Goal: Task Accomplishment & Management: Complete application form

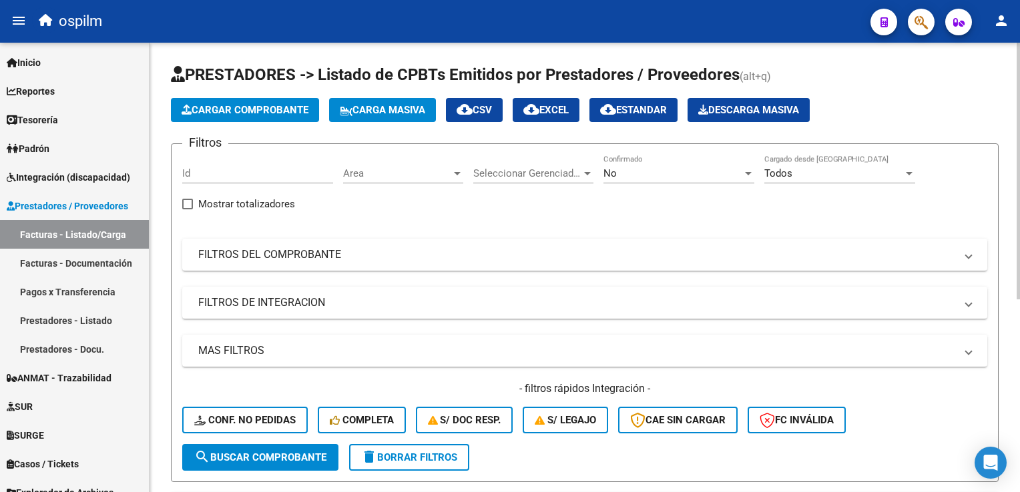
click at [347, 236] on div "Filtros Id Area Area Seleccionar Gerenciador Seleccionar Gerenciador No Confirm…" at bounding box center [584, 300] width 805 height 290
click at [709, 185] on div "No Confirmado" at bounding box center [678, 175] width 151 height 41
click at [705, 175] on div "No" at bounding box center [672, 173] width 139 height 12
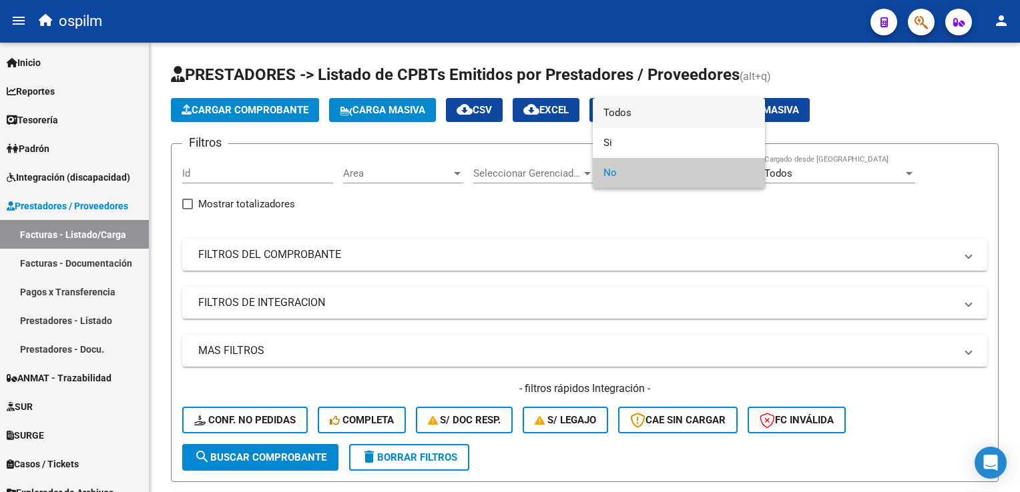
click at [675, 121] on span "Todos" at bounding box center [678, 113] width 151 height 30
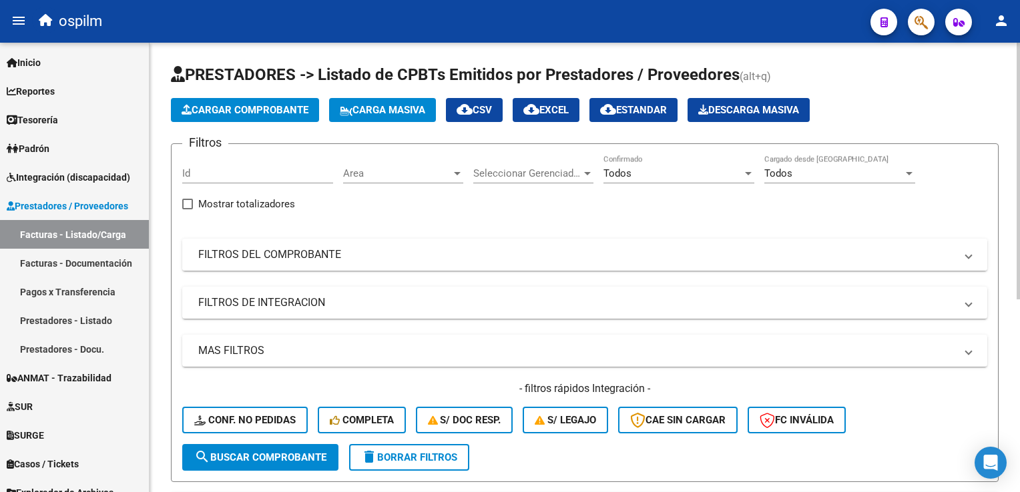
click at [321, 252] on mat-panel-title "FILTROS DEL COMPROBANTE" at bounding box center [576, 255] width 757 height 15
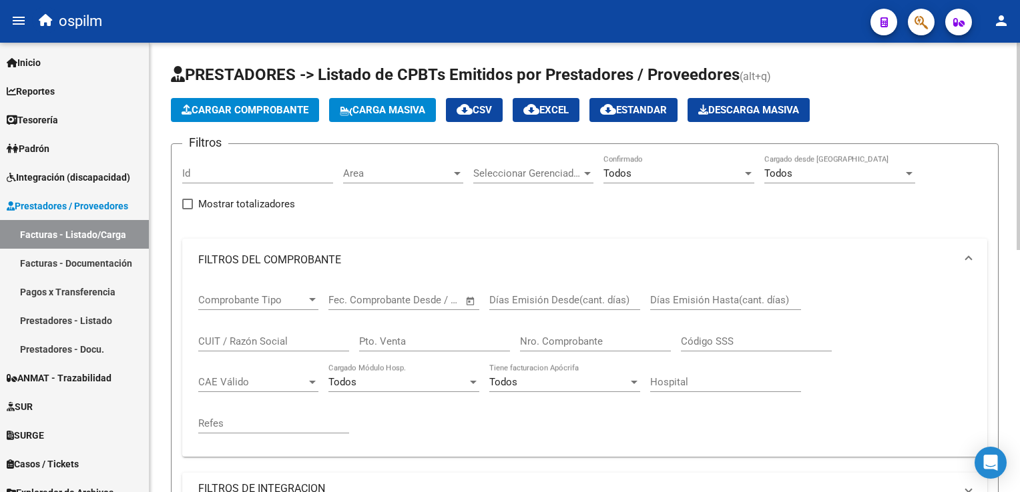
click at [584, 340] on input "Nro. Comprobante" at bounding box center [595, 342] width 151 height 12
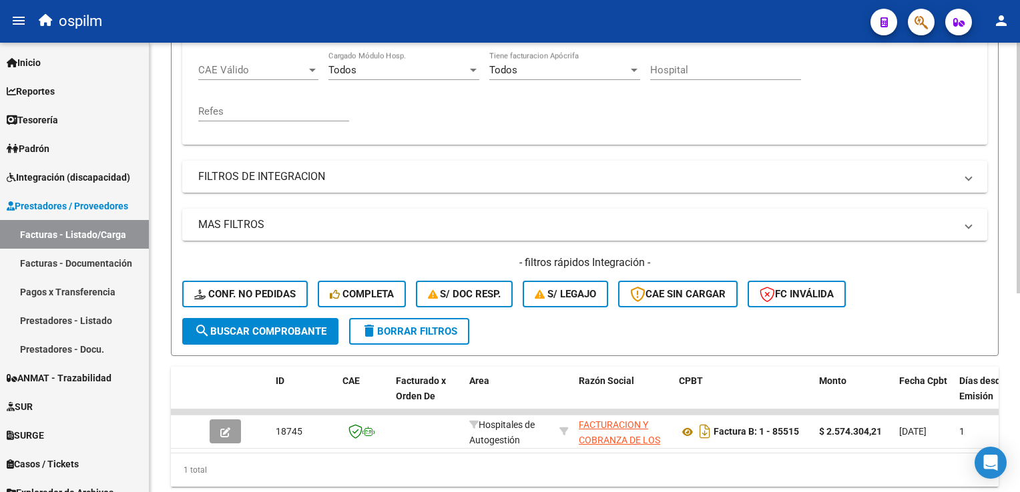
scroll to position [334, 0]
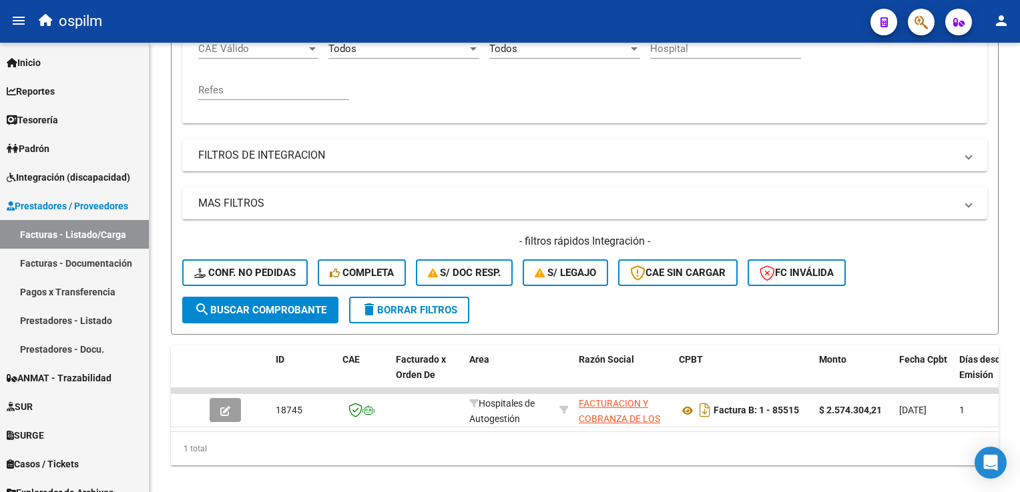
type input "85513"
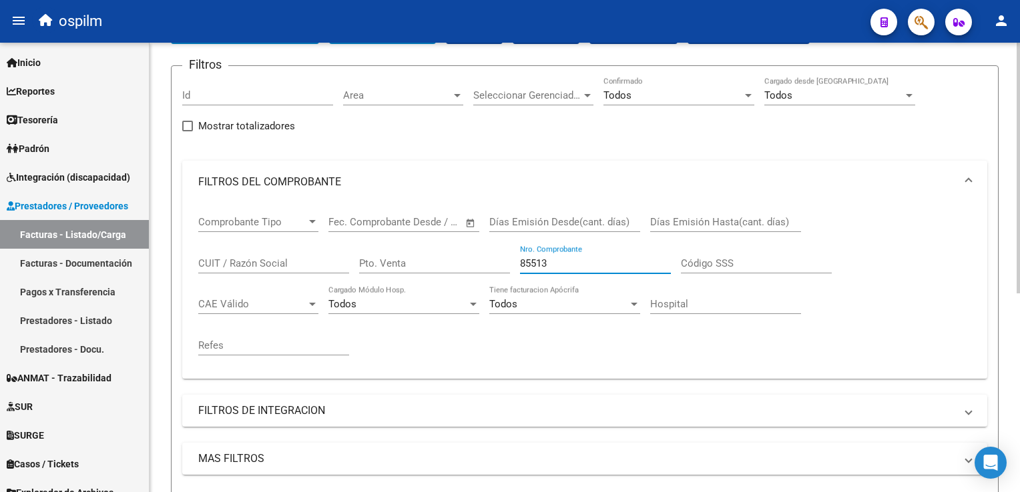
scroll to position [0, 0]
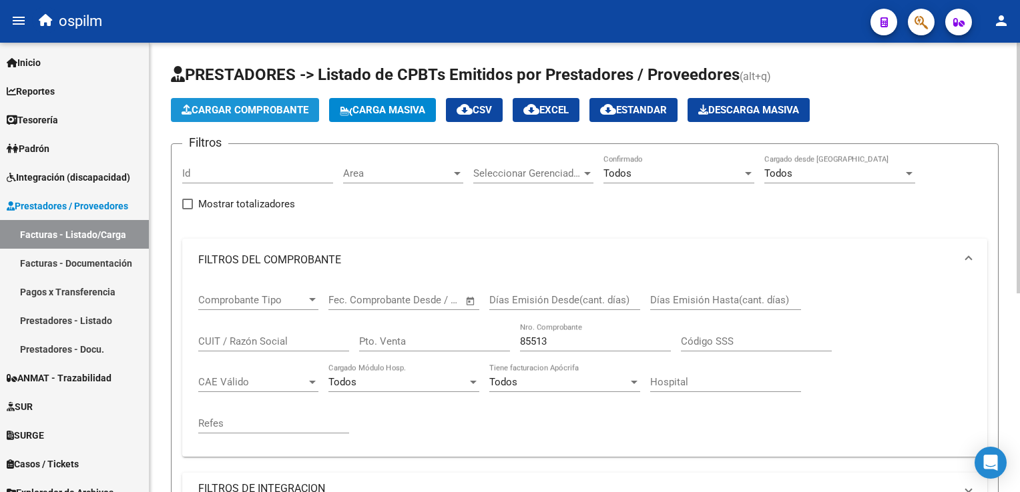
click at [280, 105] on span "Cargar Comprobante" at bounding box center [244, 110] width 127 height 12
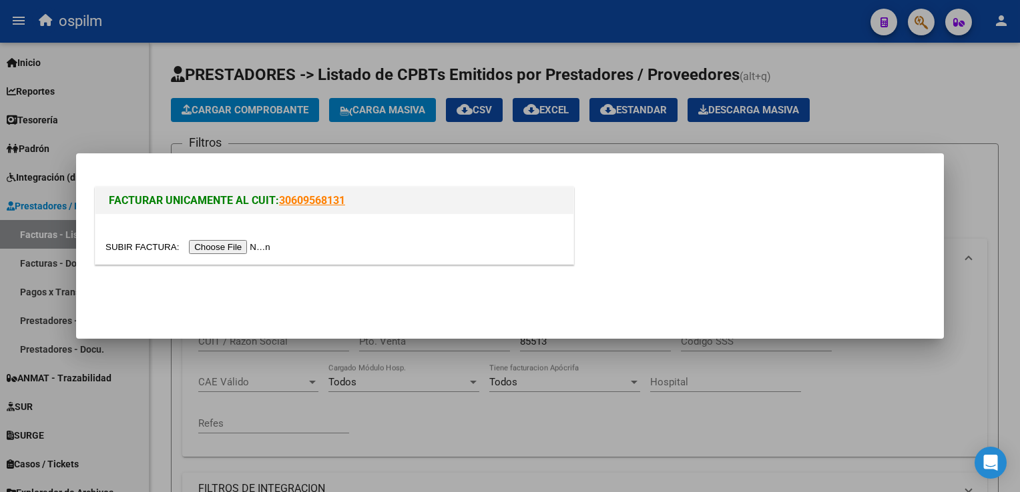
click at [228, 247] on input "file" at bounding box center [189, 247] width 169 height 14
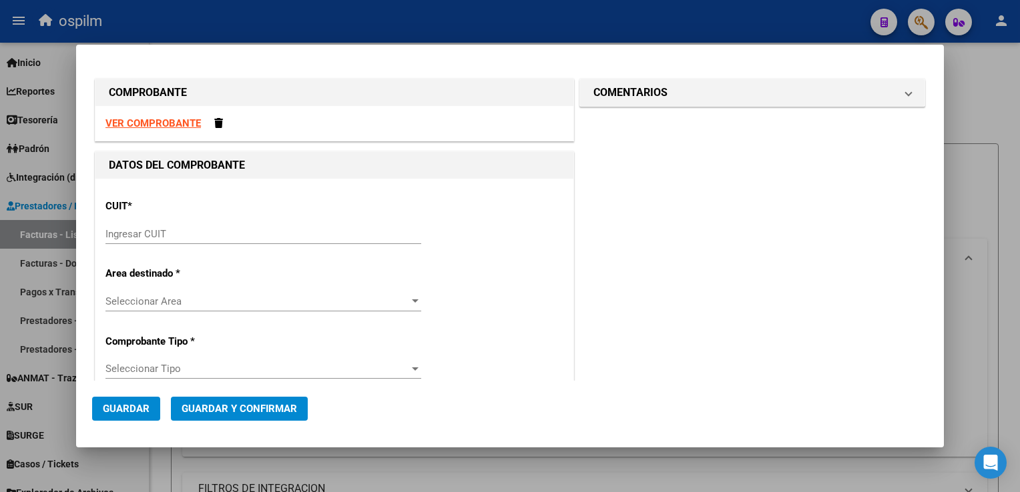
click at [152, 246] on div "Ingresar CUIT" at bounding box center [263, 240] width 316 height 33
click at [163, 231] on input "Ingresar CUIT" at bounding box center [263, 234] width 316 height 12
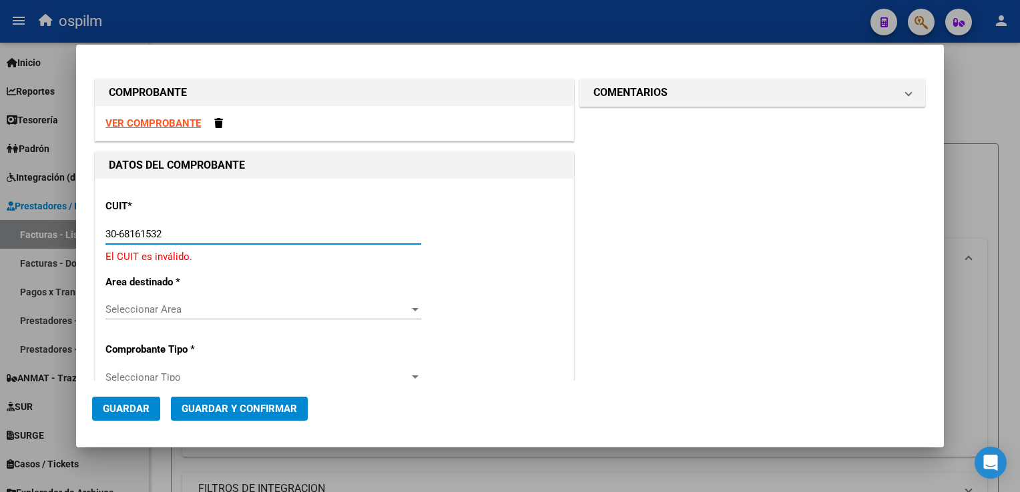
type input "30-68161532-2"
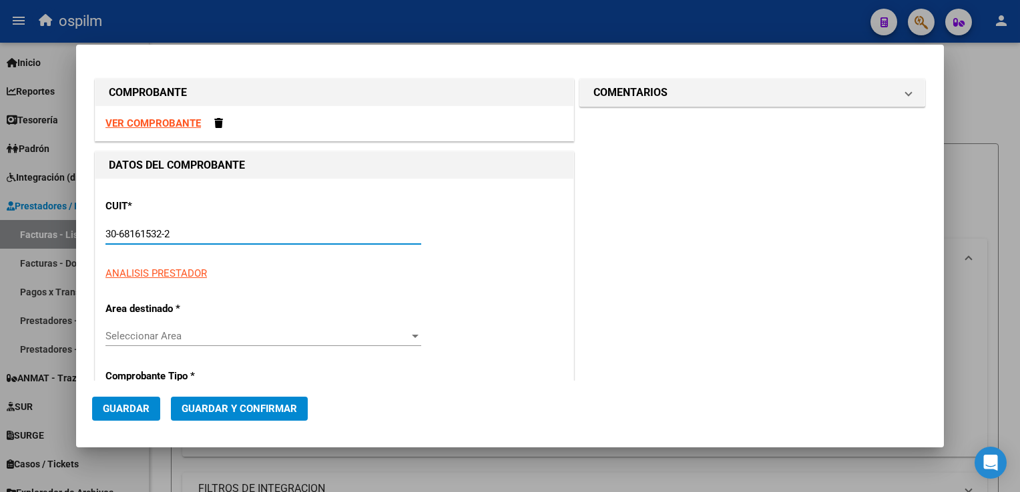
type input "19"
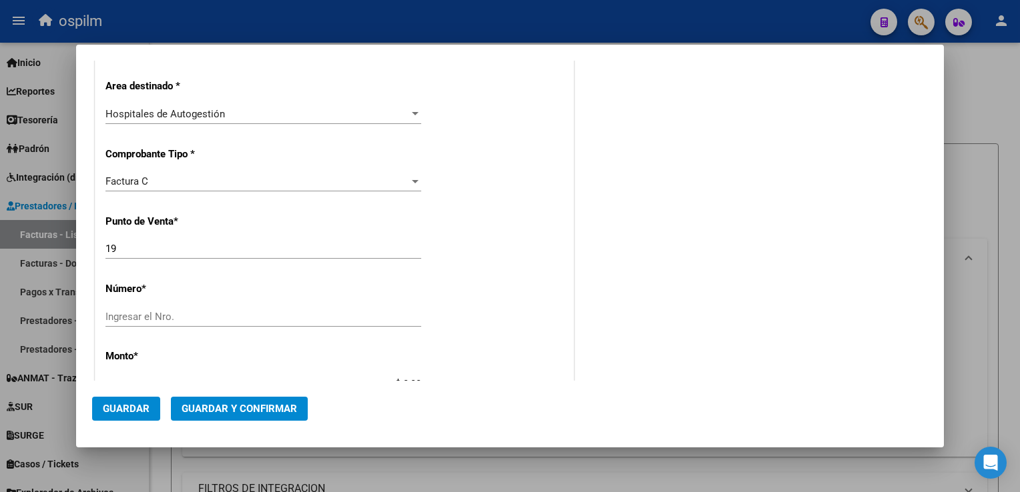
scroll to position [267, 0]
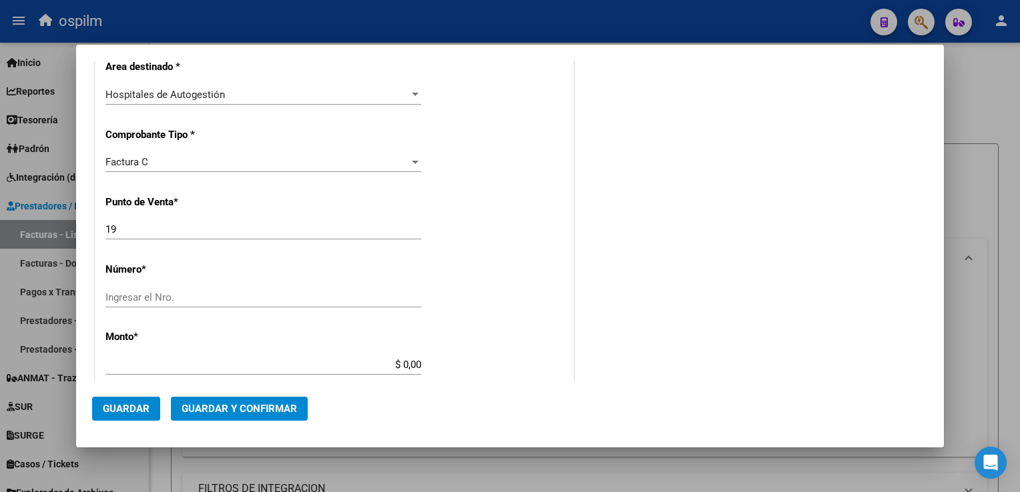
type input "30-68161532-2"
click at [184, 292] on input "Ingresar el Nro." at bounding box center [263, 298] width 316 height 12
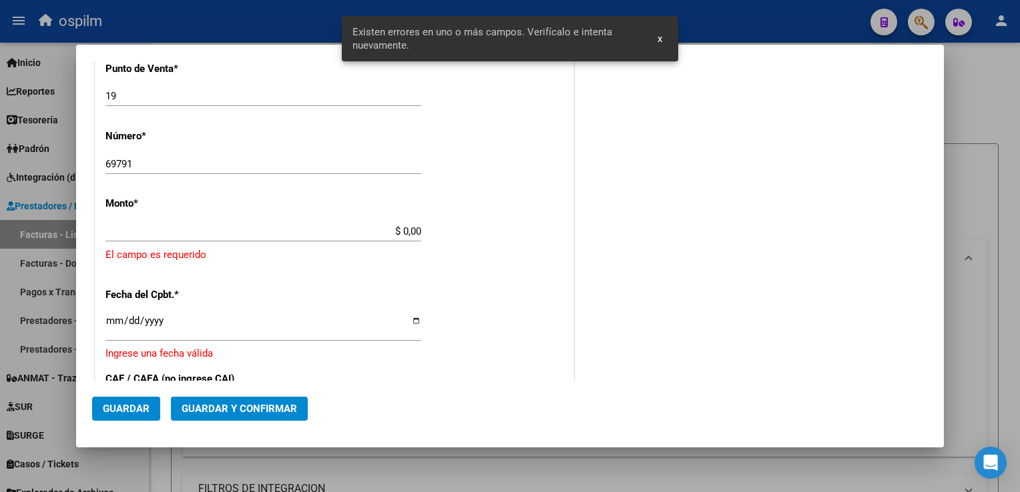
scroll to position [404, 0]
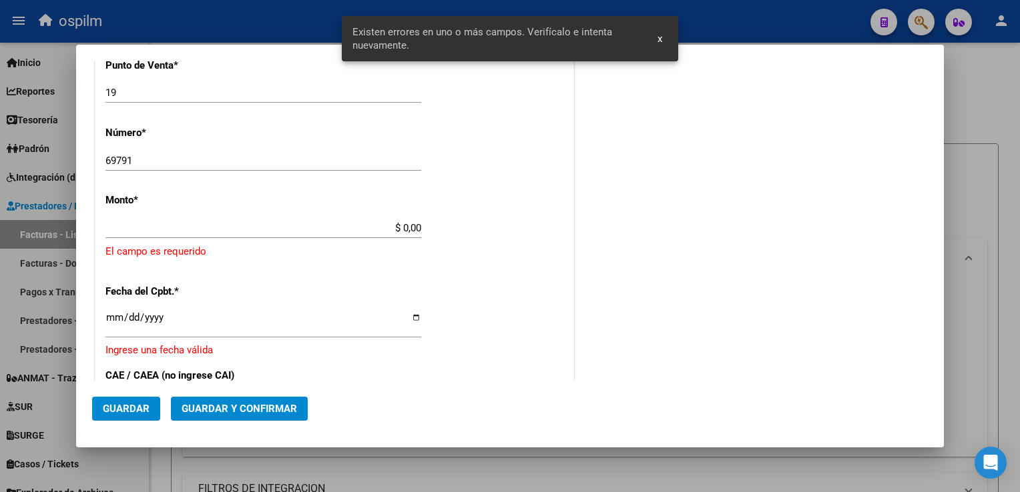
click at [302, 224] on input "$ 0,00" at bounding box center [263, 228] width 316 height 12
drag, startPoint x: 227, startPoint y: 147, endPoint x: 51, endPoint y: 175, distance: 177.6
click at [51, 175] on div "COMPROBANTE VER COMPROBANTE DATOS DEL COMPROBANTE CUIT * 30-68161532-2 Ingresar…" at bounding box center [510, 246] width 1020 height 492
drag, startPoint x: 51, startPoint y: 175, endPoint x: 173, endPoint y: 155, distance: 123.7
click at [173, 155] on input "69791" at bounding box center [263, 161] width 316 height 12
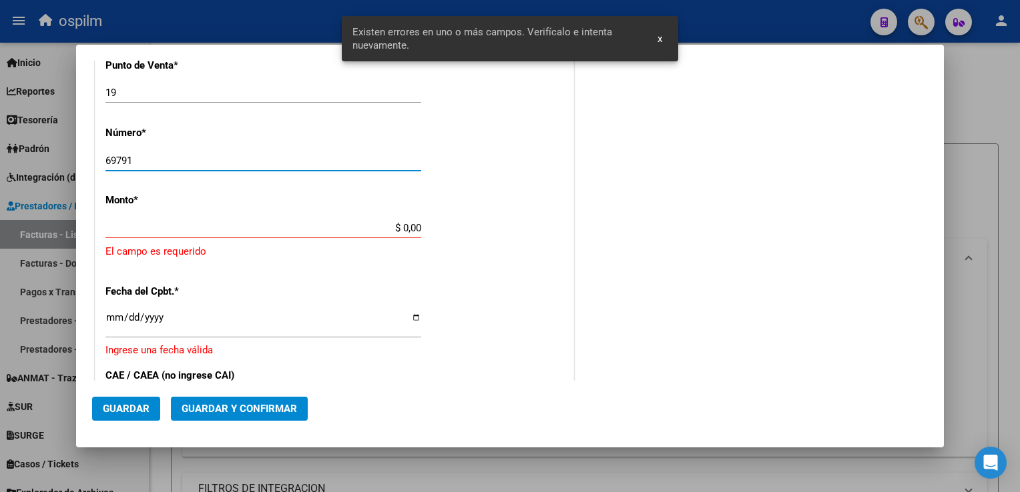
drag, startPoint x: 175, startPoint y: 156, endPoint x: 59, endPoint y: 163, distance: 117.0
click at [59, 163] on div "COMPROBANTE VER COMPROBANTE DATOS DEL COMPROBANTE CUIT * 30-68161532-2 Ingresar…" at bounding box center [510, 246] width 1020 height 492
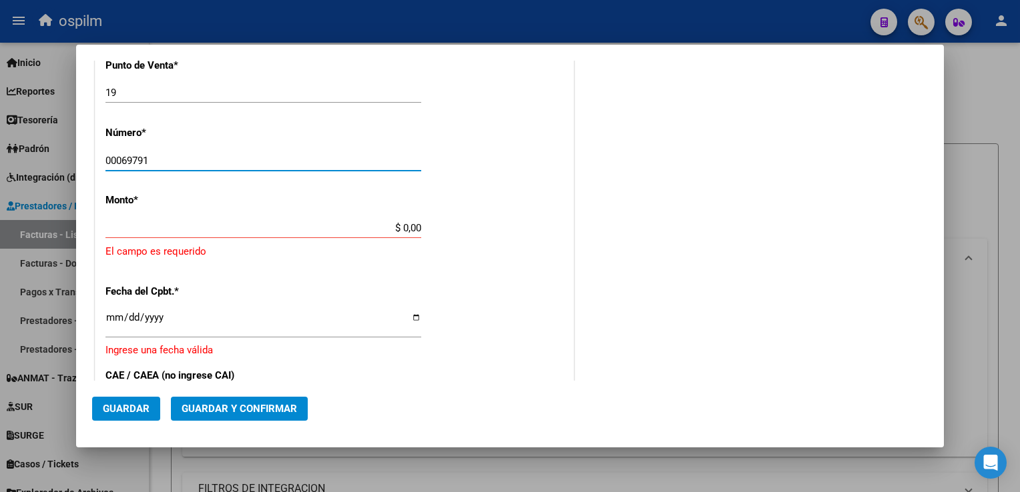
type input "00069791"
click at [339, 204] on div "CUIT * 30-68161532-2 Ingresar CUIT ANALISIS PRESTADOR MUNICIPALIDAD DE [GEOGRAP…" at bounding box center [334, 264] width 478 height 978
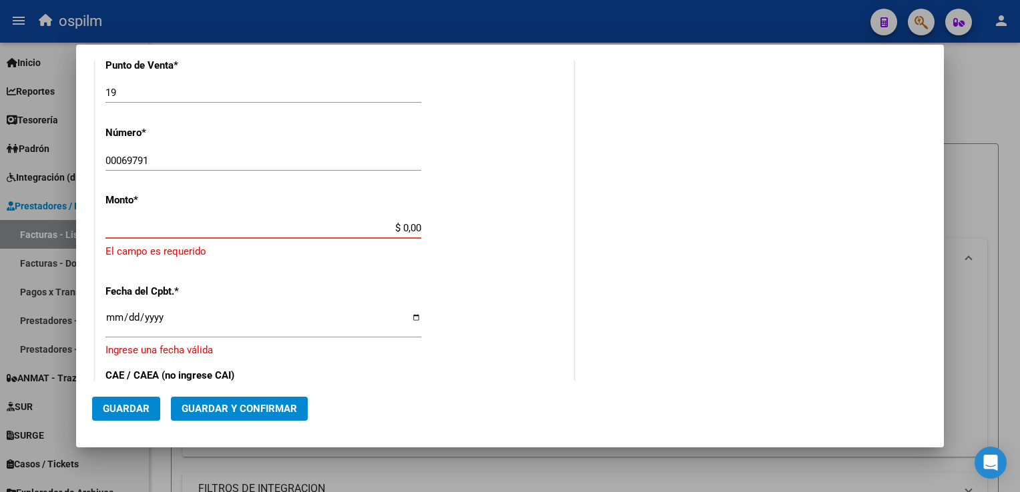
click at [342, 230] on input "$ 0,00" at bounding box center [263, 228] width 316 height 12
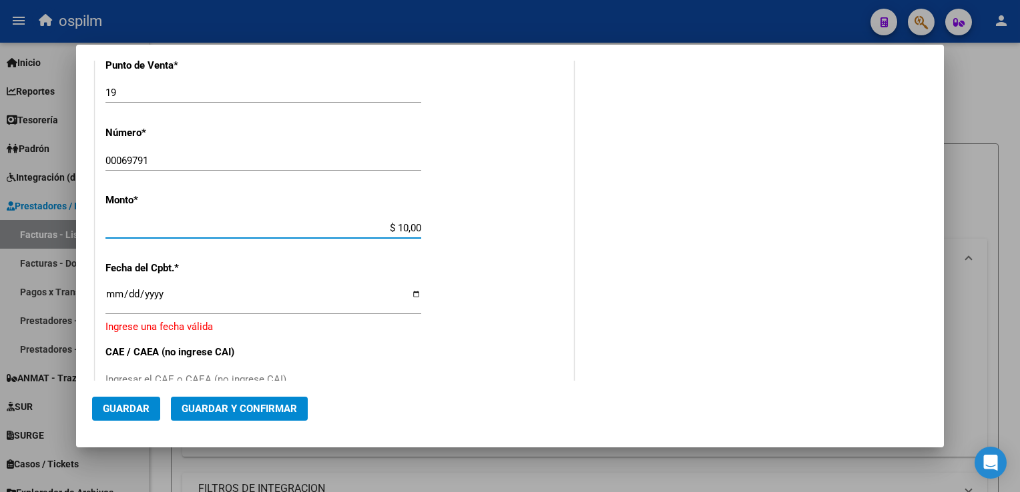
drag, startPoint x: 342, startPoint y: 229, endPoint x: 608, endPoint y: 255, distance: 267.5
click at [608, 255] on div "COMPROBANTE VER COMPROBANTE DATOS DEL COMPROBANTE CUIT * 30-68161532-2 Ingresar…" at bounding box center [509, 202] width 835 height 1061
type input "$ 11.607,00"
drag, startPoint x: 361, startPoint y: 376, endPoint x: 347, endPoint y: 370, distance: 15.5
click at [361, 376] on input "Ingresar el CAE o CAEA (no ingrese CAI)" at bounding box center [263, 380] width 316 height 12
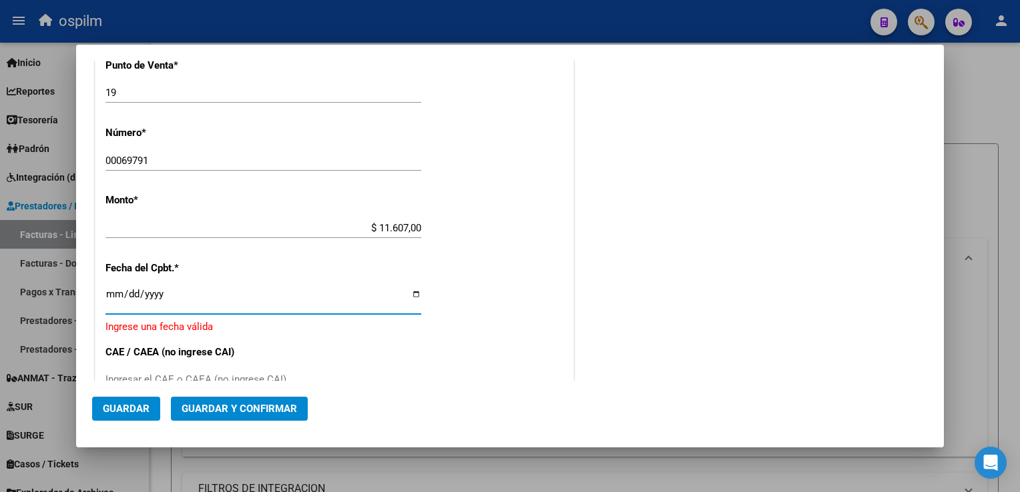
click at [109, 294] on input "Ingresar la fecha" at bounding box center [263, 299] width 316 height 21
click at [109, 293] on input "Ingresar la fecha" at bounding box center [263, 299] width 316 height 21
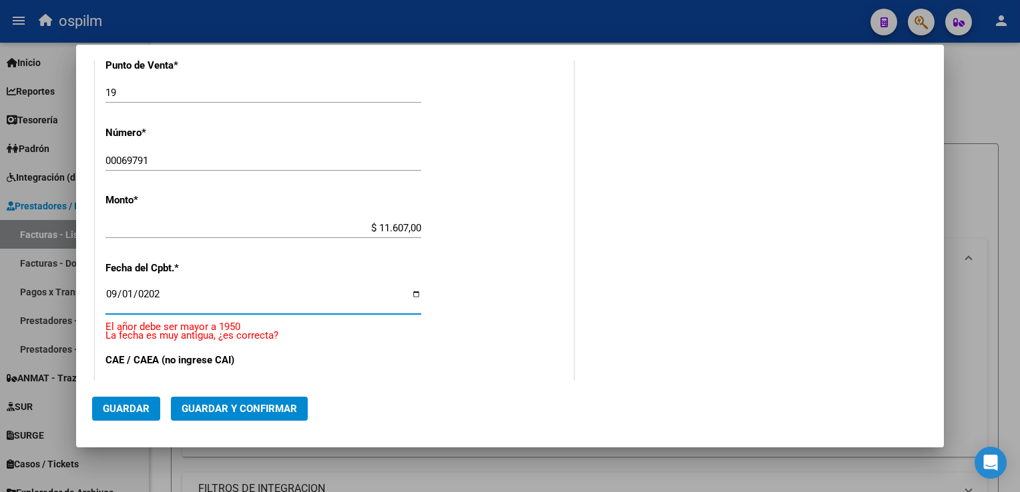
type input "[DATE]"
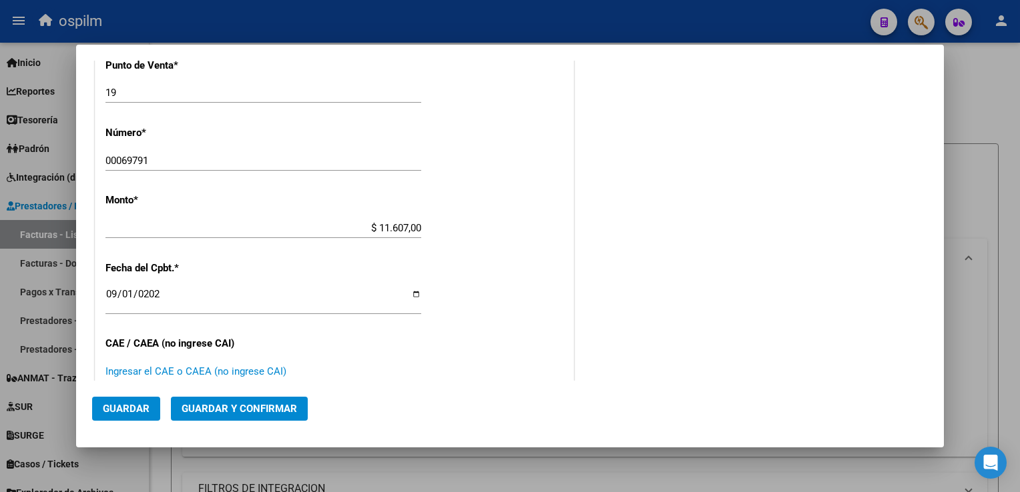
click at [211, 368] on input "Ingresar el CAE o CAEA (no ingrese CAI)" at bounding box center [263, 372] width 316 height 12
type input "5"
type input "3"
type input "1"
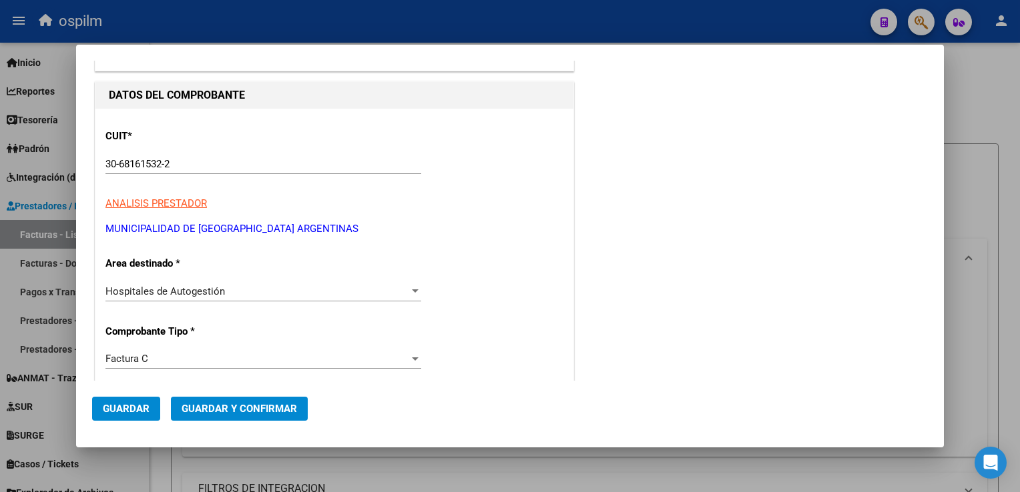
scroll to position [0, 0]
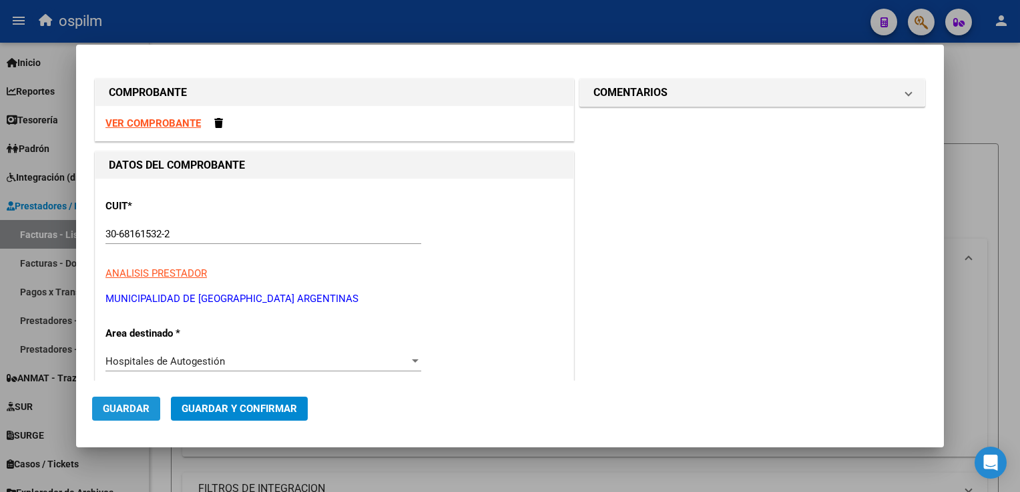
click at [102, 399] on button "Guardar" at bounding box center [126, 409] width 68 height 24
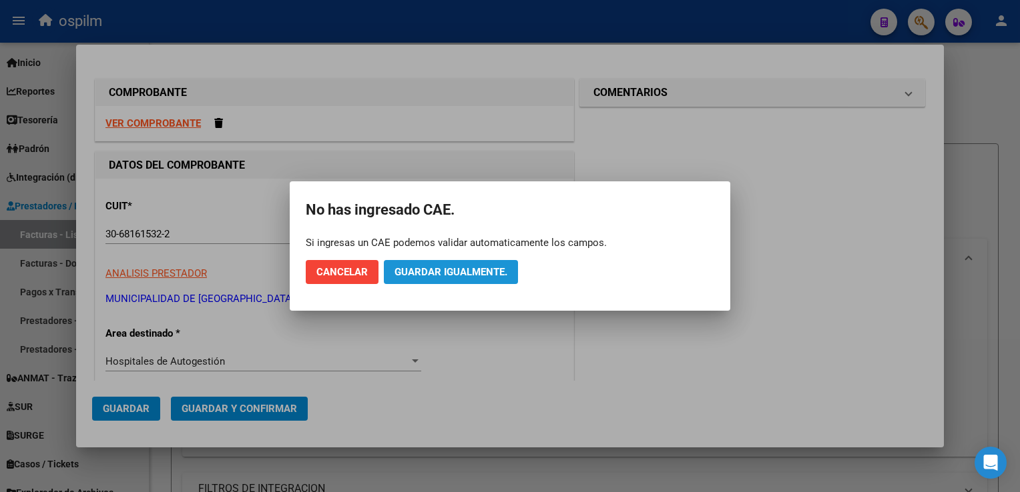
click at [435, 270] on span "Guardar igualmente." at bounding box center [450, 272] width 113 height 12
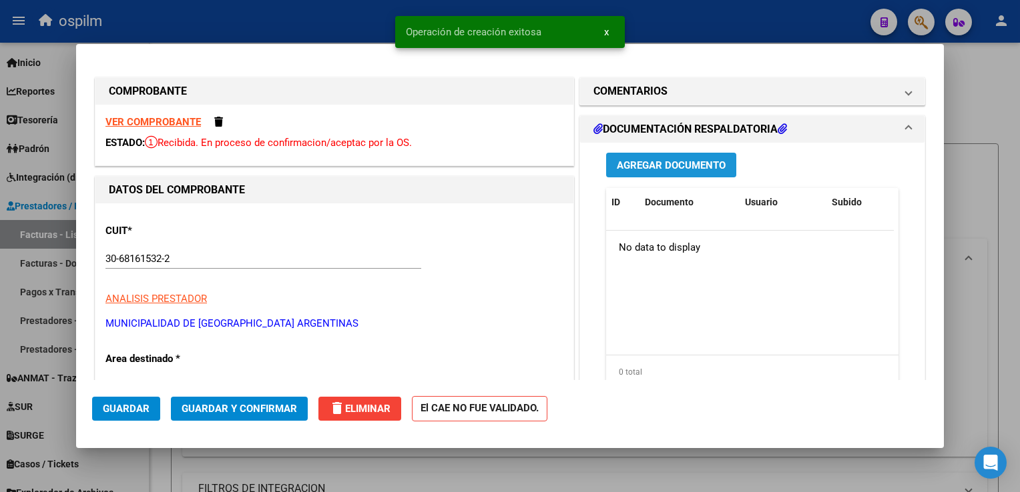
click at [679, 169] on span "Agregar Documento" at bounding box center [671, 165] width 109 height 12
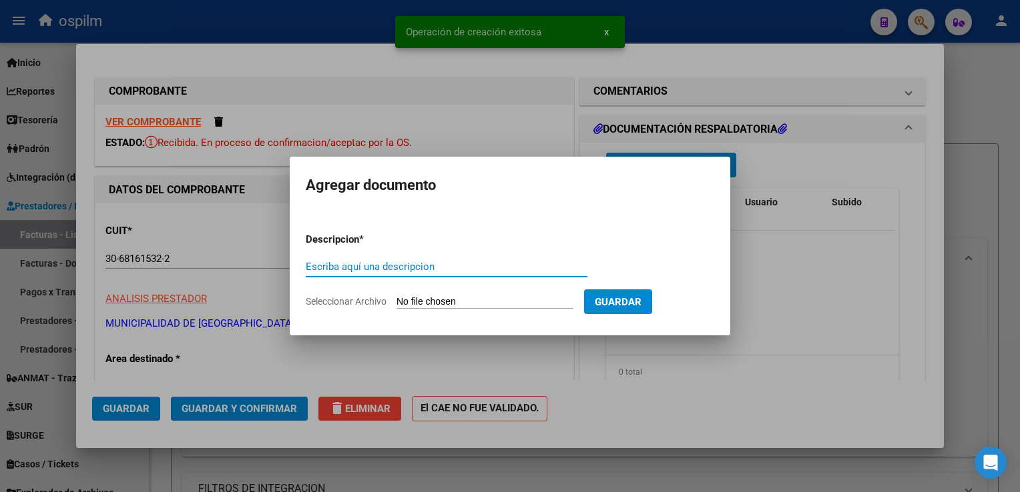
click at [458, 262] on input "Escriba aquí una descripcion" at bounding box center [447, 267] width 282 height 12
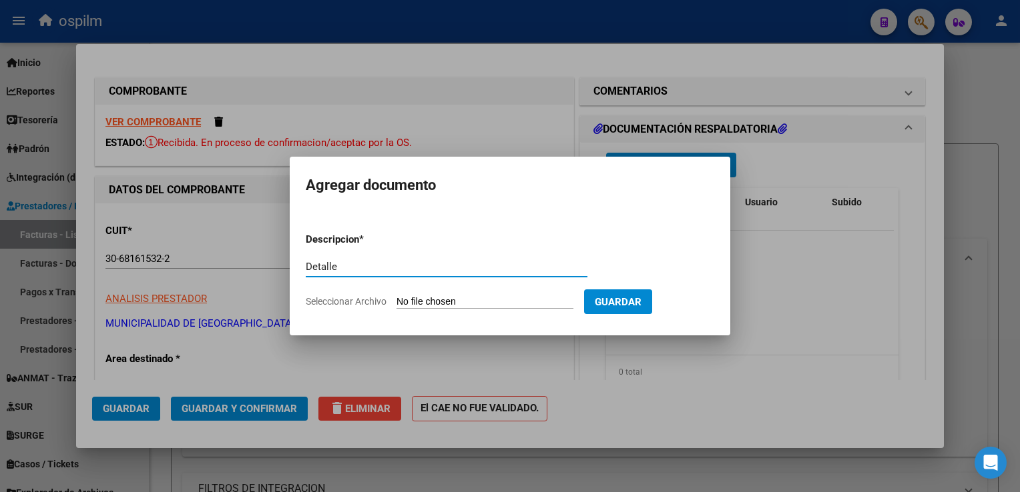
type input "Detalle"
click at [487, 292] on form "Descripcion * Detalle Escriba aquí una descripcion Seleccionar Archivo Guardar" at bounding box center [510, 270] width 408 height 97
click at [490, 296] on input "Seleccionar Archivo" at bounding box center [484, 302] width 177 height 13
type input "C:\fakepath\Anexo 69791.pdf"
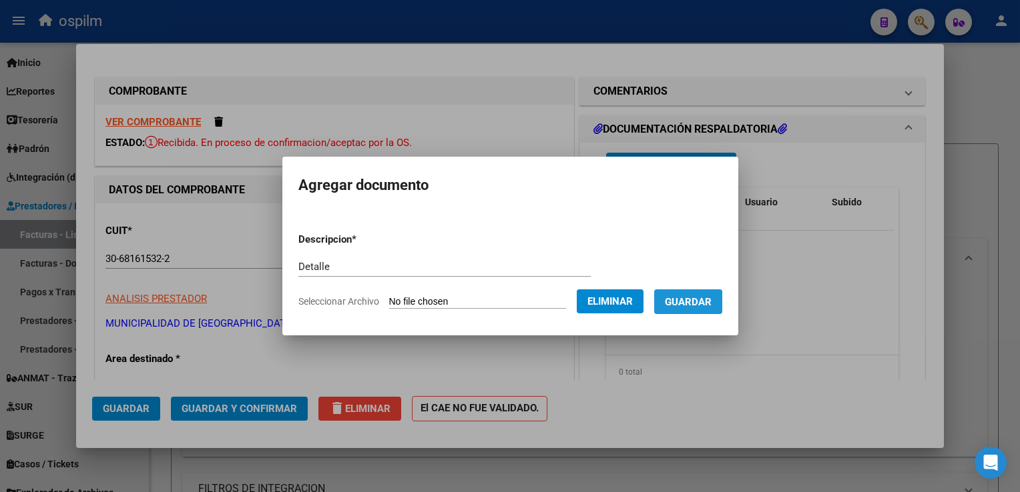
click at [684, 306] on span "Guardar" at bounding box center [688, 302] width 47 height 12
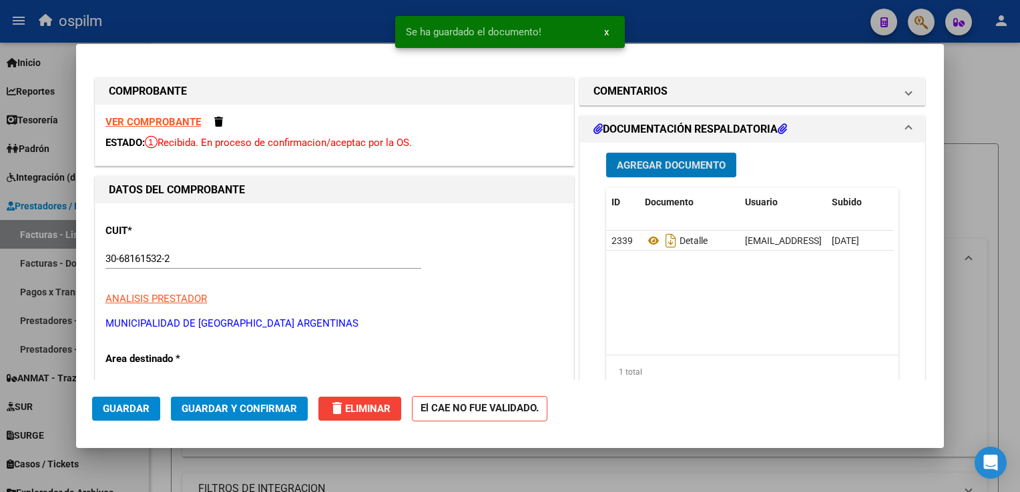
click at [267, 404] on span "Guardar y Confirmar" at bounding box center [238, 409] width 115 height 12
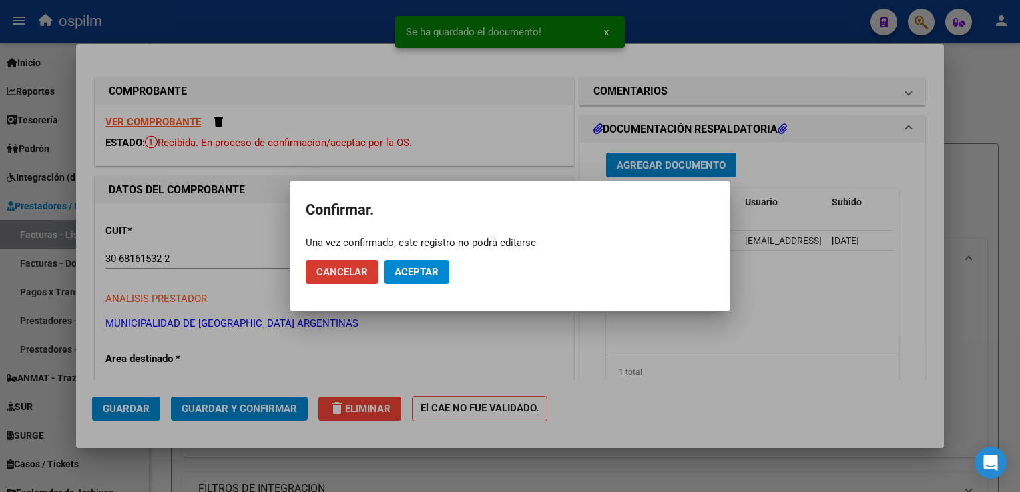
click at [426, 279] on button "Aceptar" at bounding box center [416, 272] width 65 height 24
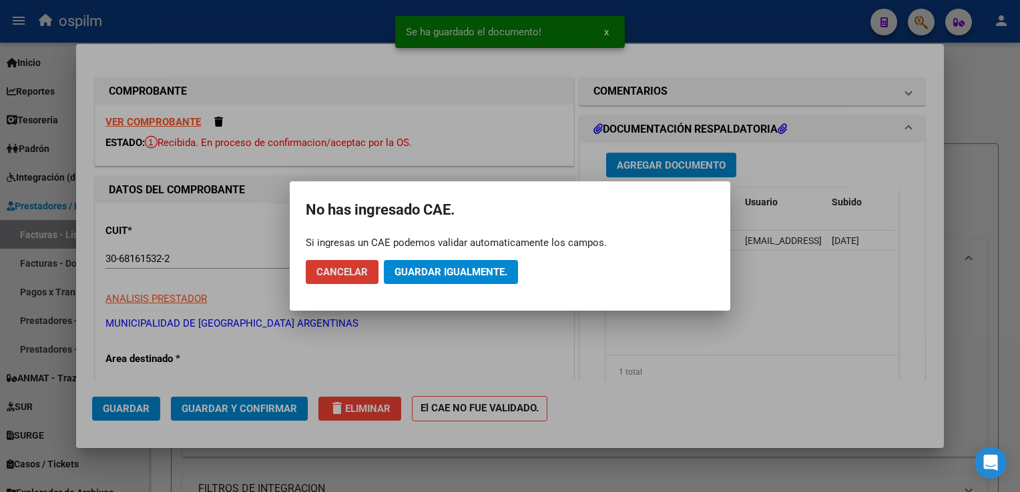
click at [426, 279] on button "Guardar igualmente." at bounding box center [451, 272] width 134 height 24
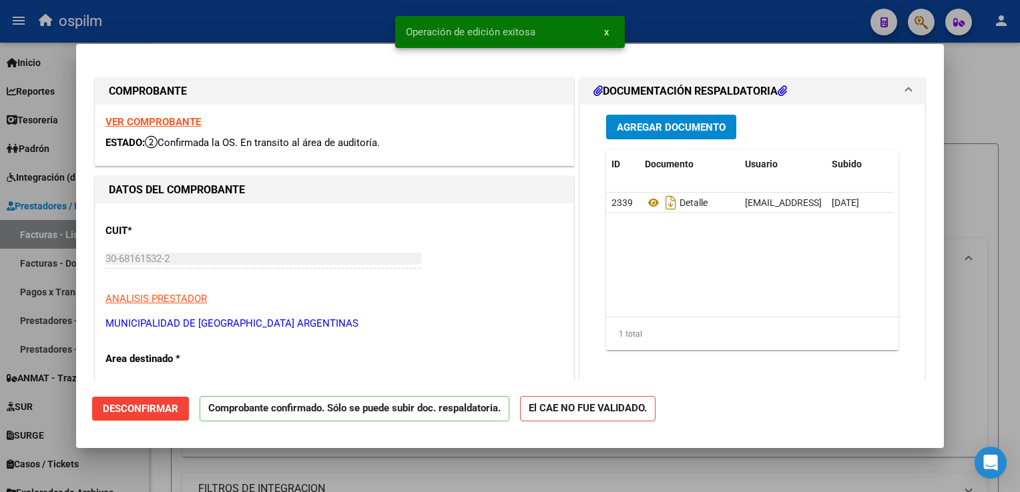
click at [1012, 118] on div at bounding box center [510, 246] width 1020 height 492
type input "$ 0,00"
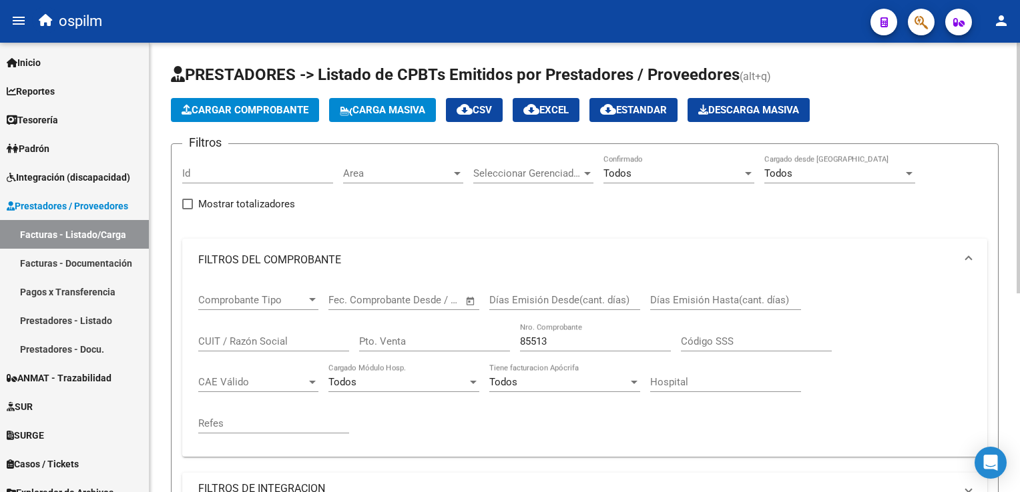
click at [228, 116] on button "Cargar Comprobante" at bounding box center [245, 110] width 148 height 24
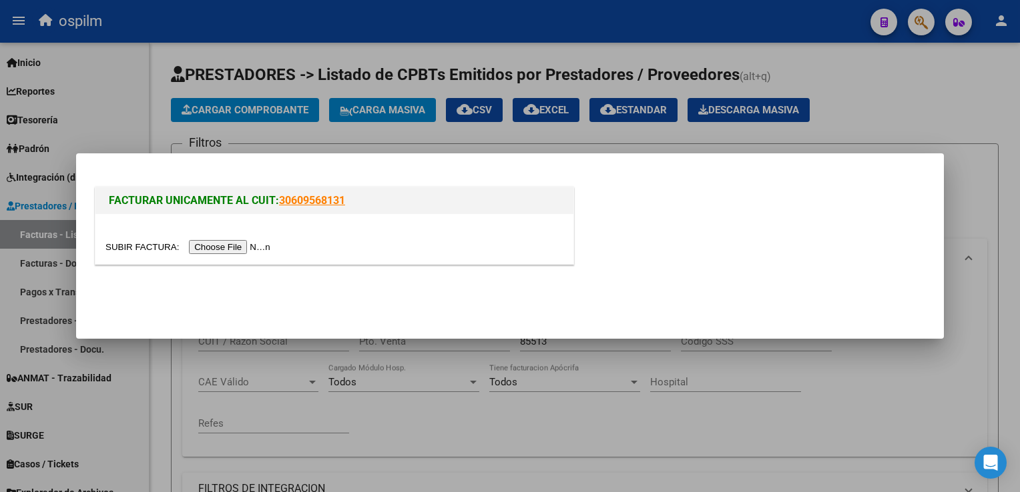
click at [230, 242] on input "file" at bounding box center [189, 247] width 169 height 14
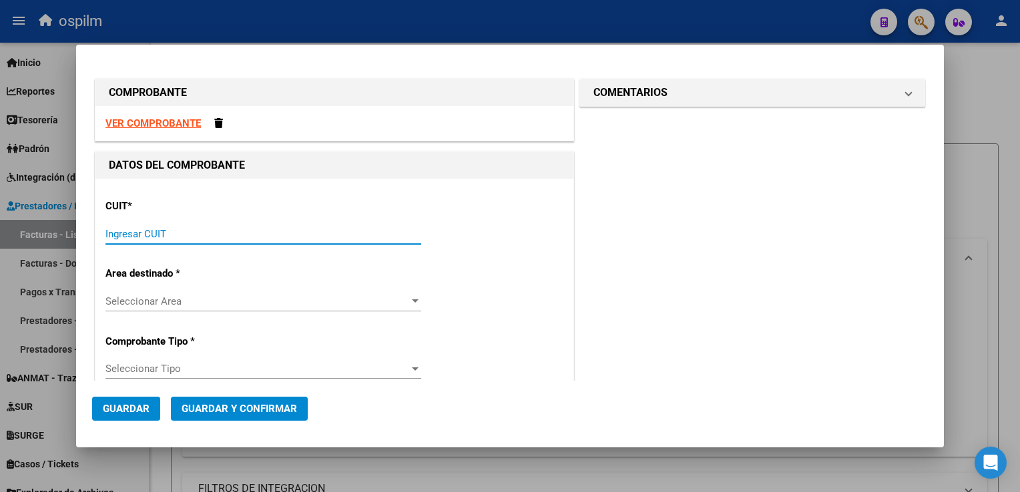
click at [294, 234] on input "Ingresar CUIT" at bounding box center [263, 234] width 316 height 12
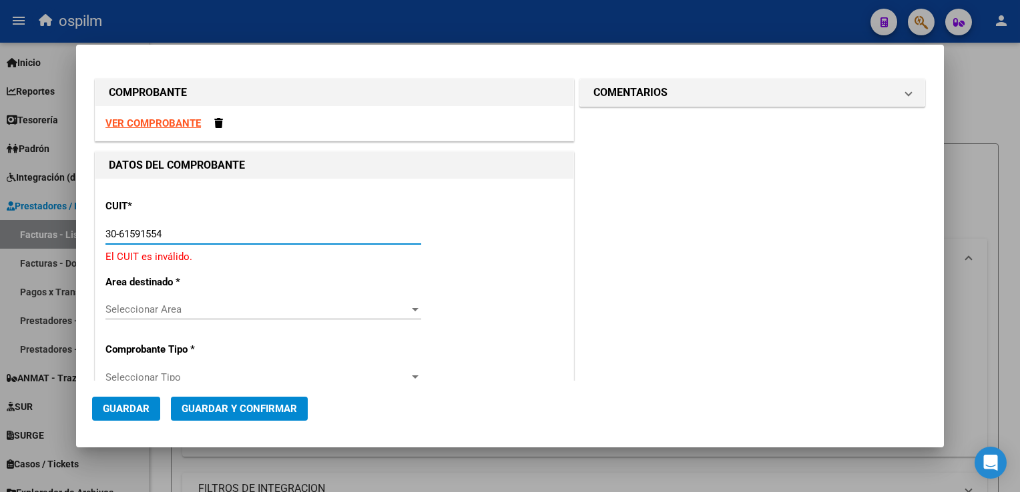
type input "30-61591554-4"
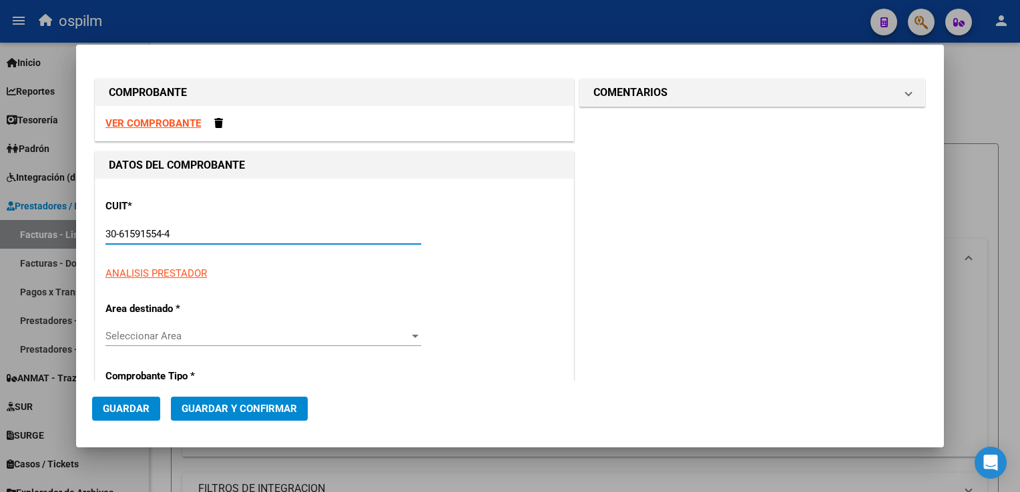
type input "0"
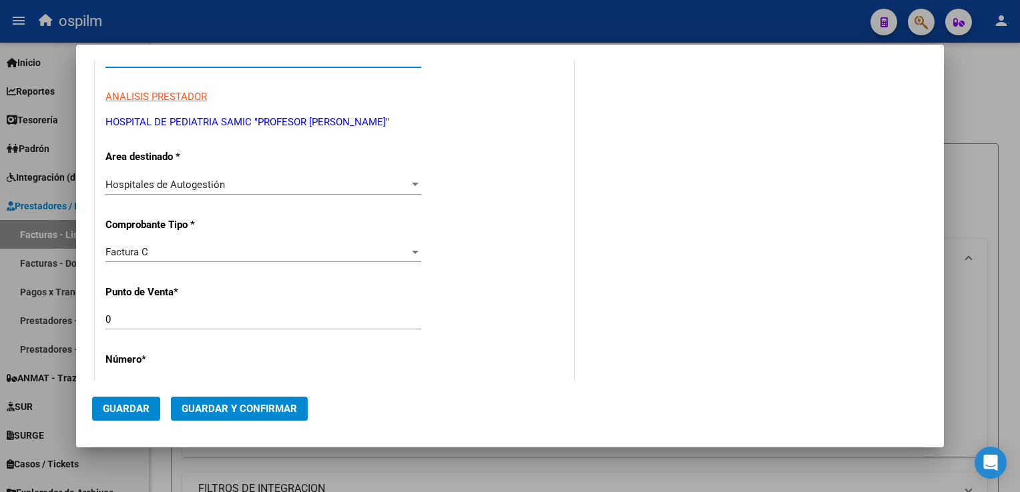
scroll to position [200, 0]
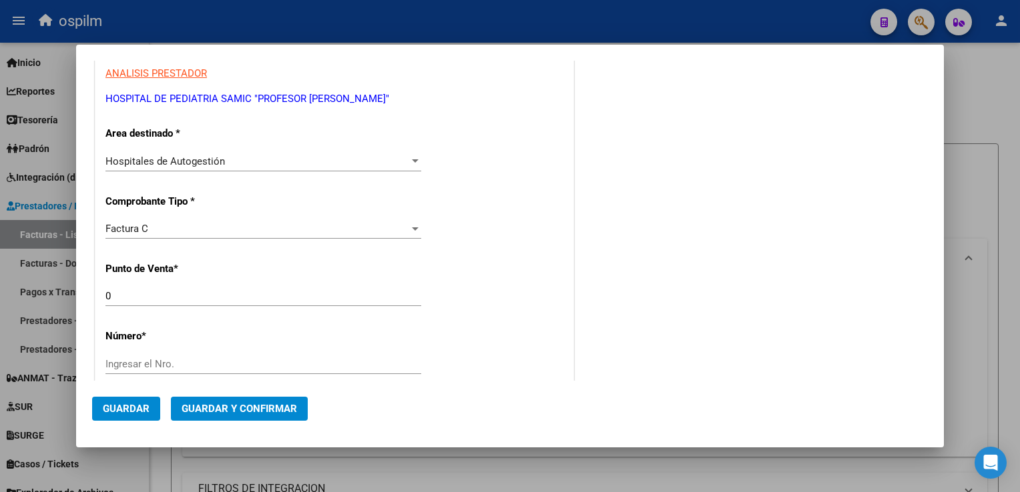
type input "30-61591554-4"
click at [221, 293] on input "0" at bounding box center [263, 296] width 316 height 12
drag, startPoint x: 221, startPoint y: 293, endPoint x: -3, endPoint y: 260, distance: 225.9
click at [0, 260] on html "menu ospilm person Firma Express Inicio Instructivos Contacto OS Reportes SUR E…" at bounding box center [510, 246] width 1020 height 492
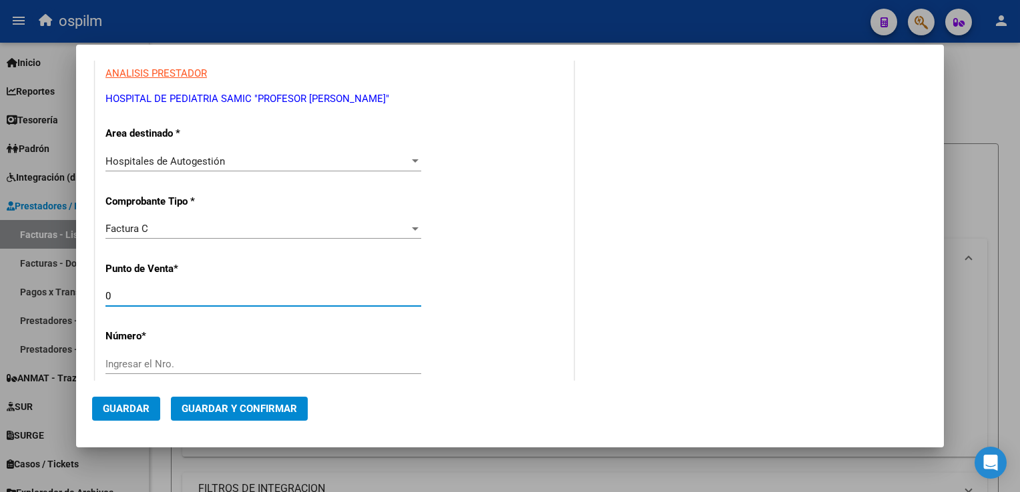
drag, startPoint x: 143, startPoint y: 358, endPoint x: 155, endPoint y: 356, distance: 11.7
click at [155, 356] on div "Ingresar el Nro." at bounding box center [263, 364] width 316 height 20
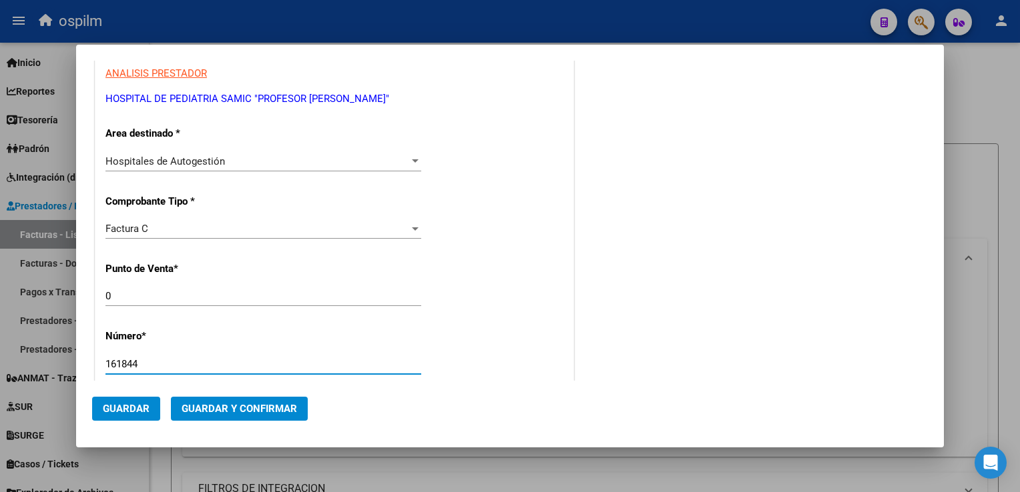
scroll to position [467, 0]
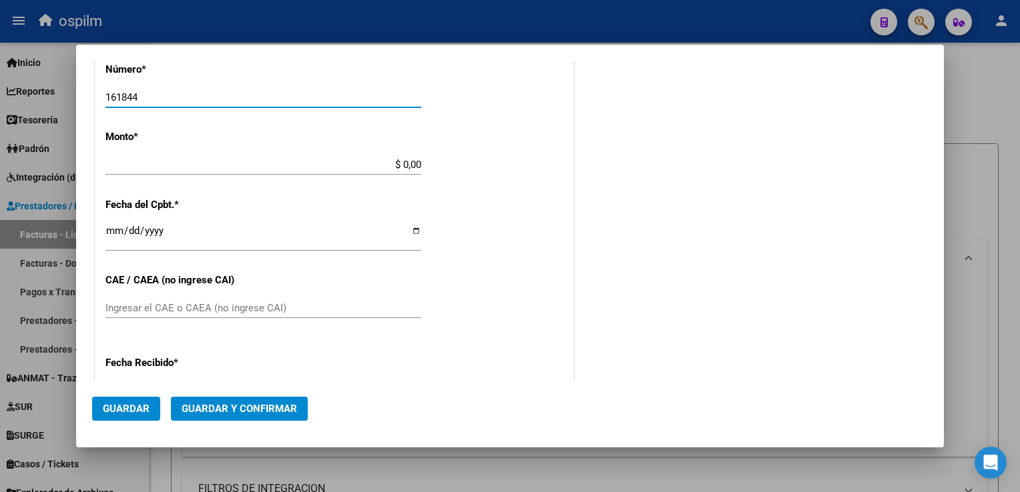
type input "161844"
click at [372, 165] on input "$ 0,00" at bounding box center [263, 165] width 316 height 12
drag, startPoint x: 372, startPoint y: 165, endPoint x: 889, endPoint y: 241, distance: 521.9
click at [889, 241] on div "COMPROBANTE VER COMPROBANTE DATOS DEL COMPROBANTE CUIT * 30-61591554-4 Ingresar…" at bounding box center [509, 135] width 835 height 1052
type input "$ 1.802.495,89"
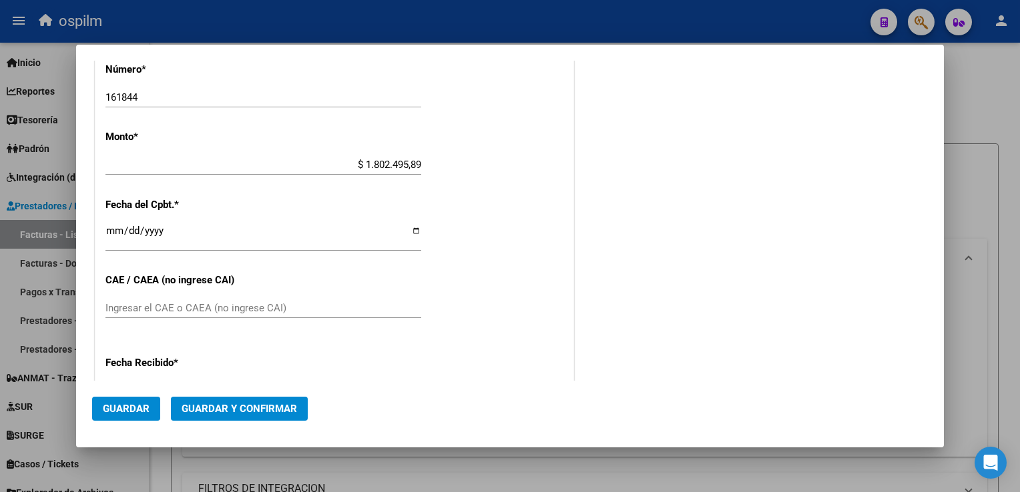
click at [1008, 271] on div at bounding box center [510, 246] width 1020 height 492
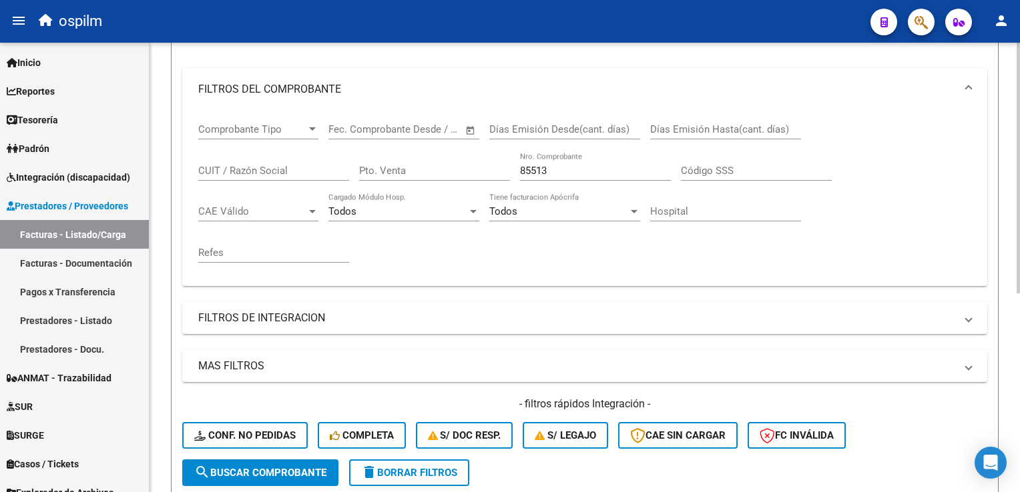
scroll to position [0, 0]
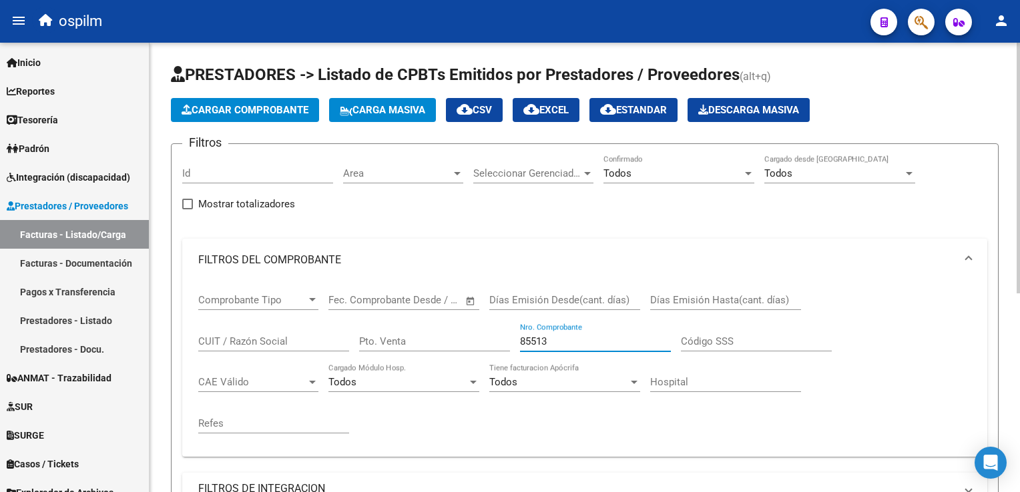
drag, startPoint x: 557, startPoint y: 336, endPoint x: 430, endPoint y: 309, distance: 130.3
click at [430, 309] on div "Comprobante Tipo Comprobante Tipo Fecha inicio – Fecha fin Fec. Comprobante Des…" at bounding box center [584, 364] width 773 height 165
type input "161844"
click at [577, 333] on div "161844 Nro. Comprobante" at bounding box center [595, 337] width 151 height 29
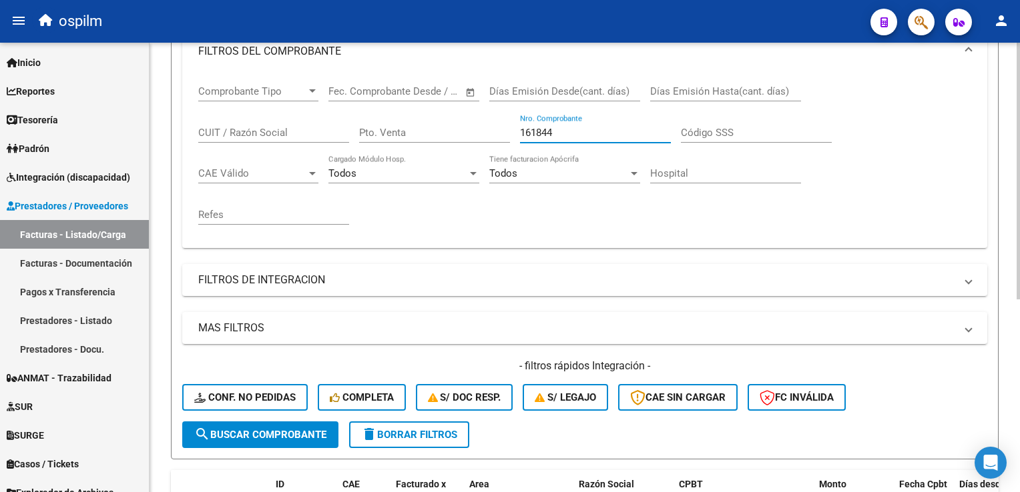
scroll to position [133, 0]
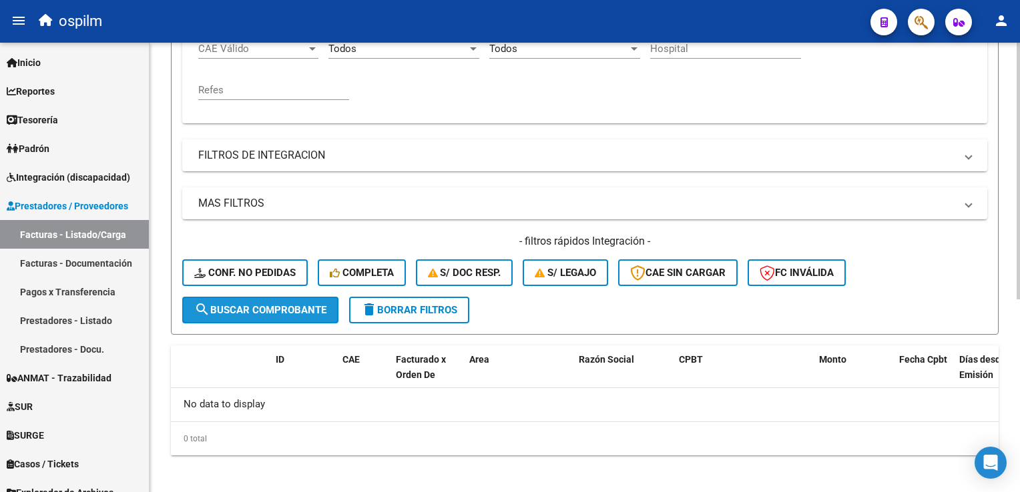
click at [238, 304] on span "search Buscar Comprobante" at bounding box center [260, 310] width 132 height 12
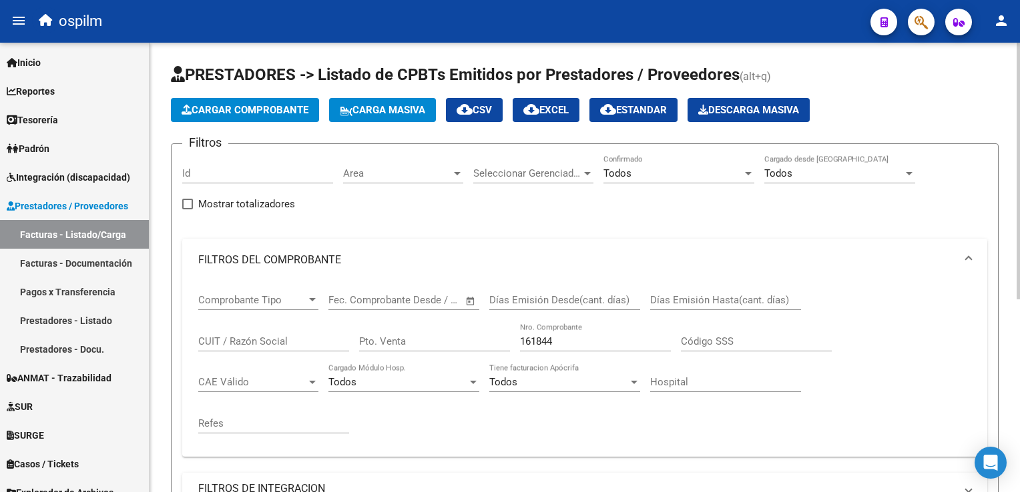
click at [248, 112] on span "Cargar Comprobante" at bounding box center [244, 110] width 127 height 12
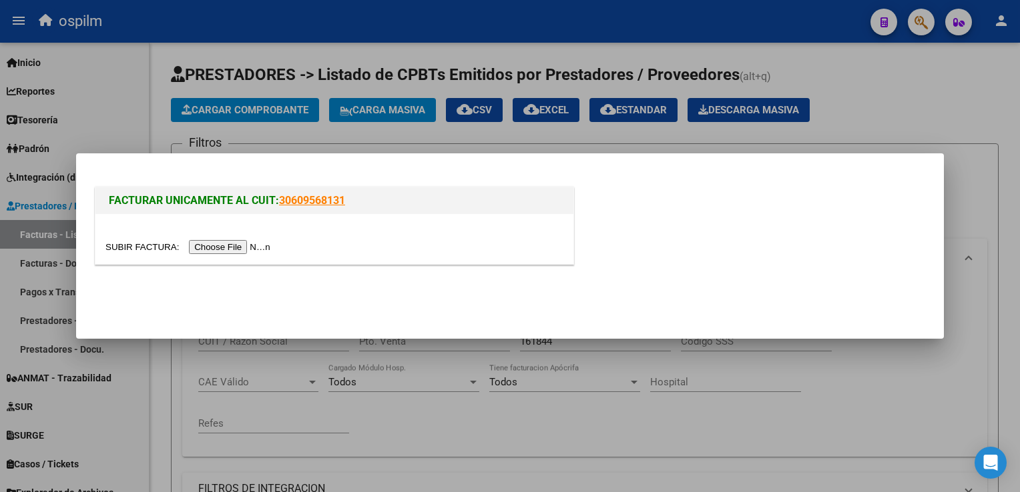
click at [220, 248] on input "file" at bounding box center [189, 247] width 169 height 14
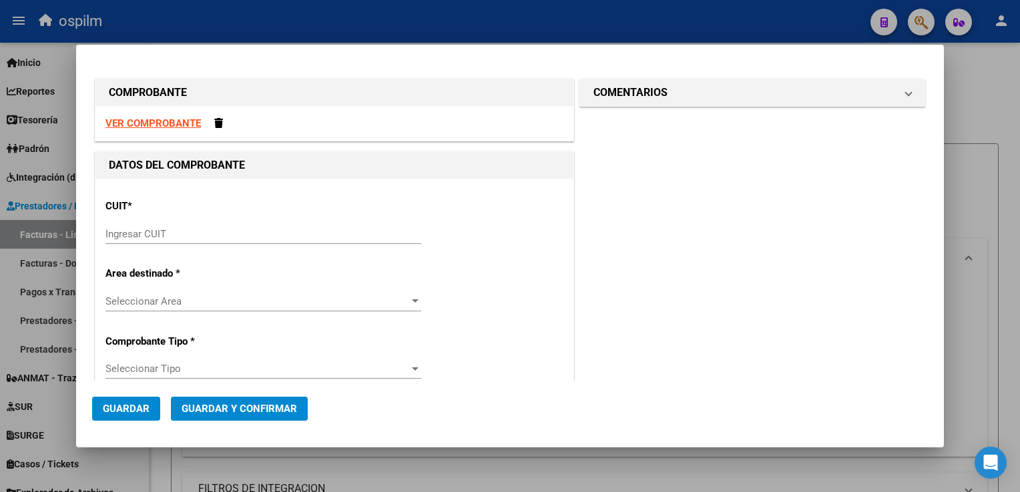
click at [159, 240] on div "Ingresar CUIT" at bounding box center [263, 234] width 316 height 20
click at [176, 231] on input "Ingresar CUIT" at bounding box center [263, 234] width 316 height 12
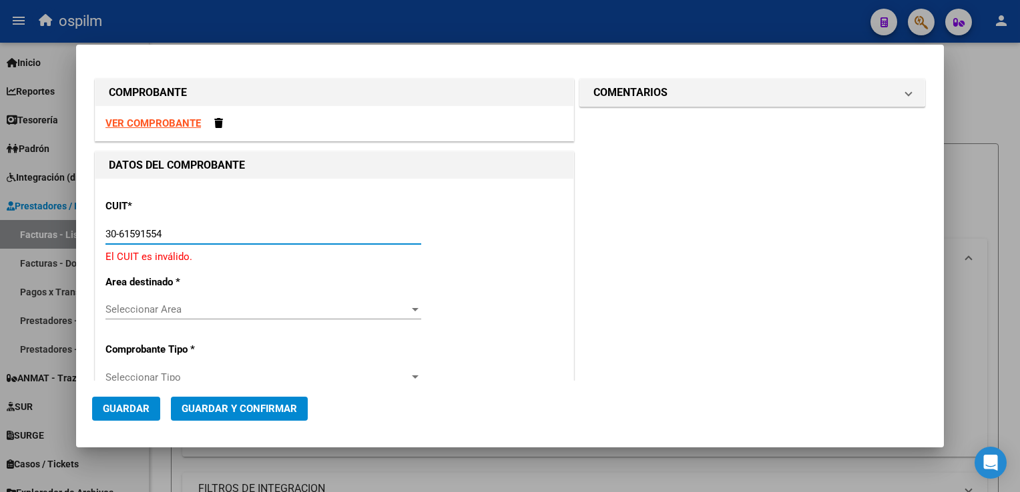
type input "30-61591554-4"
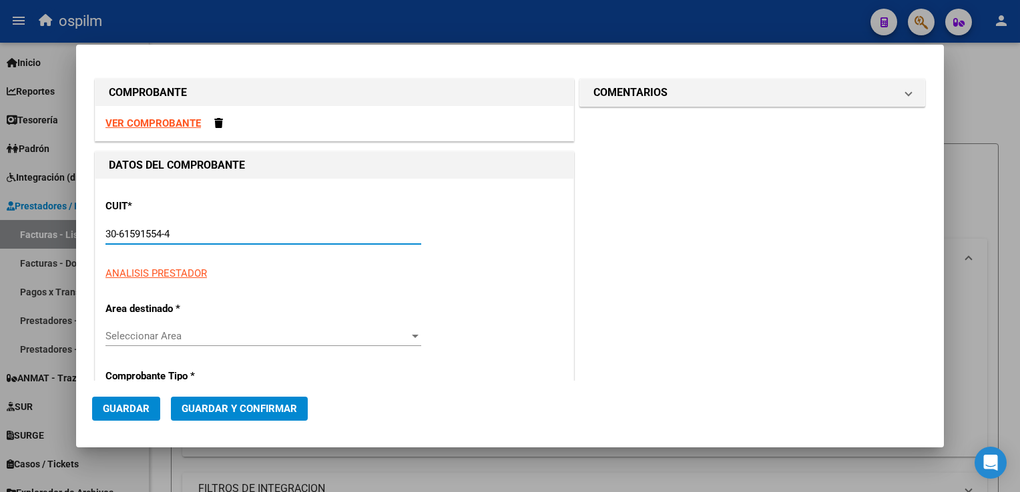
type input "0"
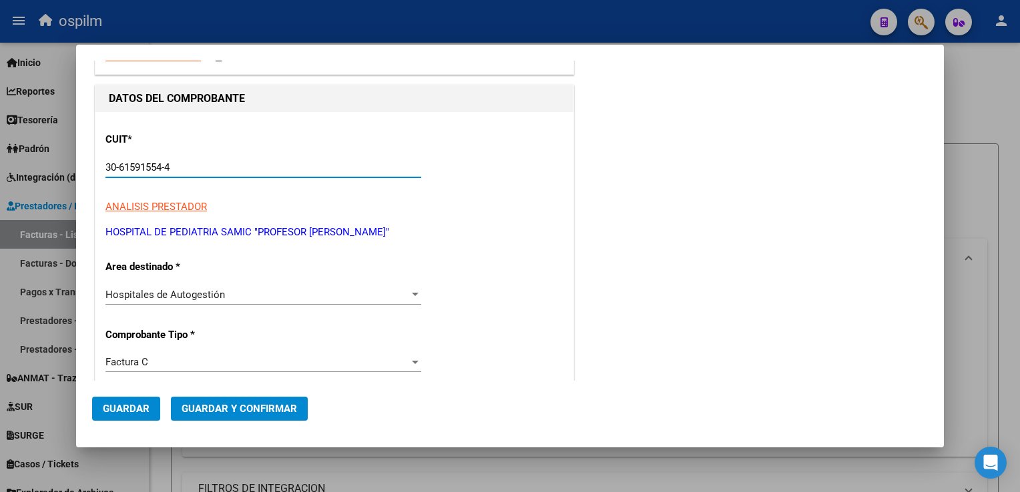
scroll to position [200, 0]
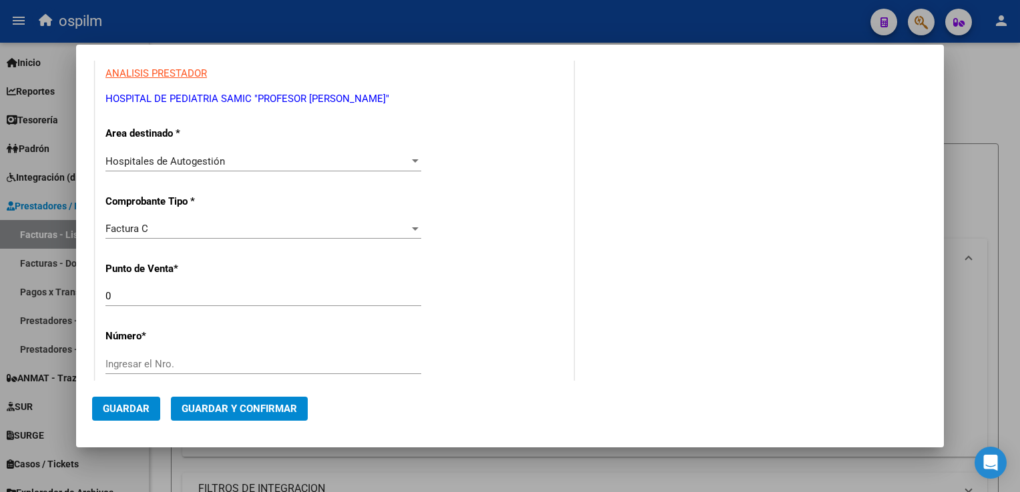
type input "30-61591554-4"
click at [167, 363] on input "Ingresar el Nro." at bounding box center [263, 364] width 316 height 12
type input "161844"
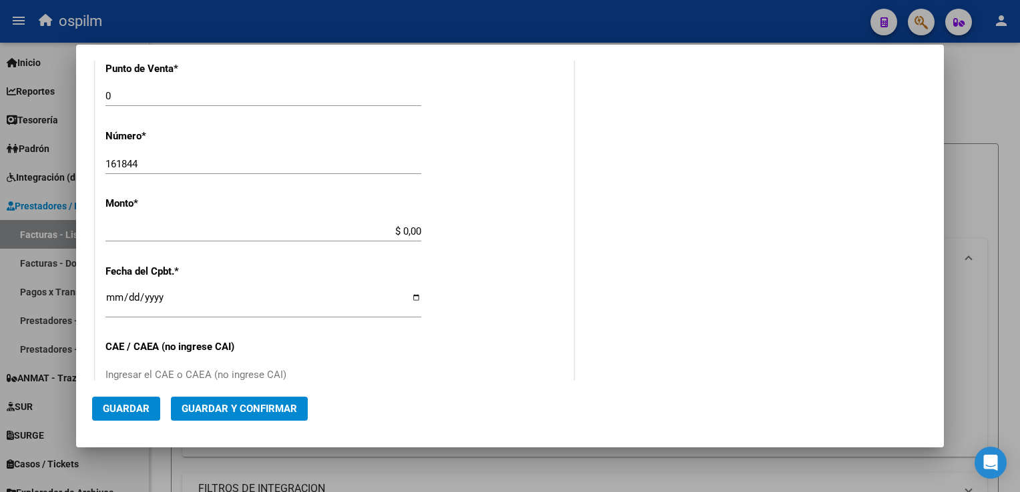
drag, startPoint x: 368, startPoint y: 231, endPoint x: 659, endPoint y: 285, distance: 295.9
click at [659, 285] on div "COMPROBANTE VER COMPROBANTE DATOS DEL COMPROBANTE CUIT * 30-61591554-4 Ingresar…" at bounding box center [509, 202] width 835 height 1052
click at [300, 243] on div "$ 0,00 Ingresar el monto" at bounding box center [263, 238] width 316 height 33
drag, startPoint x: 311, startPoint y: 228, endPoint x: 500, endPoint y: 250, distance: 190.8
click at [500, 250] on div "CUIT * 30-61591554-4 Ingresar CUIT ANALISIS PRESTADOR HOSPITAL DE PEDIATRIA SAM…" at bounding box center [334, 251] width 478 height 946
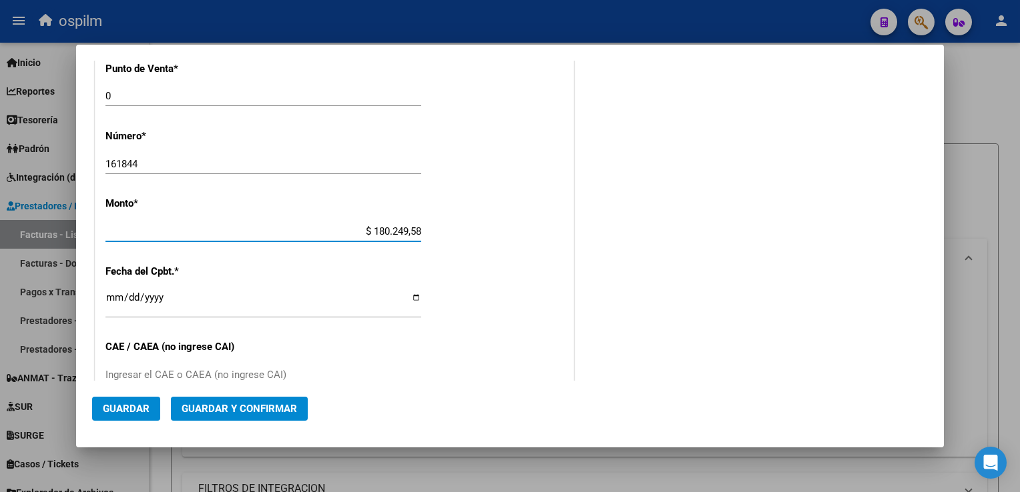
type input "$ 1.802.495,89"
click at [500, 250] on div "CUIT * 30-61591554-4 Ingresar CUIT ANALISIS PRESTADOR HOSPITAL DE PEDIATRIA SAM…" at bounding box center [334, 251] width 478 height 946
click at [109, 294] on input "Ingresar la fecha" at bounding box center [263, 302] width 316 height 21
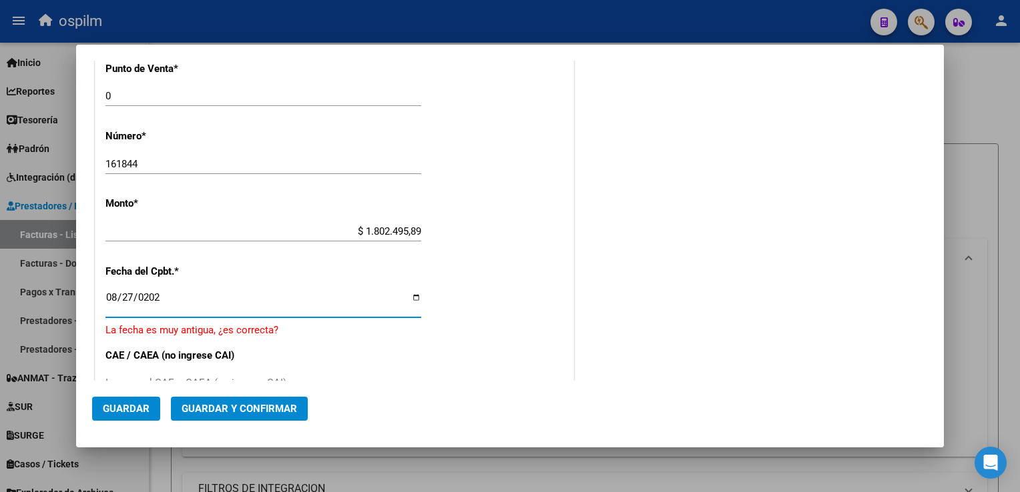
type input "[DATE]"
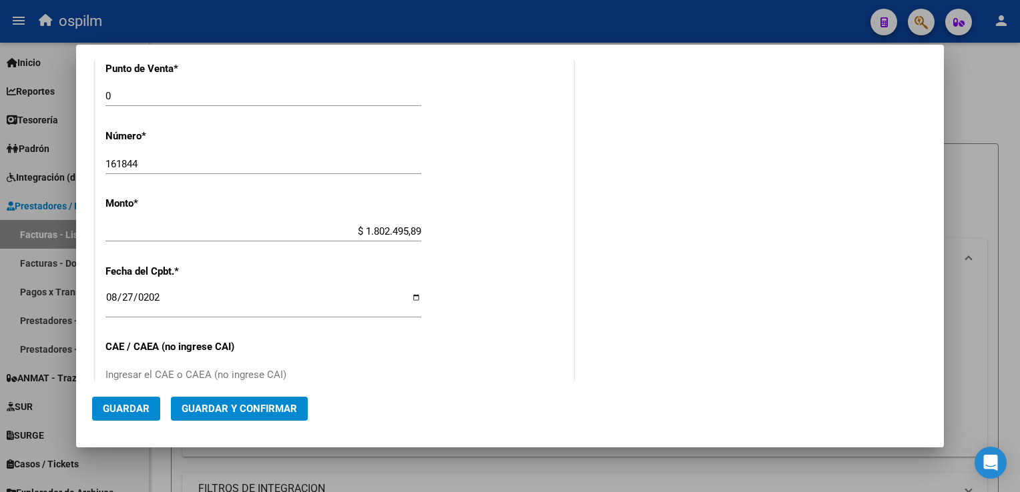
click at [564, 320] on div "CUIT * 30-61591554-4 Ingresar CUIT ANALISIS PRESTADOR HOSPITAL DE PEDIATRIA SAM…" at bounding box center [334, 251] width 478 height 946
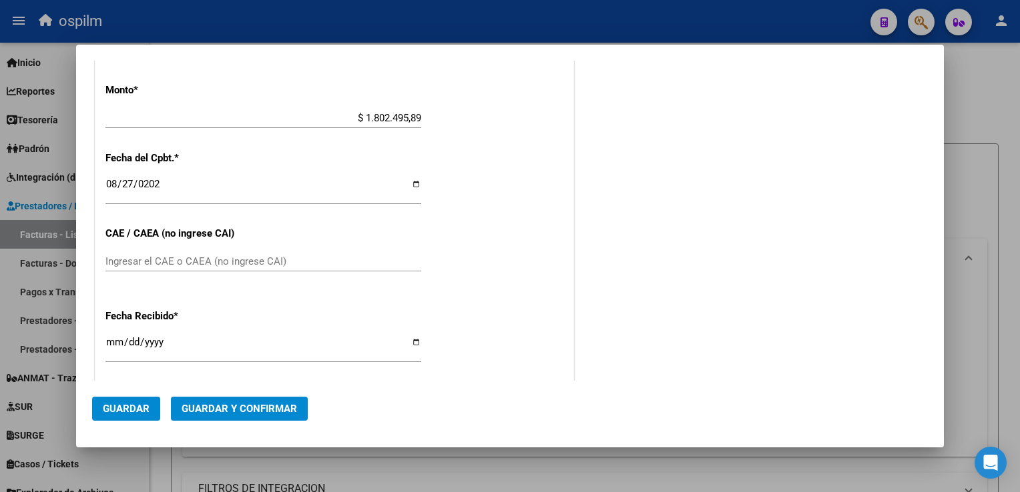
scroll to position [534, 0]
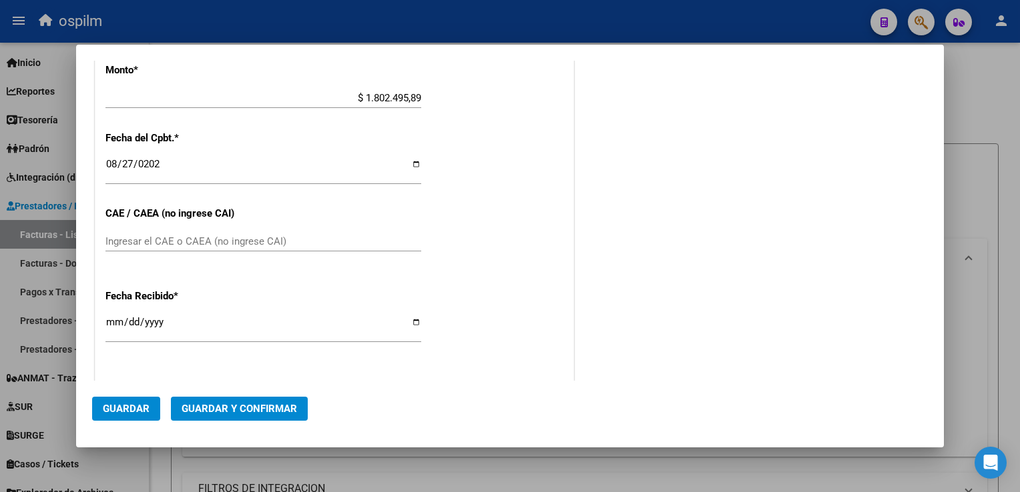
click at [112, 322] on input "[DATE]" at bounding box center [263, 327] width 316 height 21
type input "[DATE]"
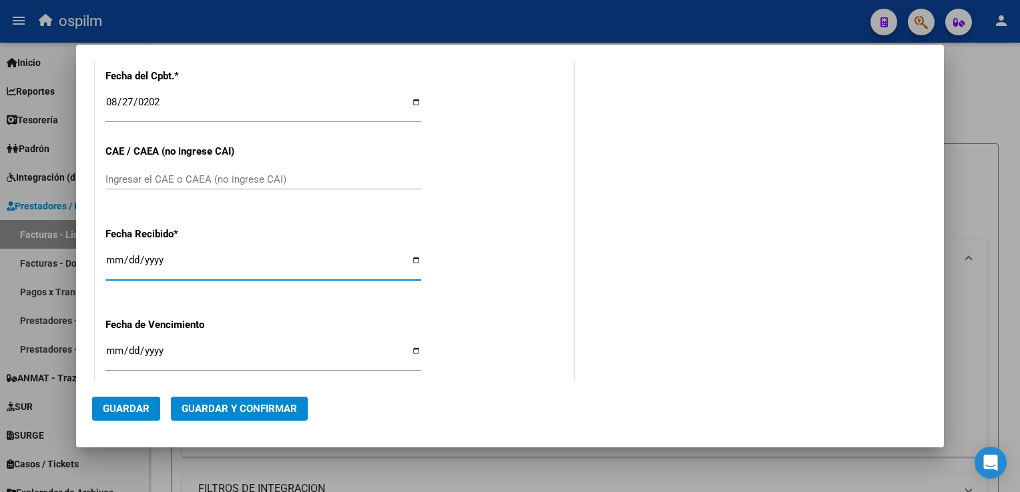
scroll to position [667, 0]
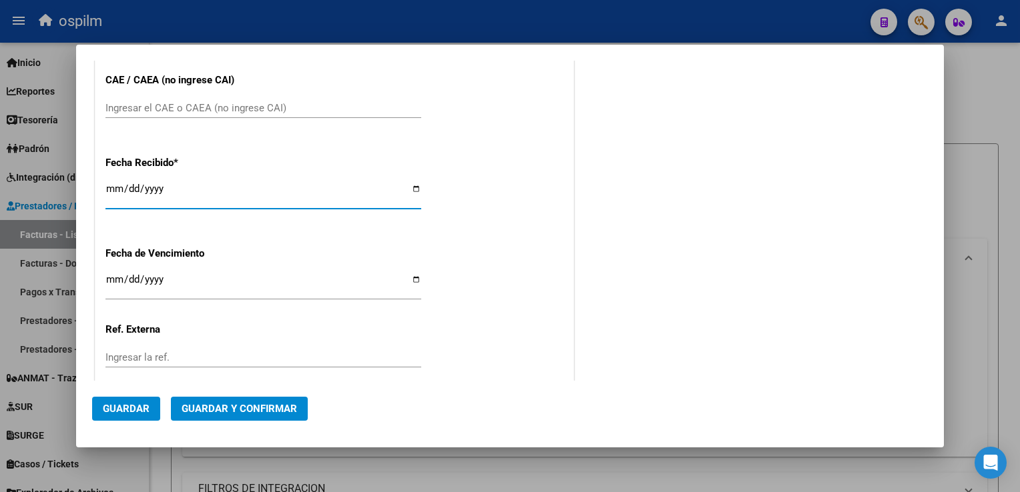
click at [206, 407] on span "Guardar y Confirmar" at bounding box center [238, 409] width 115 height 12
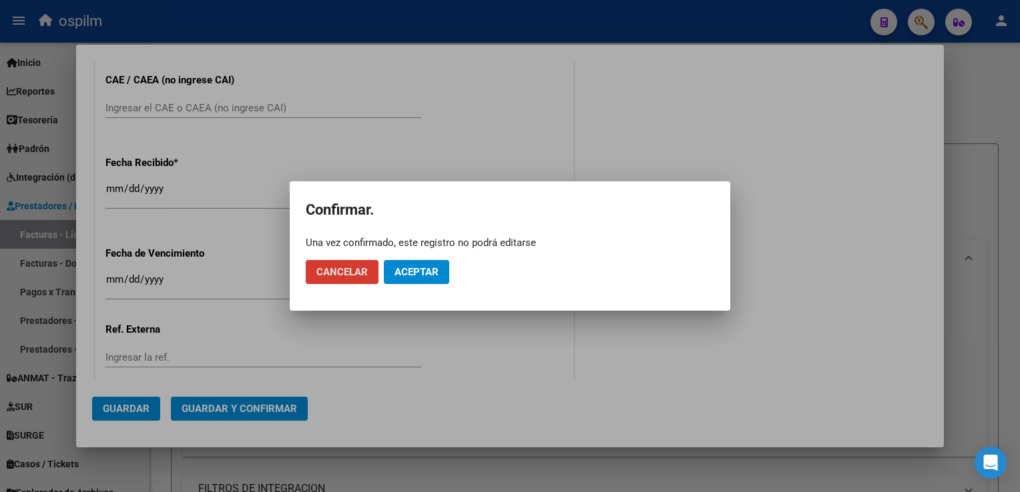
click at [394, 280] on button "Aceptar" at bounding box center [416, 272] width 65 height 24
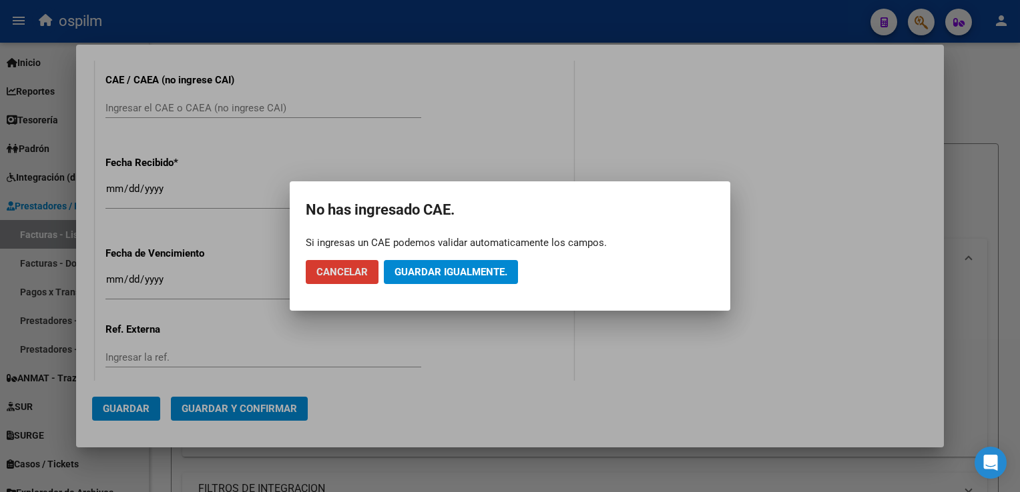
click at [454, 272] on span "Guardar igualmente." at bounding box center [450, 272] width 113 height 12
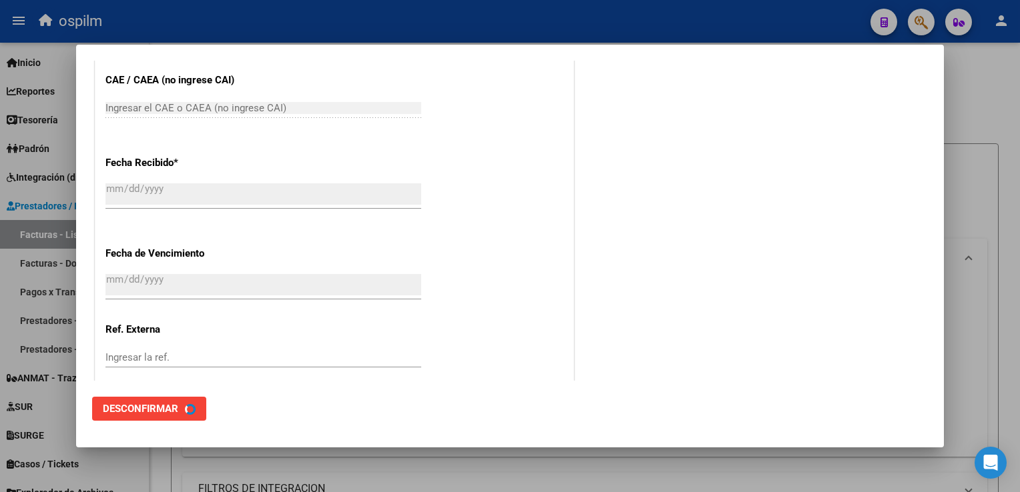
scroll to position [0, 0]
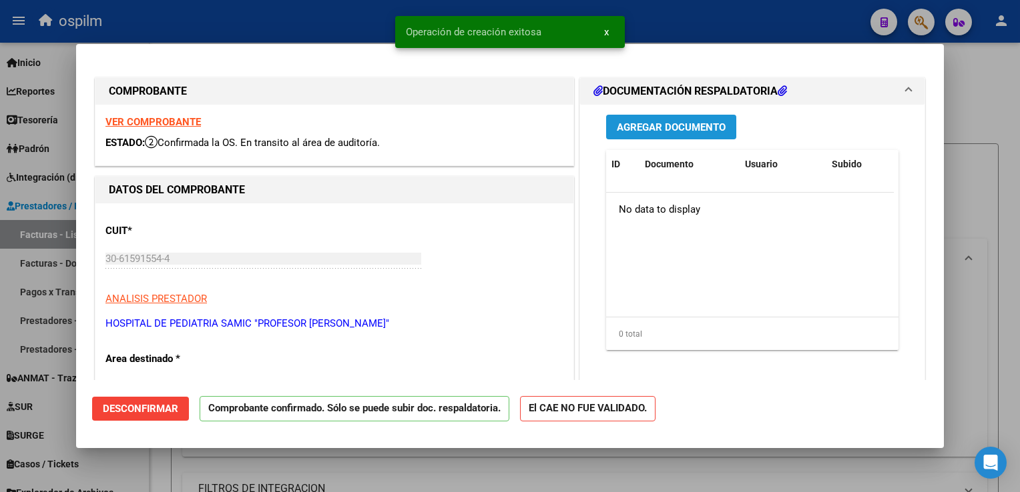
click at [696, 132] on span "Agregar Documento" at bounding box center [671, 127] width 109 height 12
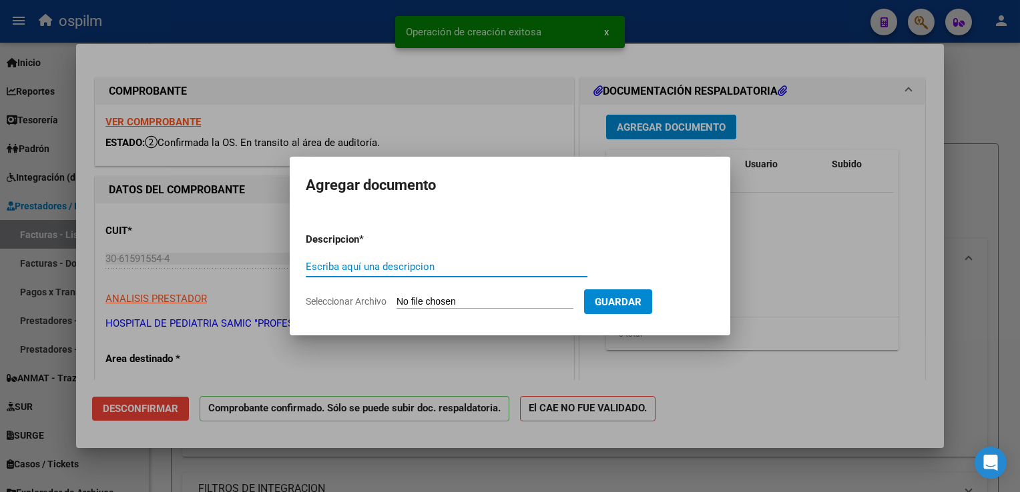
click at [392, 259] on div "Escriba aquí una descripcion" at bounding box center [447, 267] width 282 height 20
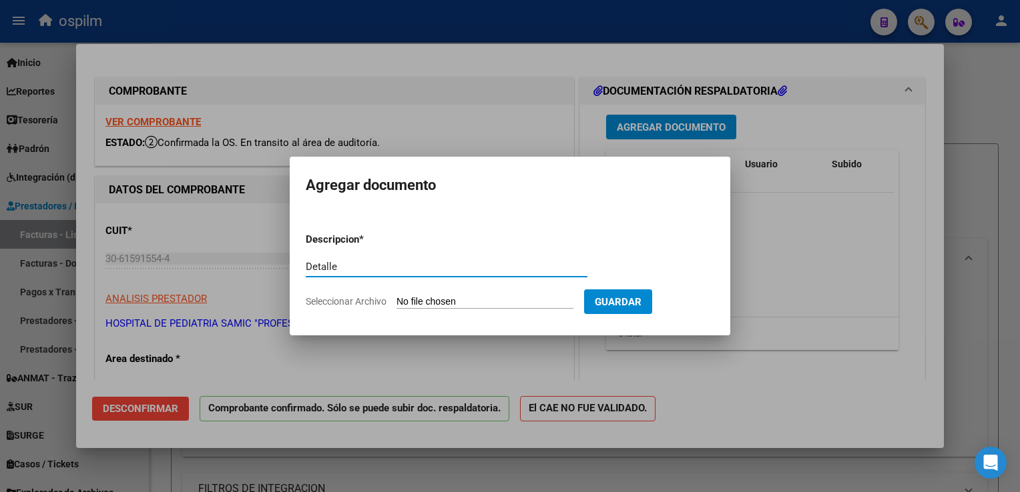
type input "Detalle"
click at [443, 282] on div "Detalle Escriba aquí una descripcion" at bounding box center [447, 273] width 282 height 33
click at [446, 296] on app-file-uploader "Seleccionar Archivo" at bounding box center [445, 302] width 278 height 12
click at [442, 308] on input "Seleccionar Archivo" at bounding box center [484, 302] width 177 height 13
type input "C:\fakepath\img09092025_0003.pdf"
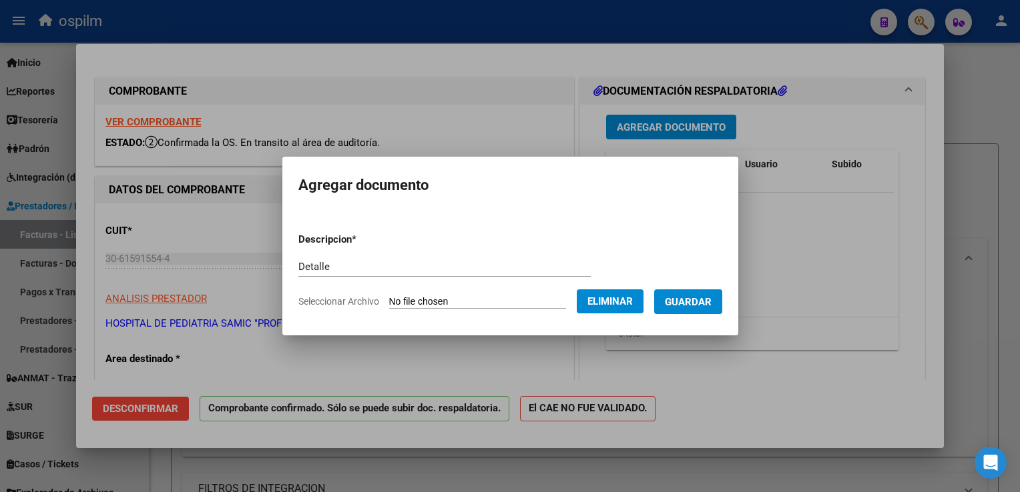
click at [704, 298] on span "Guardar" at bounding box center [688, 302] width 47 height 12
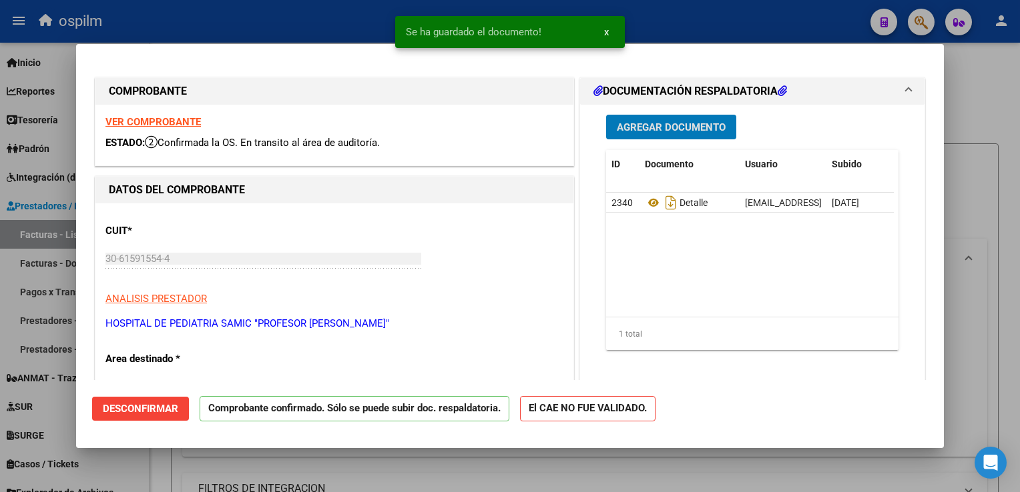
click at [674, 129] on span "Agregar Documento" at bounding box center [671, 127] width 109 height 12
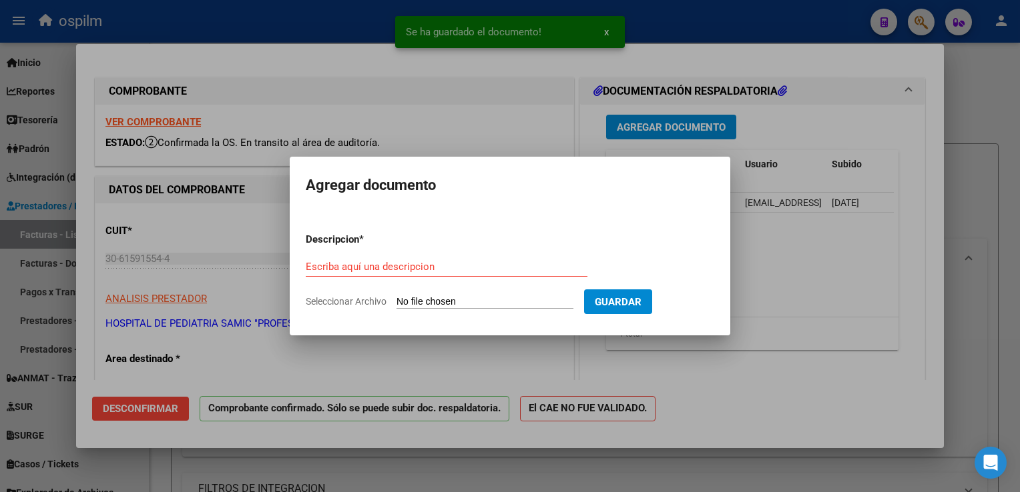
click at [438, 259] on div "Escriba aquí una descripcion" at bounding box center [447, 267] width 282 height 20
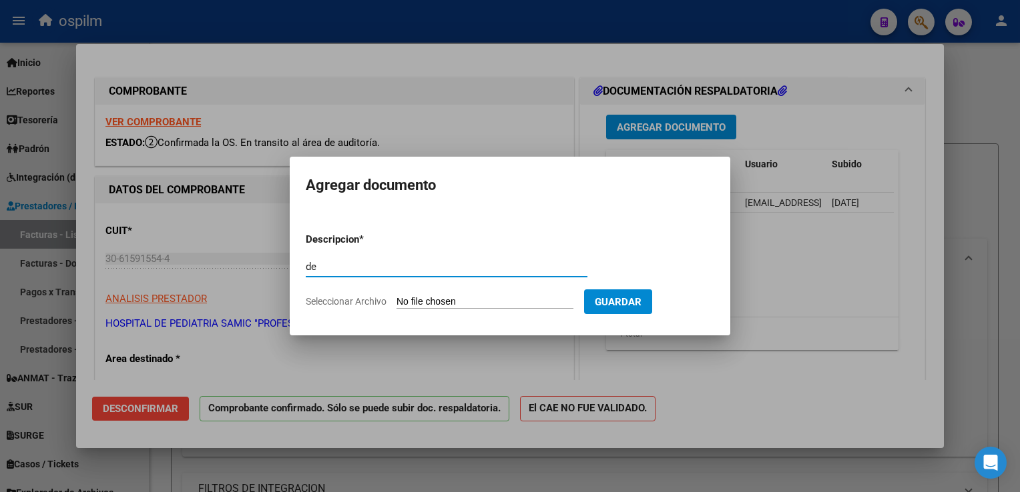
type input "d"
type input "Detalle 2"
click at [466, 302] on input "Seleccionar Archivo" at bounding box center [484, 302] width 177 height 13
type input "C:\fakepath\img09092025_0004.pdf"
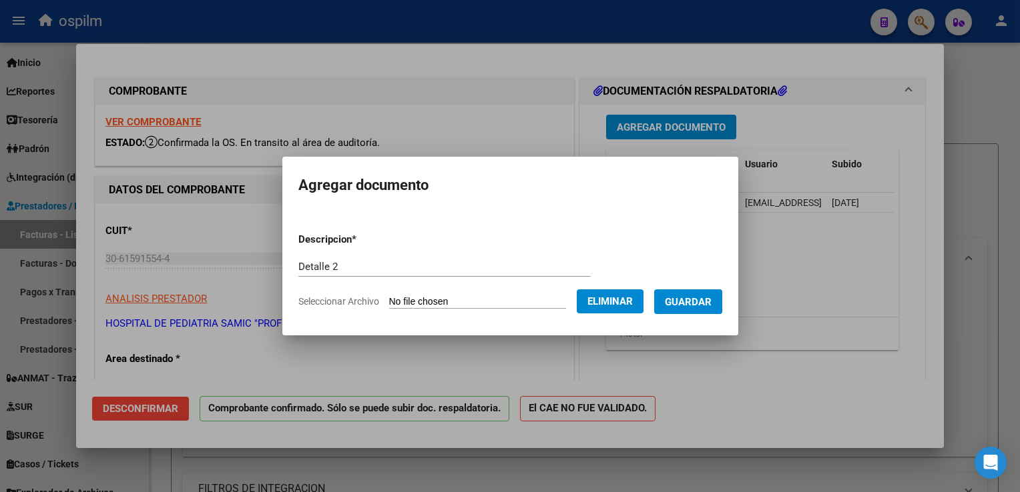
click at [701, 298] on span "Guardar" at bounding box center [688, 302] width 47 height 12
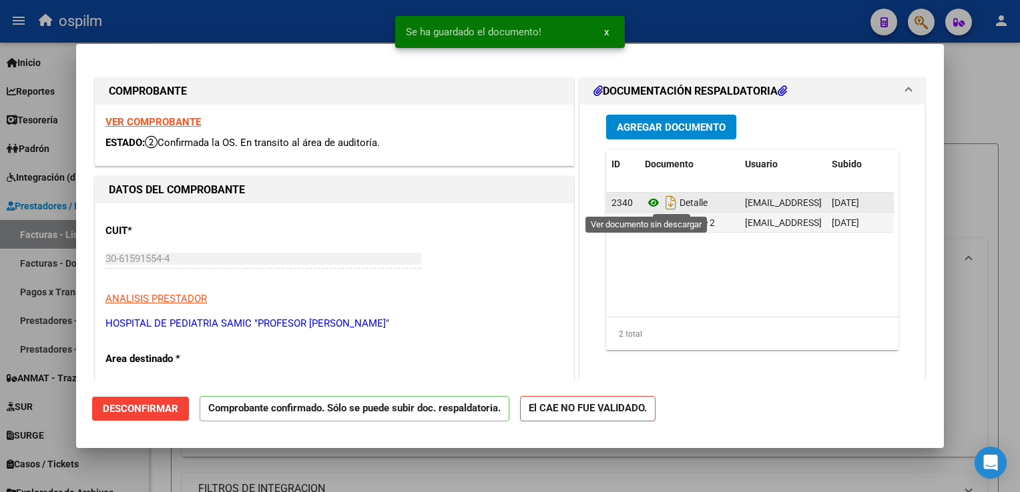
click at [650, 203] on icon at bounding box center [653, 203] width 17 height 16
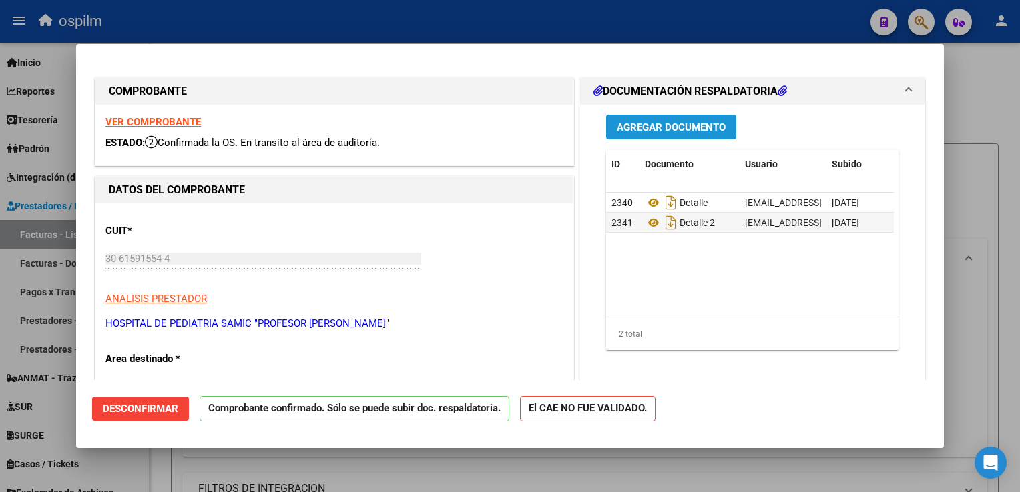
click at [653, 128] on span "Agregar Documento" at bounding box center [671, 127] width 109 height 12
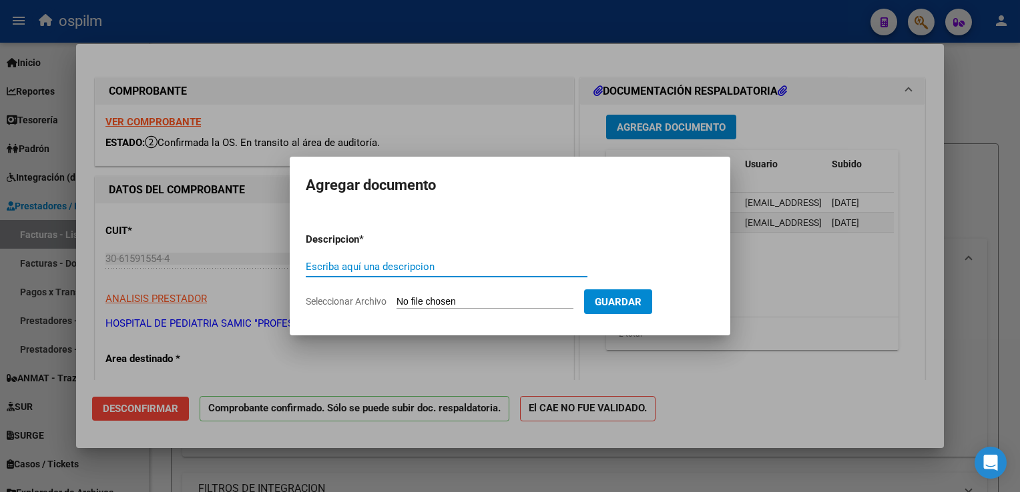
click at [394, 265] on input "Escriba aquí una descripcion" at bounding box center [447, 267] width 282 height 12
type input "De"
click at [584, 226] on form "Descripcion * De Escriba aquí una descripcion Seleccionar Archivo Guardar" at bounding box center [510, 270] width 408 height 97
click at [470, 297] on input "Seleccionar Archivo" at bounding box center [484, 302] width 177 height 13
type input "C:\fakepath\img09092025_0006.pdf"
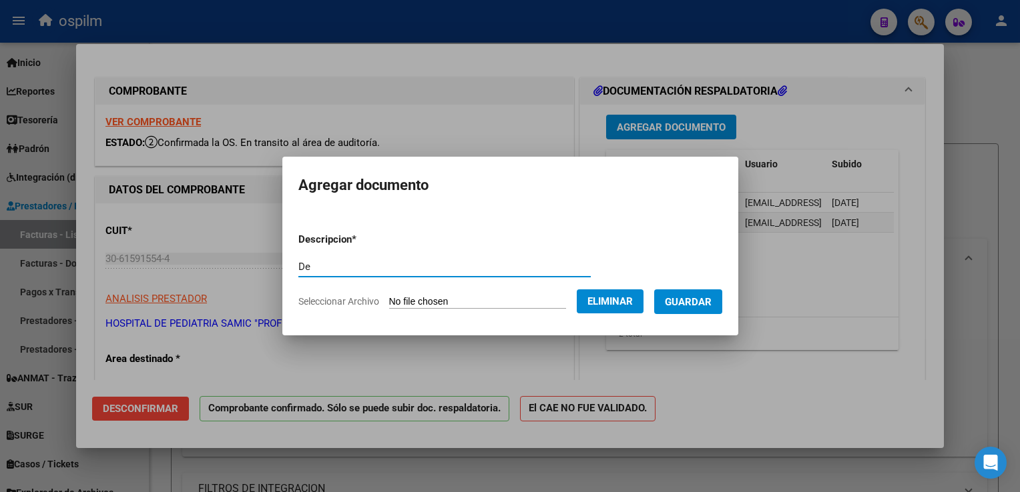
click at [338, 270] on input "De" at bounding box center [444, 267] width 292 height 12
type input "Detalle"
click at [682, 304] on span "Guardar" at bounding box center [688, 302] width 47 height 12
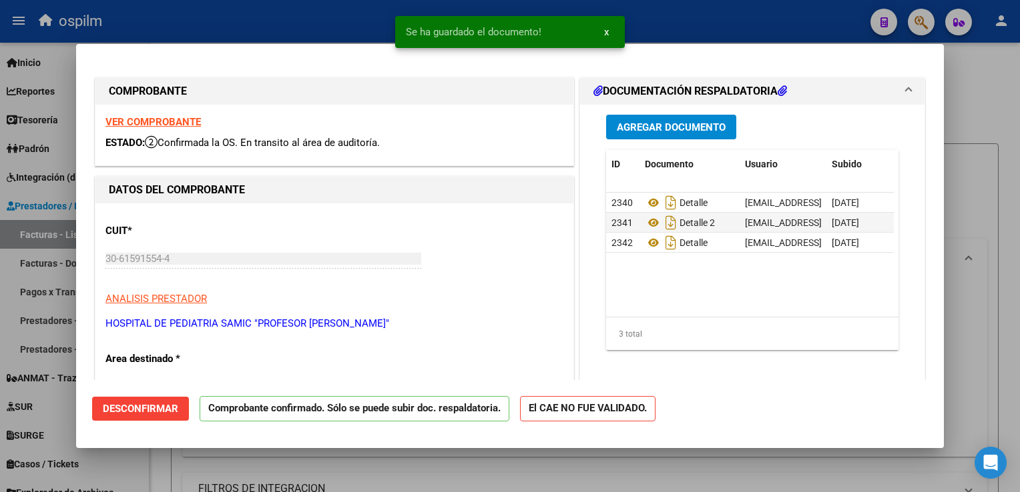
click at [702, 141] on div "Agregar Documento ID Documento Usuario Subido Acción 2340 Detalle [EMAIL_ADDRES…" at bounding box center [752, 238] width 312 height 266
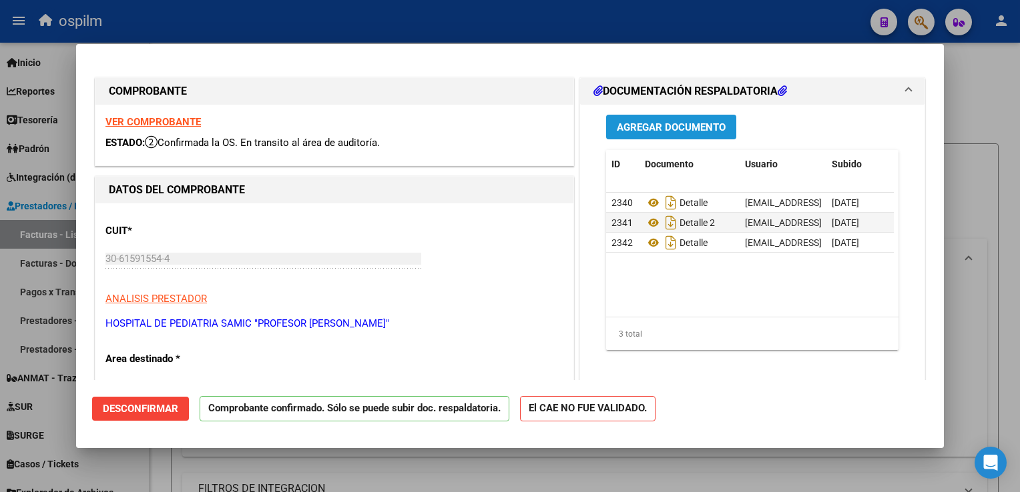
click at [702, 135] on button "Agregar Documento" at bounding box center [671, 127] width 130 height 25
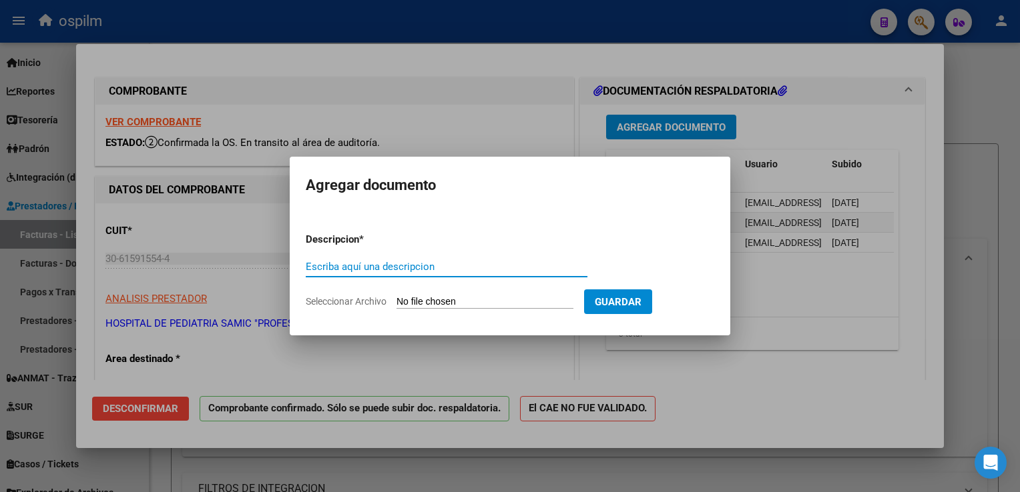
click at [354, 268] on input "Escriba aquí una descripcion" at bounding box center [447, 267] width 282 height 12
type input "Detalle"
click at [452, 305] on input "Seleccionar Archivo" at bounding box center [484, 302] width 177 height 13
type input "C:\fakepath\img09092025_0007.pdf"
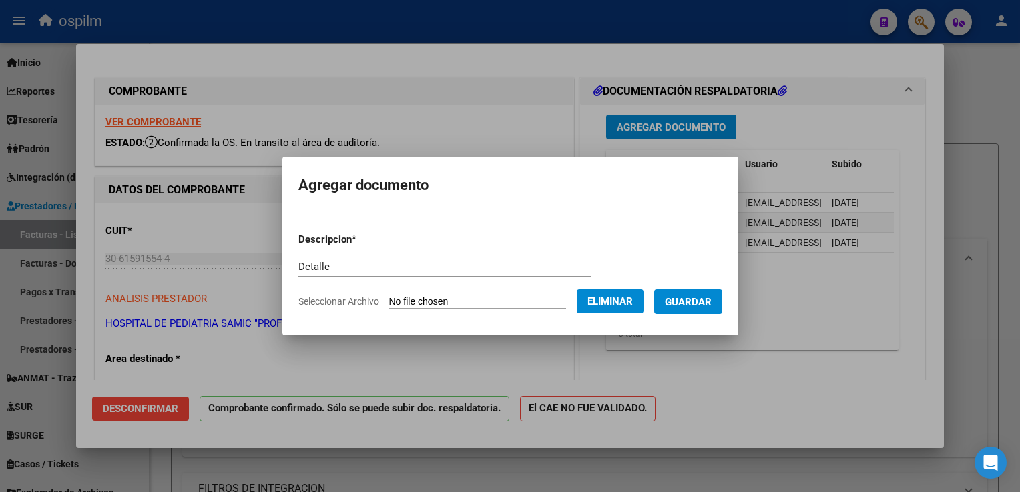
click at [695, 306] on span "Guardar" at bounding box center [688, 302] width 47 height 12
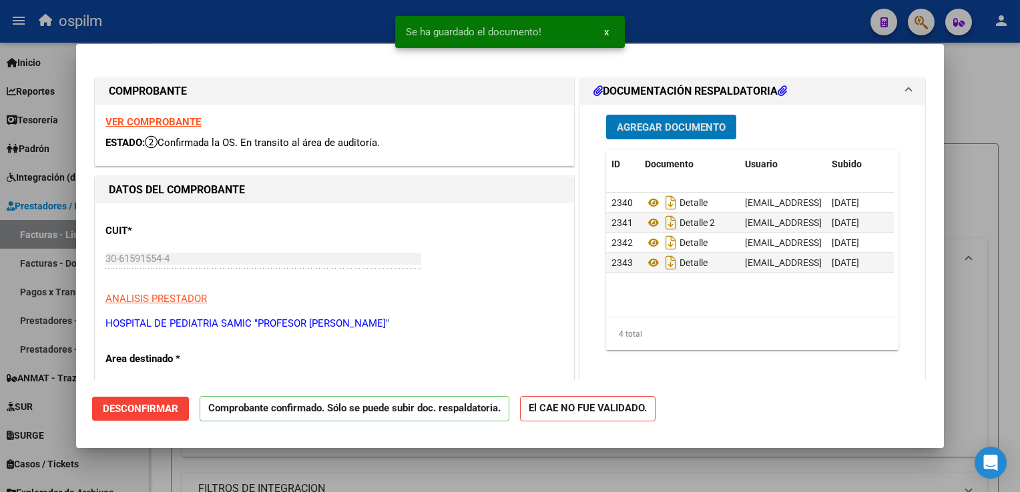
click at [641, 127] on span "Agregar Documento" at bounding box center [671, 127] width 109 height 12
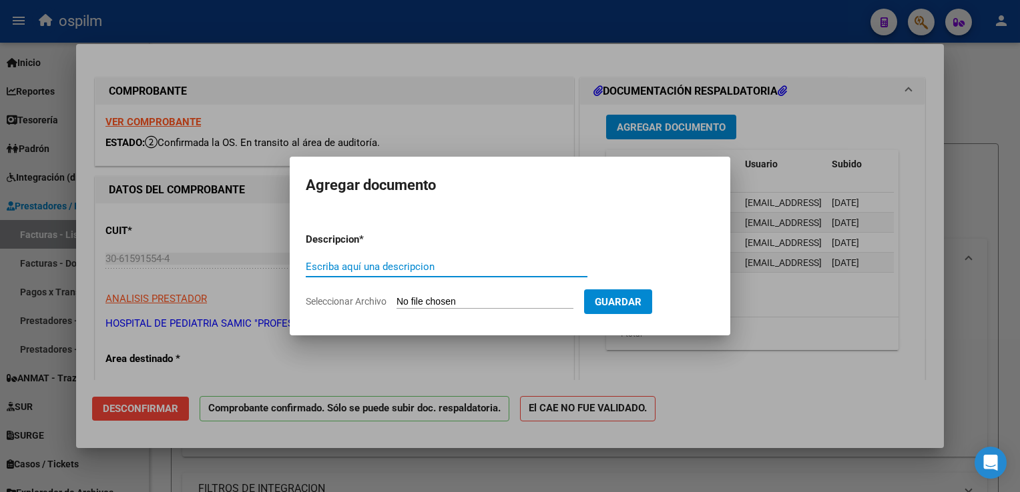
click at [425, 266] on input "Escriba aquí una descripcion" at bounding box center [447, 267] width 282 height 12
type input "Detalle"
click at [447, 301] on input "Seleccionar Archivo" at bounding box center [484, 302] width 177 height 13
type input "C:\fakepath\img09092025_0009.pdf"
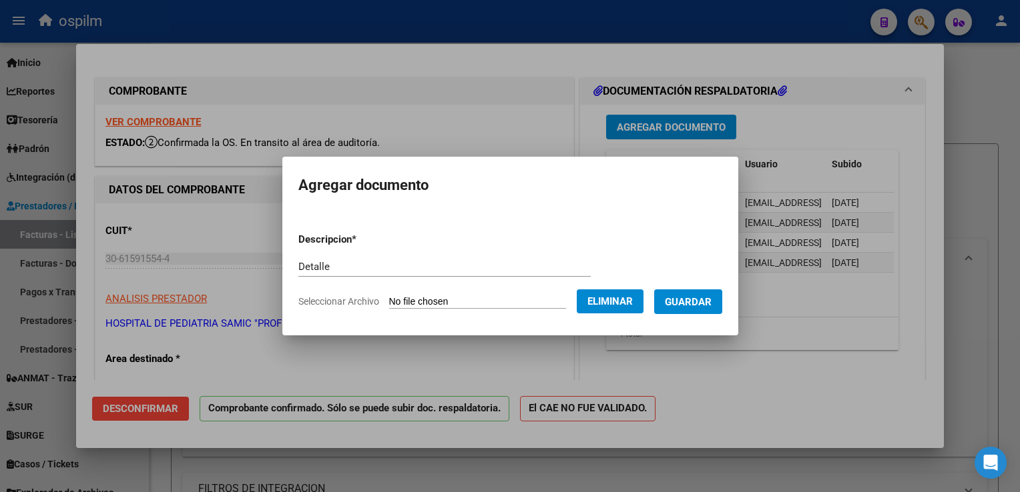
click at [691, 300] on span "Guardar" at bounding box center [688, 302] width 47 height 12
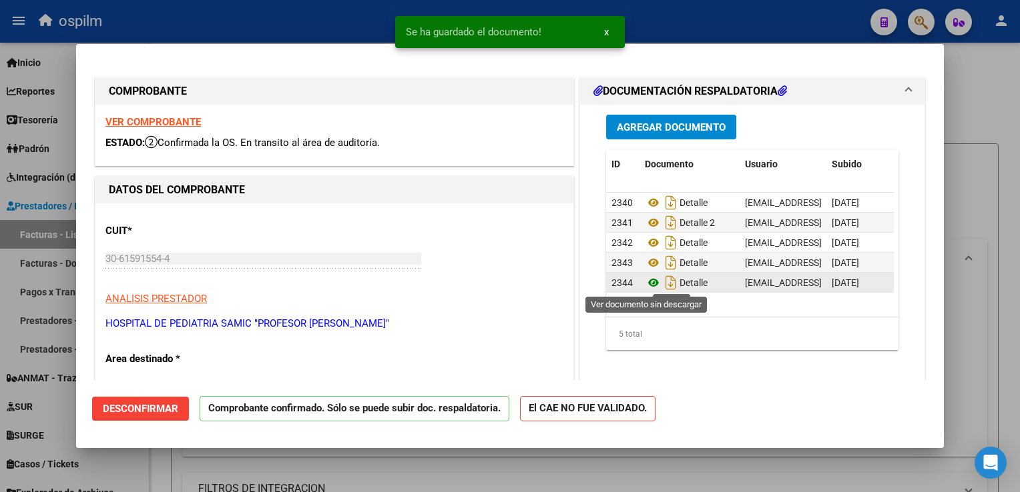
click at [651, 284] on icon at bounding box center [653, 283] width 17 height 16
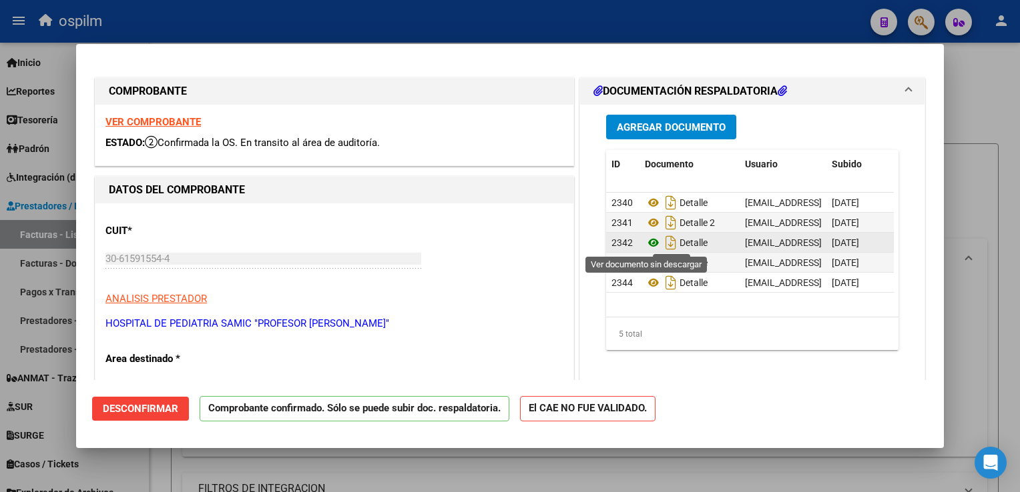
click at [646, 244] on icon at bounding box center [653, 243] width 17 height 16
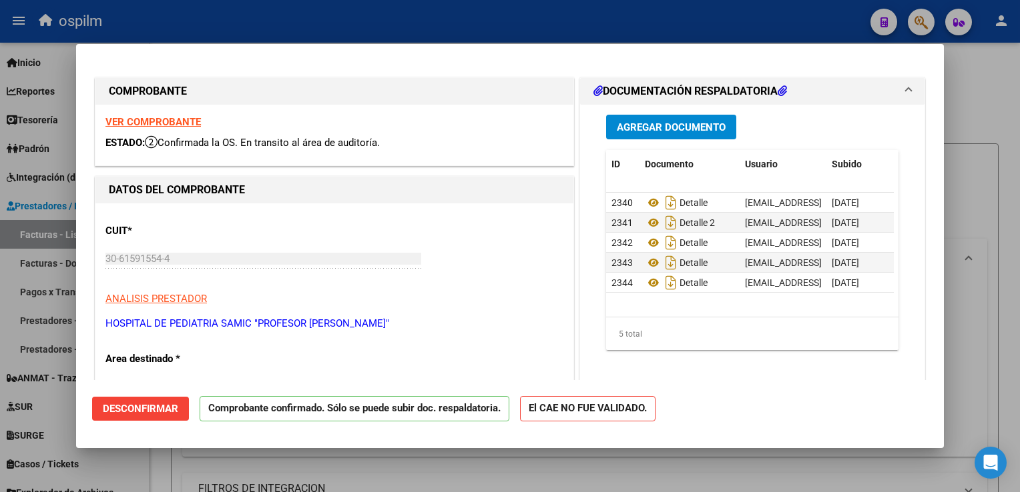
click at [1019, 317] on html "menu ospilm person Firma Express Inicio Instructivos Contacto OS Reportes SUR E…" at bounding box center [510, 246] width 1020 height 492
drag, startPoint x: 1022, startPoint y: 317, endPoint x: 998, endPoint y: 91, distance: 226.7
click at [979, 92] on div at bounding box center [510, 246] width 1020 height 492
type input "$ 0,00"
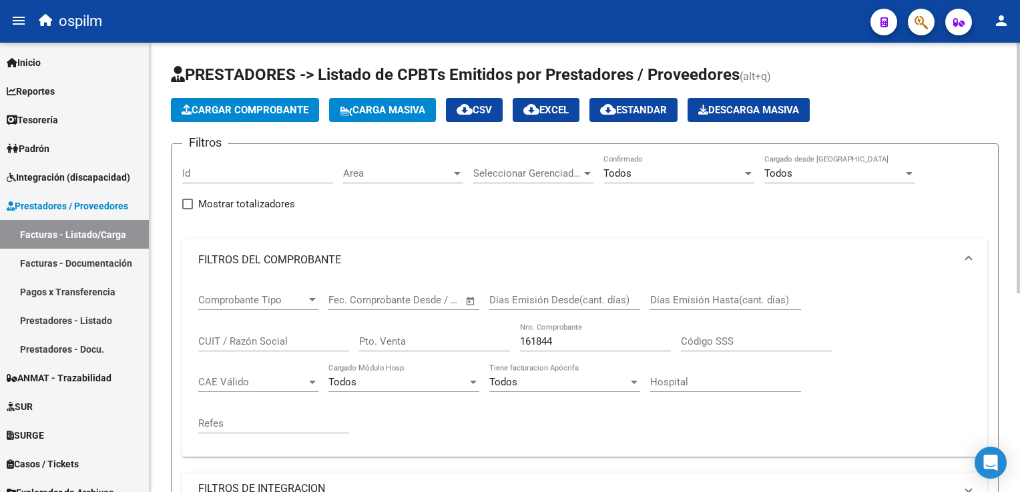
drag, startPoint x: 385, startPoint y: 280, endPoint x: 408, endPoint y: 284, distance: 23.7
click at [389, 282] on div "Fecha inicio – Fecha fin Fec. Comprobante Desde / Hasta" at bounding box center [395, 296] width 135 height 29
drag, startPoint x: 605, startPoint y: 335, endPoint x: 414, endPoint y: 320, distance: 191.4
click at [414, 320] on div "Comprobante Tipo Comprobante Tipo Fecha inicio – Fecha fin Fec. Comprobante Des…" at bounding box center [584, 364] width 773 height 165
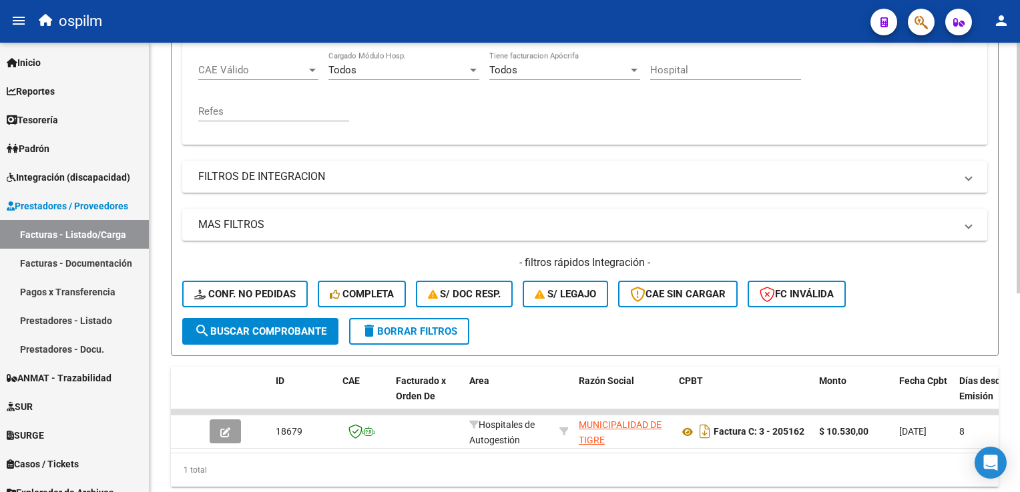
scroll to position [356, 0]
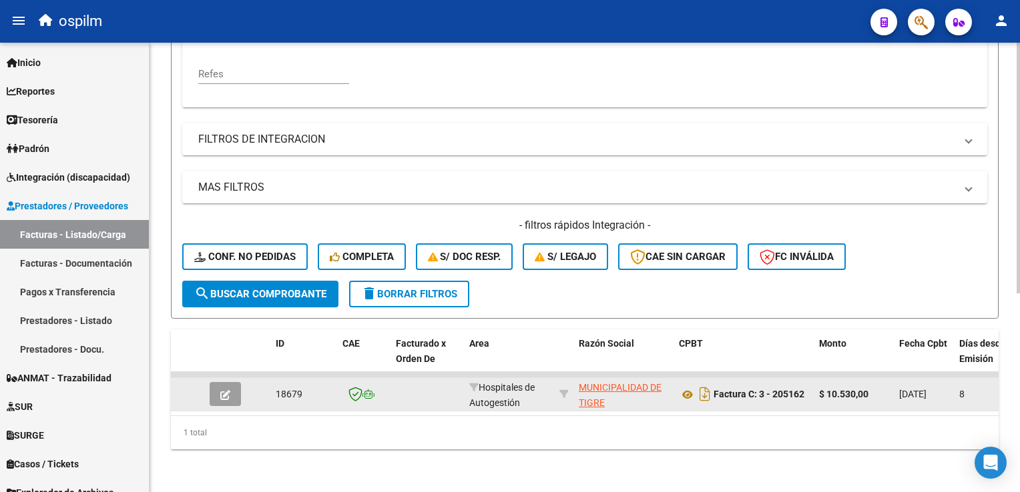
type input "205162"
click at [230, 390] on icon "button" at bounding box center [225, 395] width 10 height 10
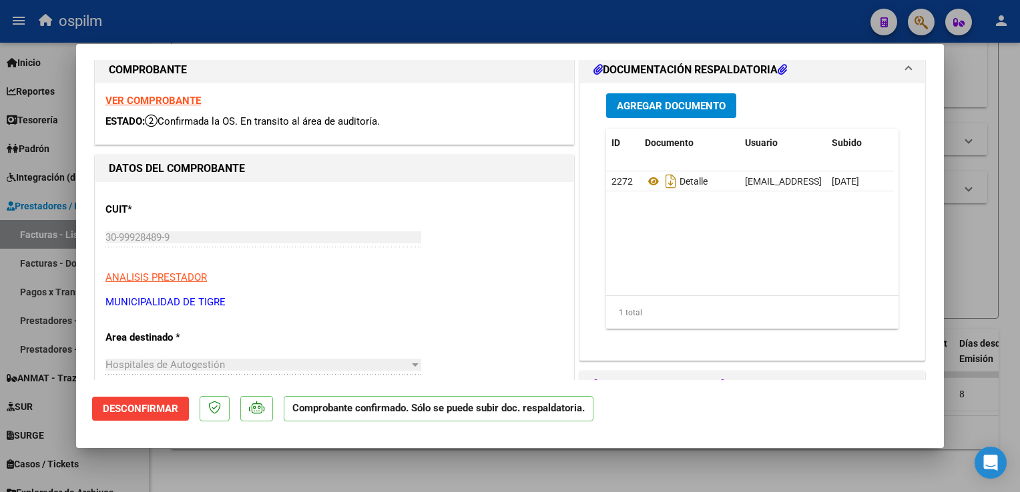
scroll to position [0, 0]
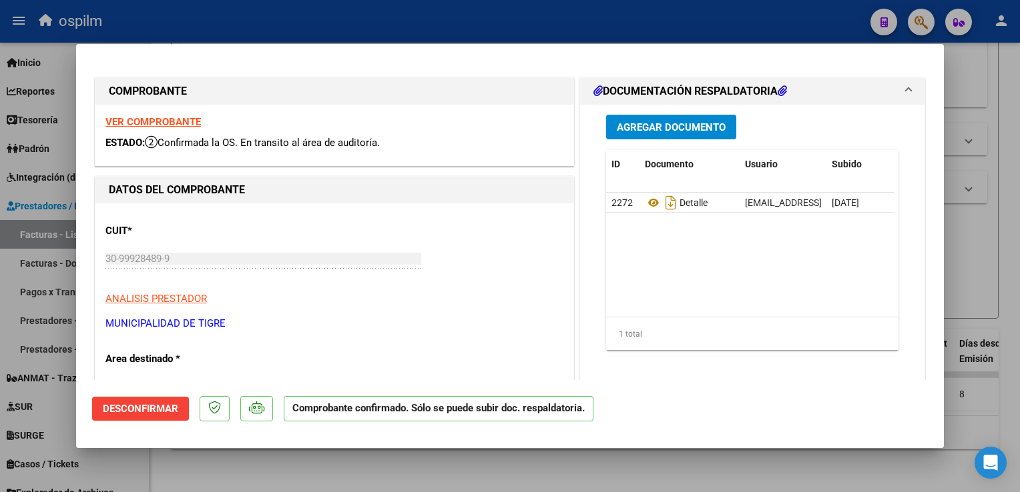
click at [985, 175] on div at bounding box center [510, 246] width 1020 height 492
type input "$ 0,00"
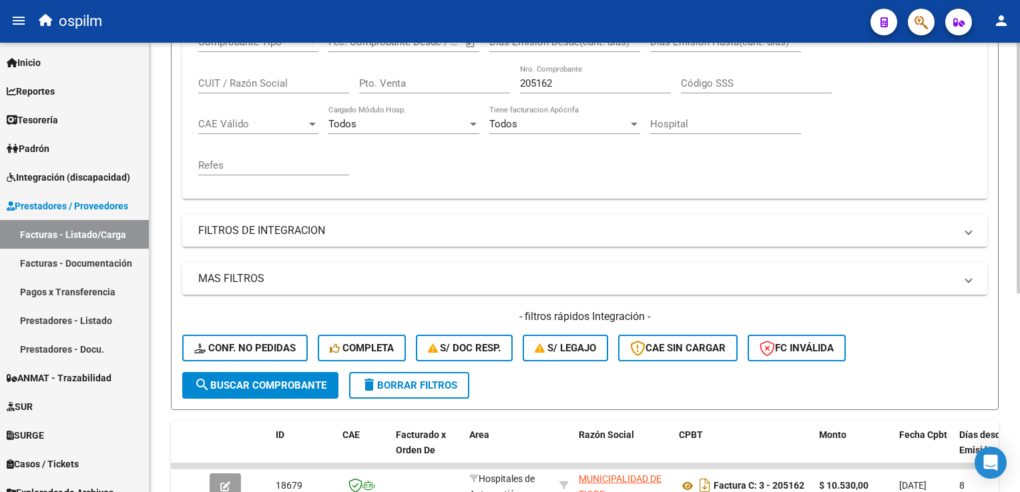
scroll to position [156, 0]
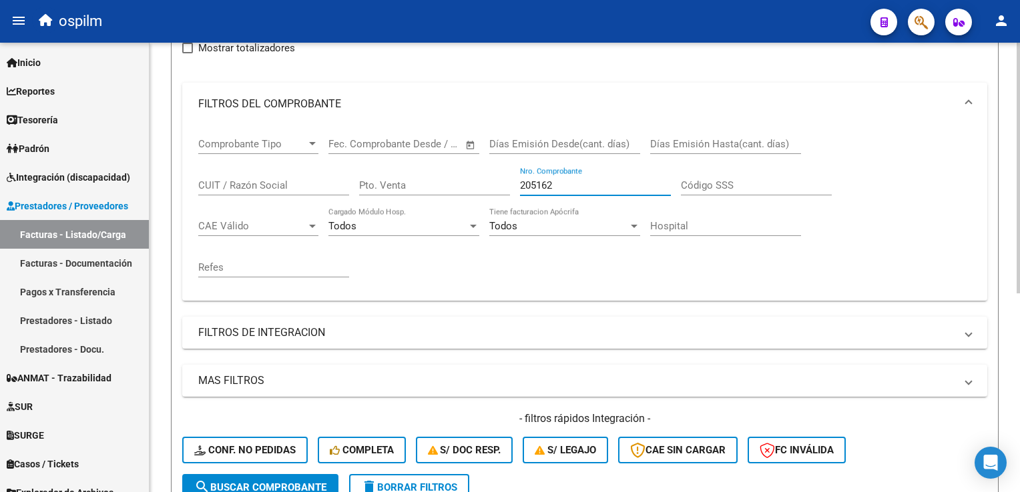
drag, startPoint x: 567, startPoint y: 183, endPoint x: 426, endPoint y: 154, distance: 143.8
click at [426, 154] on div "Comprobante Tipo Comprobante Tipo Fecha inicio – Fecha fin Fec. Comprobante Des…" at bounding box center [584, 207] width 773 height 165
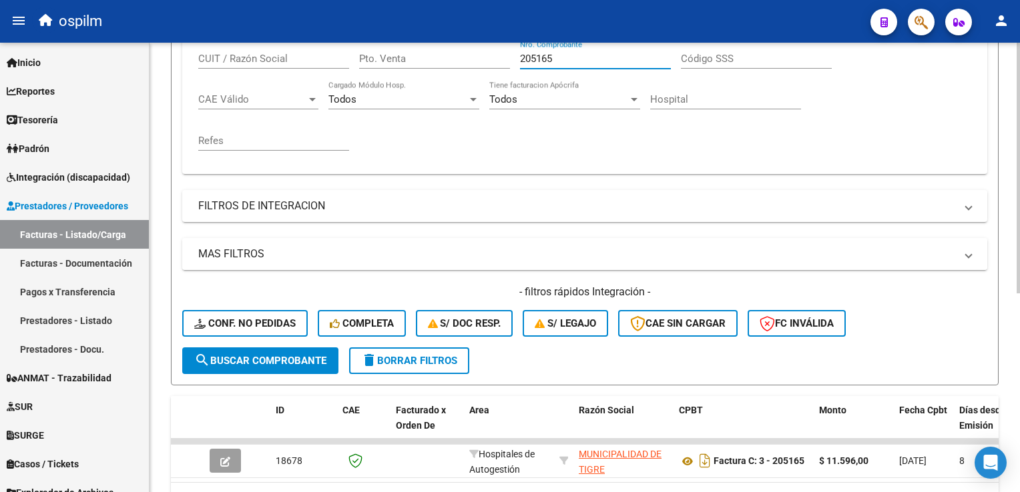
scroll to position [290, 0]
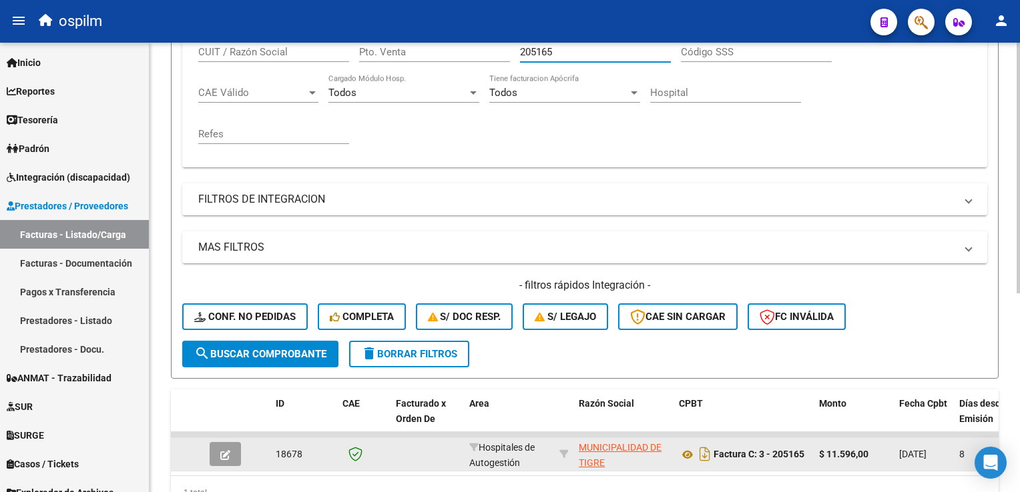
type input "205165"
click at [219, 452] on button "button" at bounding box center [225, 454] width 31 height 24
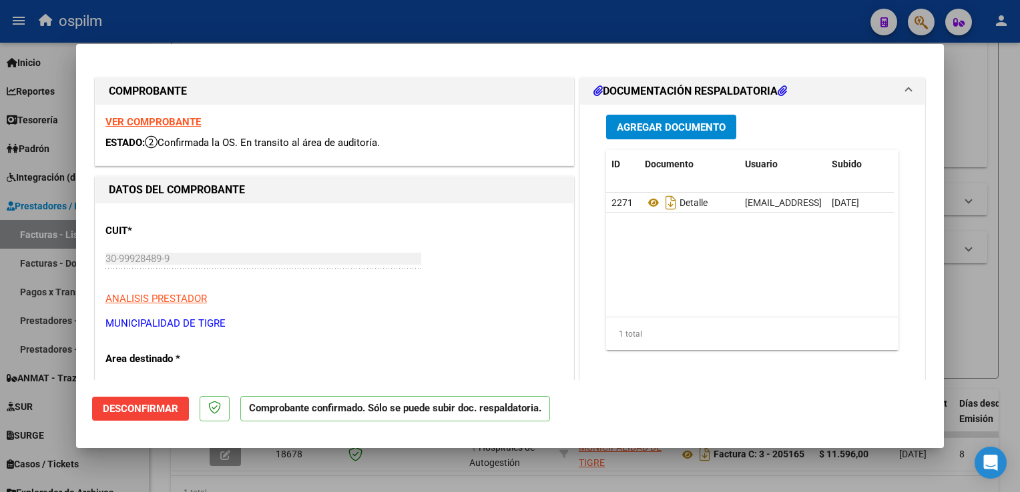
click at [986, 316] on div at bounding box center [510, 246] width 1020 height 492
type input "$ 0,00"
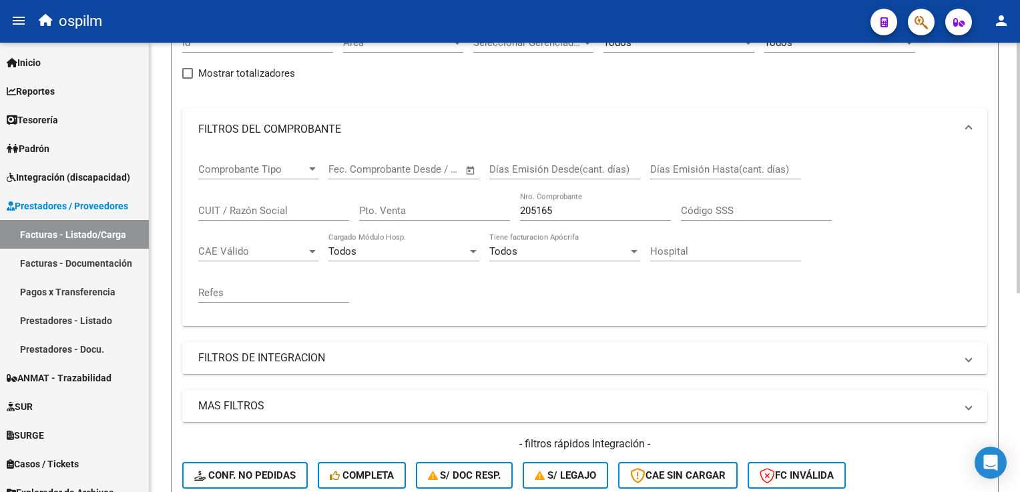
scroll to position [23, 0]
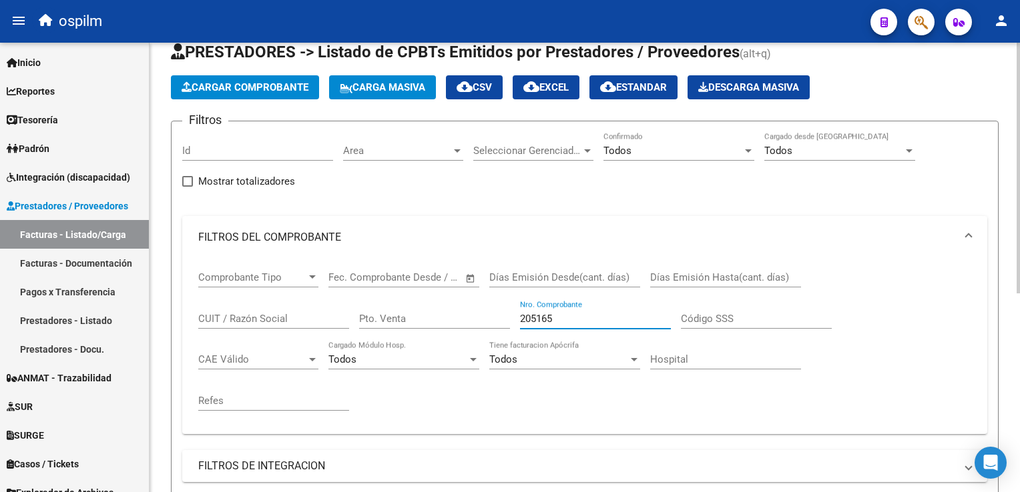
drag, startPoint x: 581, startPoint y: 313, endPoint x: 370, endPoint y: 312, distance: 211.5
click at [370, 312] on div "Comprobante Tipo Comprobante Tipo Fecha inicio – Fecha fin Fec. Comprobante Des…" at bounding box center [584, 341] width 773 height 165
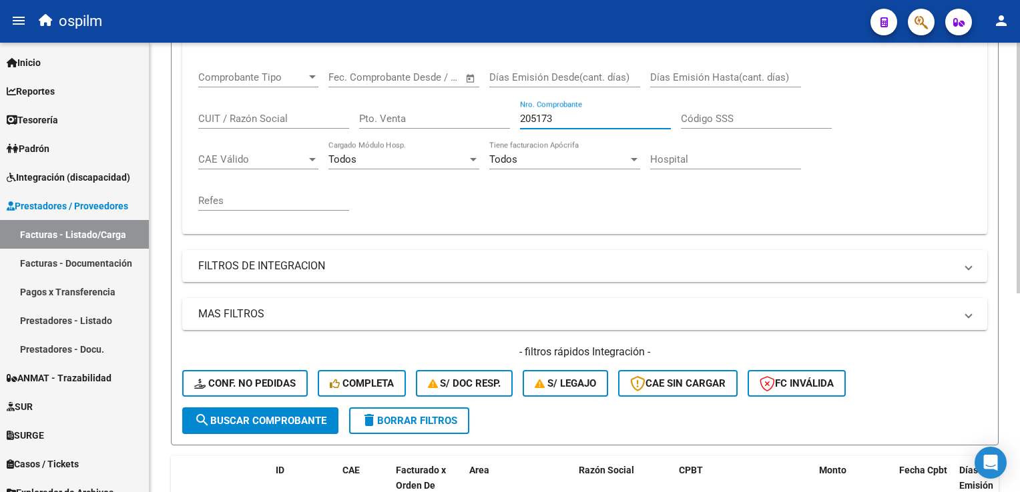
scroll to position [0, 0]
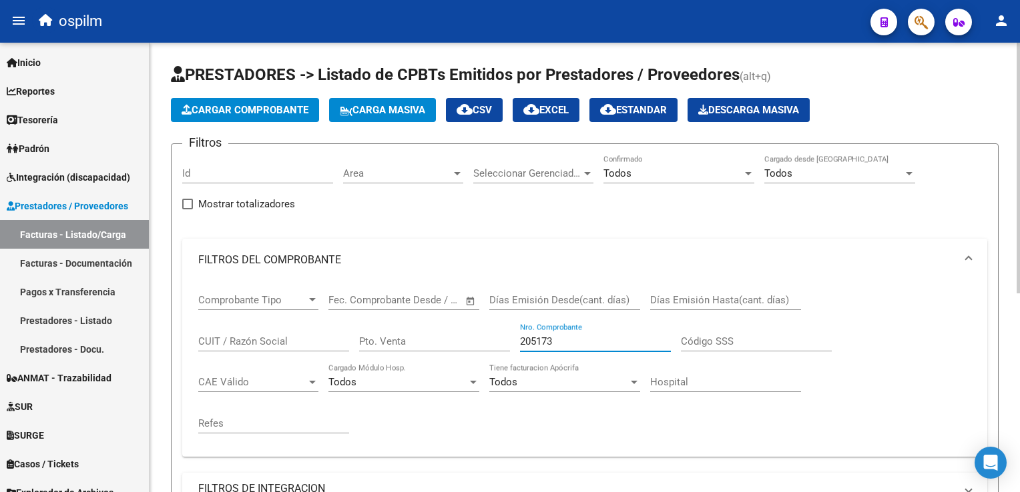
drag, startPoint x: 580, startPoint y: 338, endPoint x: 265, endPoint y: 300, distance: 317.2
click at [265, 298] on div "Comprobante Tipo Comprobante Tipo Fecha inicio – Fecha fin Fec. Comprobante Des…" at bounding box center [584, 364] width 773 height 165
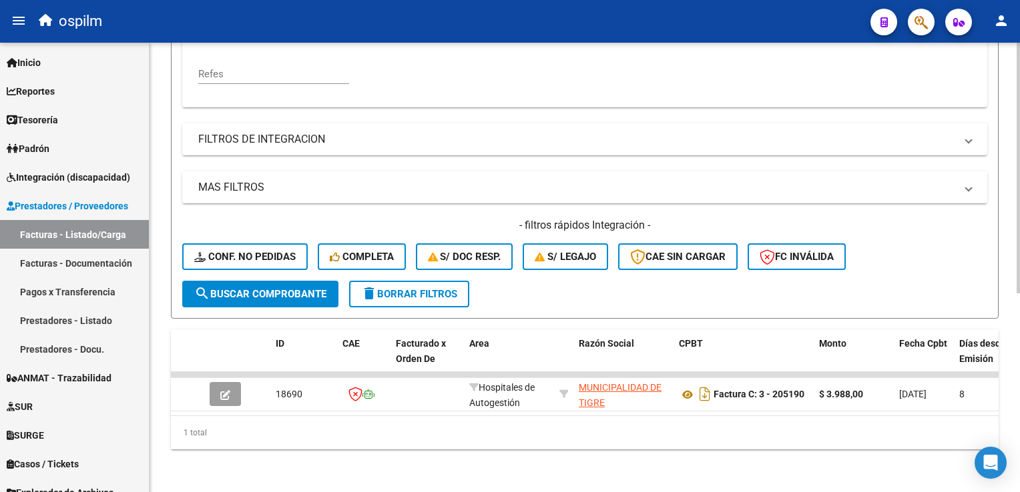
scroll to position [89, 0]
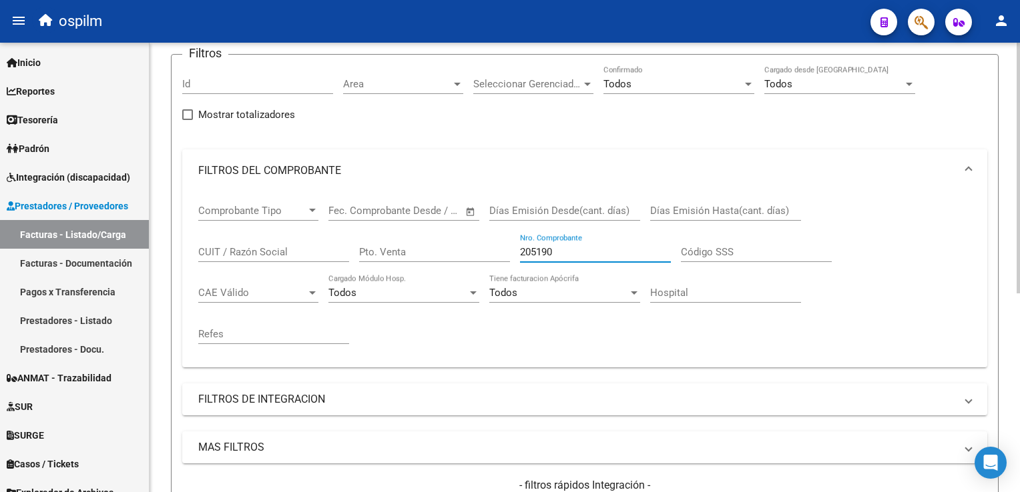
drag, startPoint x: 591, startPoint y: 252, endPoint x: 397, endPoint y: 249, distance: 194.2
click at [397, 249] on div "Comprobante Tipo Comprobante Tipo Fecha inicio – Fecha fin Fec. Comprobante Des…" at bounding box center [584, 274] width 773 height 165
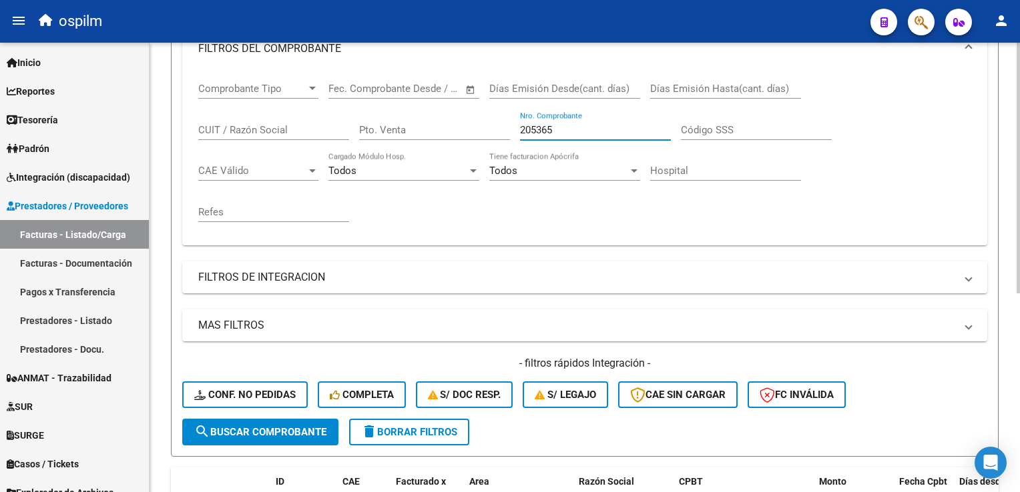
scroll to position [290, 0]
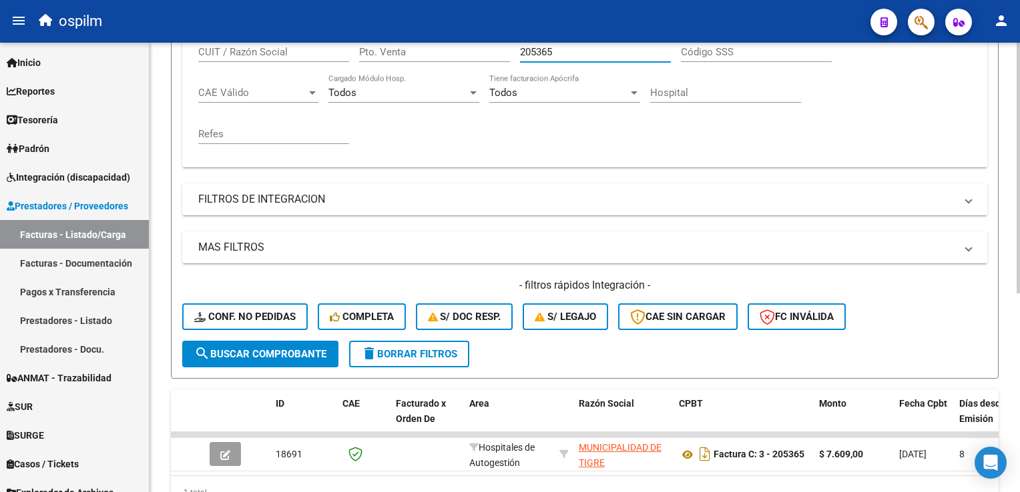
click at [272, 356] on span "search Buscar Comprobante" at bounding box center [260, 354] width 132 height 12
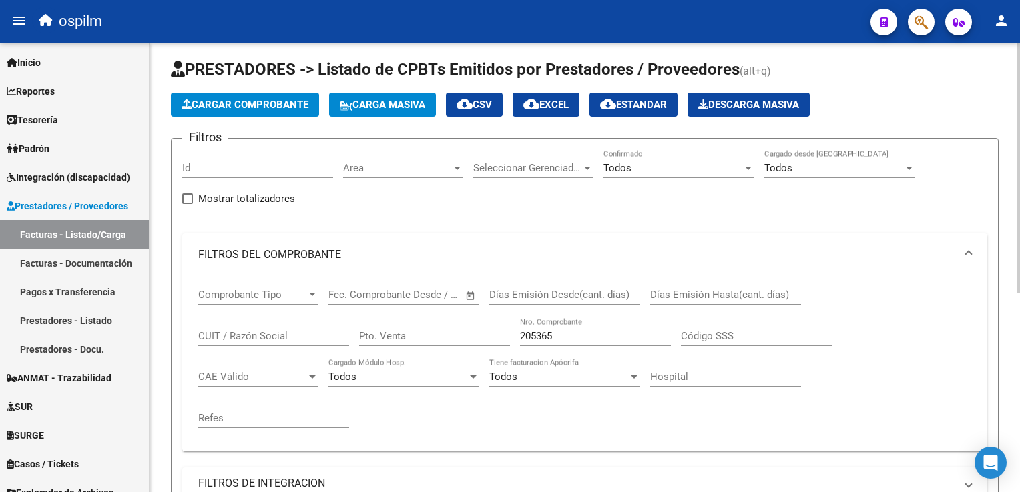
scroll to position [0, 0]
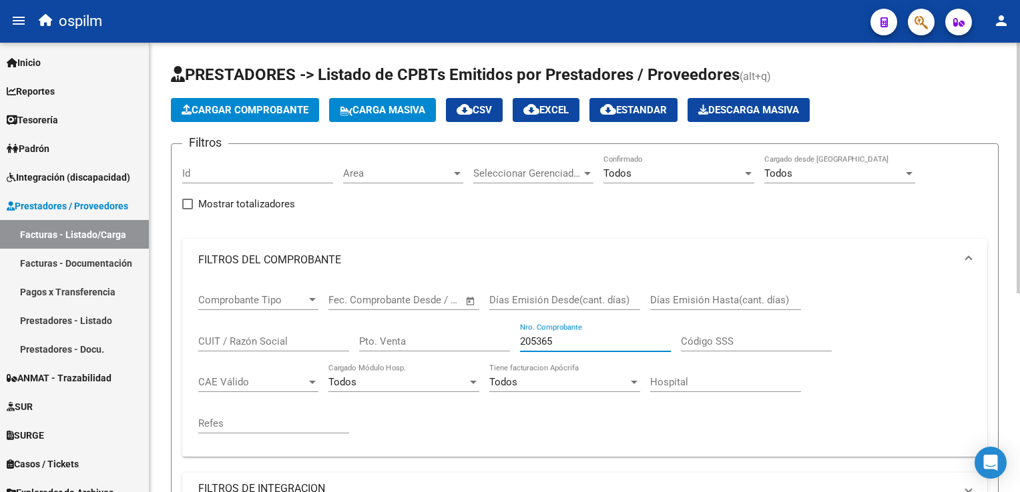
drag, startPoint x: 565, startPoint y: 337, endPoint x: 378, endPoint y: 328, distance: 187.7
click at [378, 328] on div "Comprobante Tipo Comprobante Tipo Fecha inicio – Fecha fin Fec. Comprobante Des…" at bounding box center [584, 364] width 773 height 165
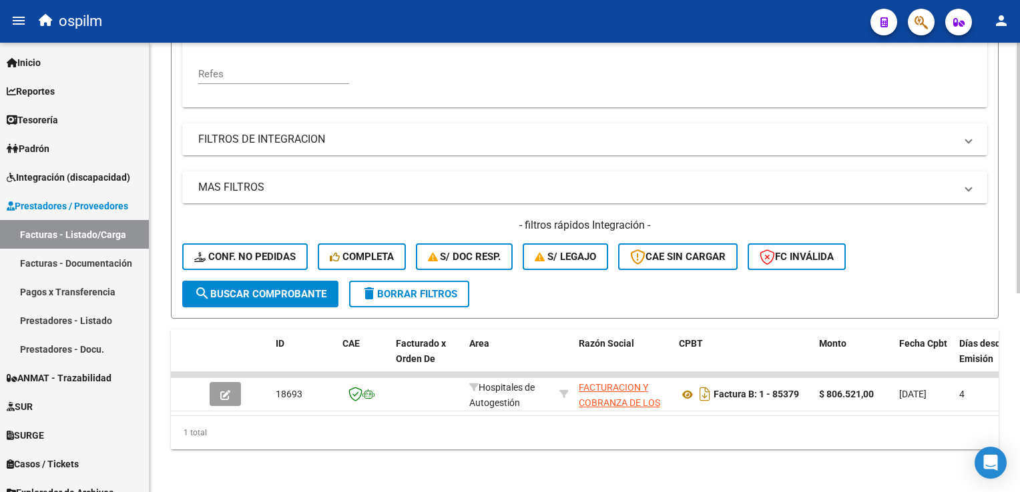
scroll to position [356, 0]
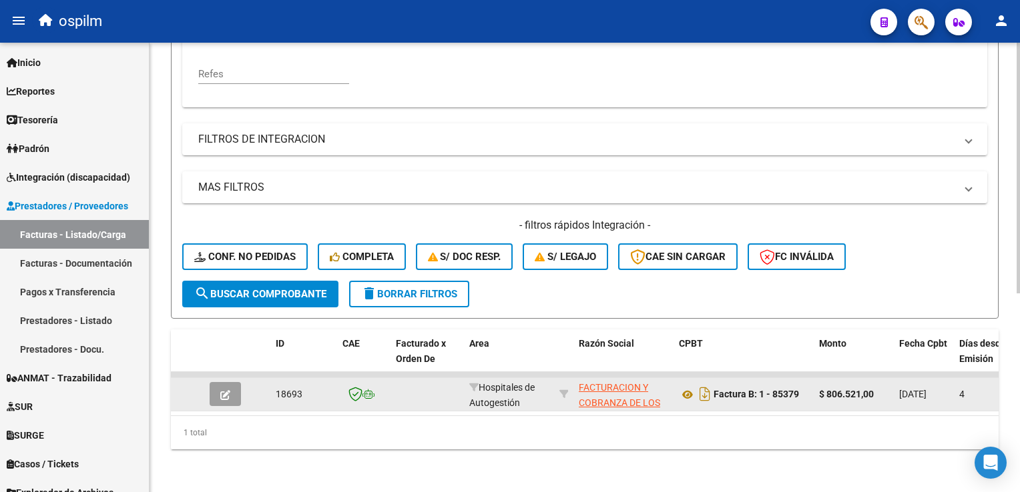
type input "85379"
click at [238, 386] on button "button" at bounding box center [225, 394] width 31 height 24
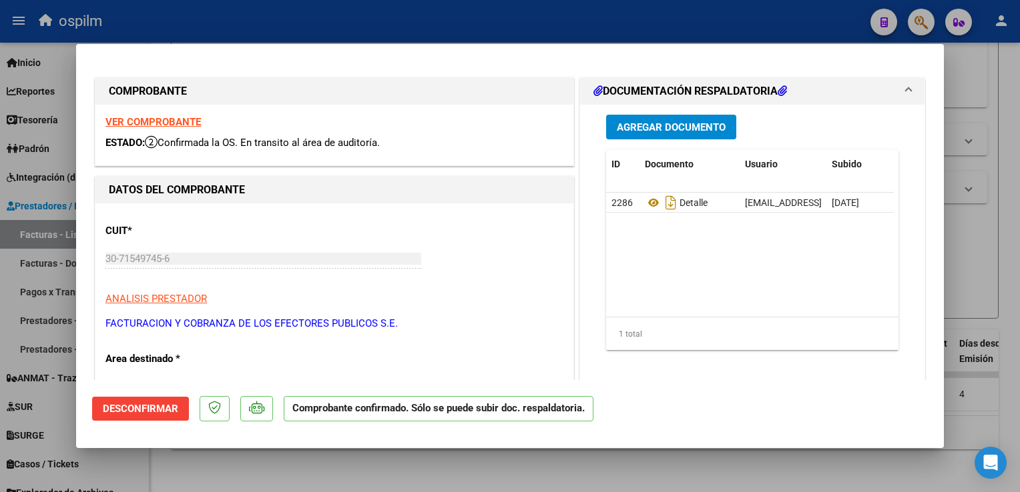
click at [998, 276] on div at bounding box center [510, 246] width 1020 height 492
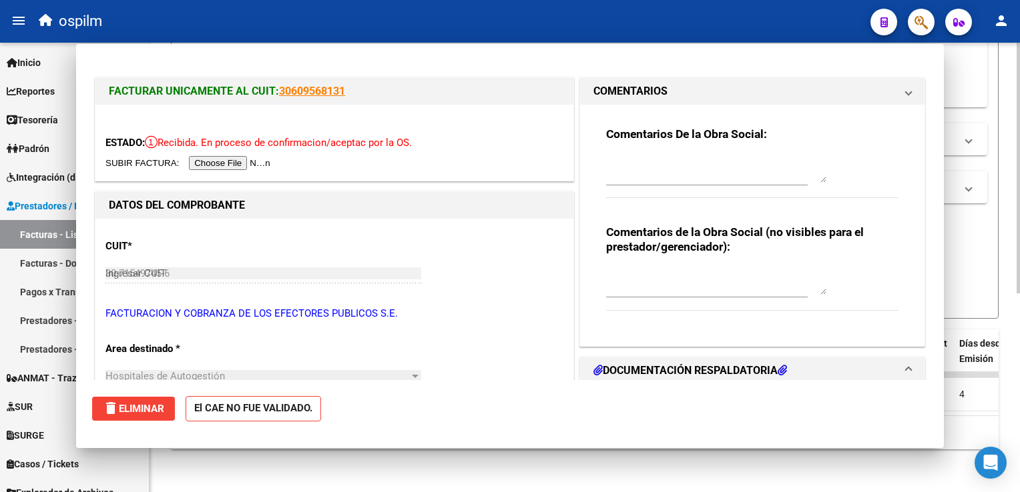
type input "$ 0,00"
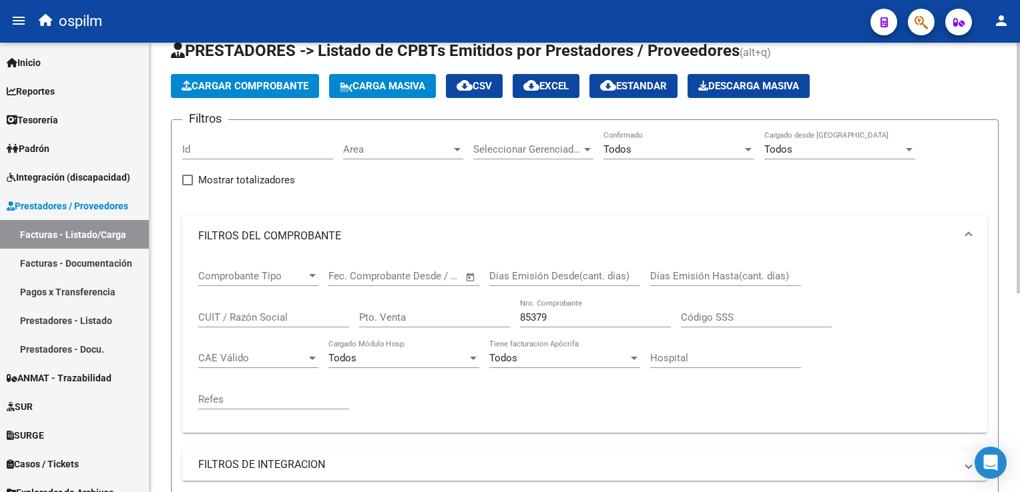
scroll to position [23, 0]
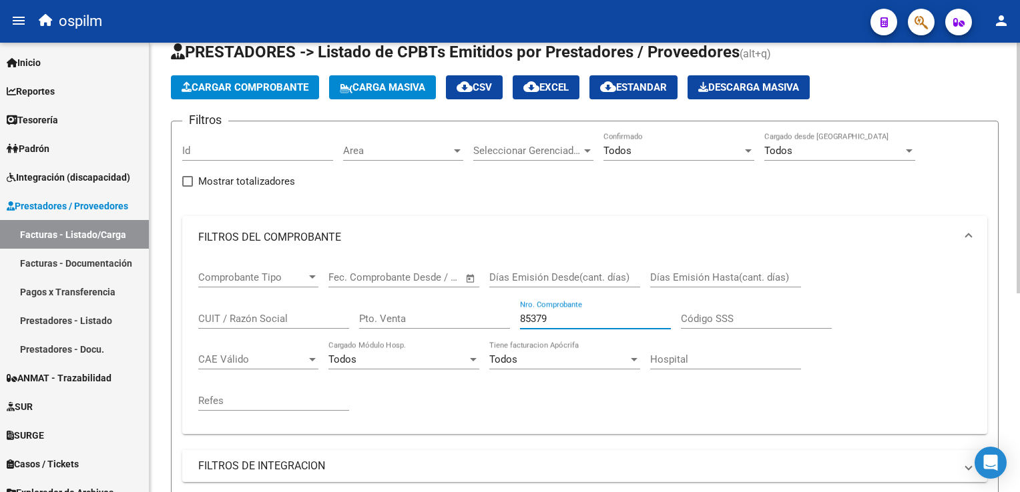
drag, startPoint x: 584, startPoint y: 319, endPoint x: 319, endPoint y: 311, distance: 265.7
click at [319, 311] on div "Comprobante Tipo Comprobante Tipo Fecha inicio – Fecha fin Fec. Comprobante Des…" at bounding box center [584, 341] width 773 height 165
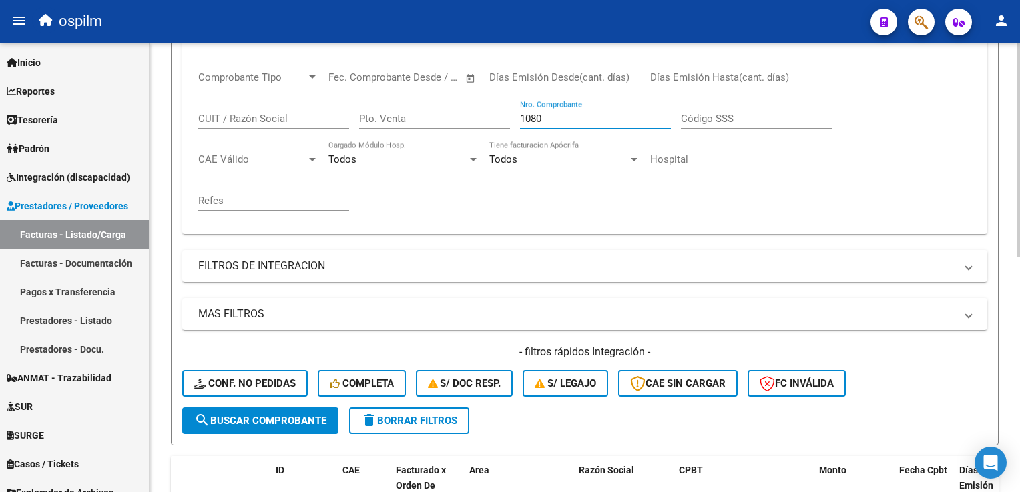
scroll to position [290, 0]
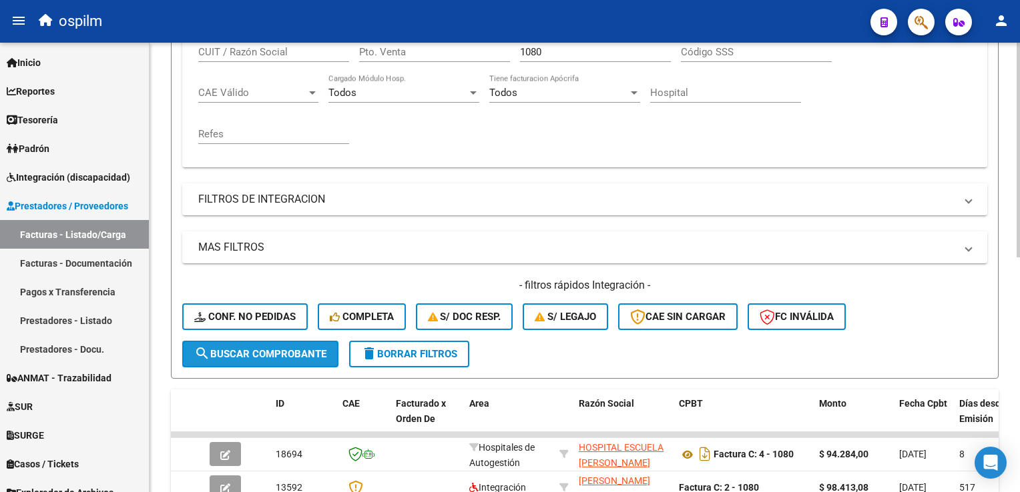
click at [303, 360] on button "search Buscar Comprobante" at bounding box center [260, 354] width 156 height 27
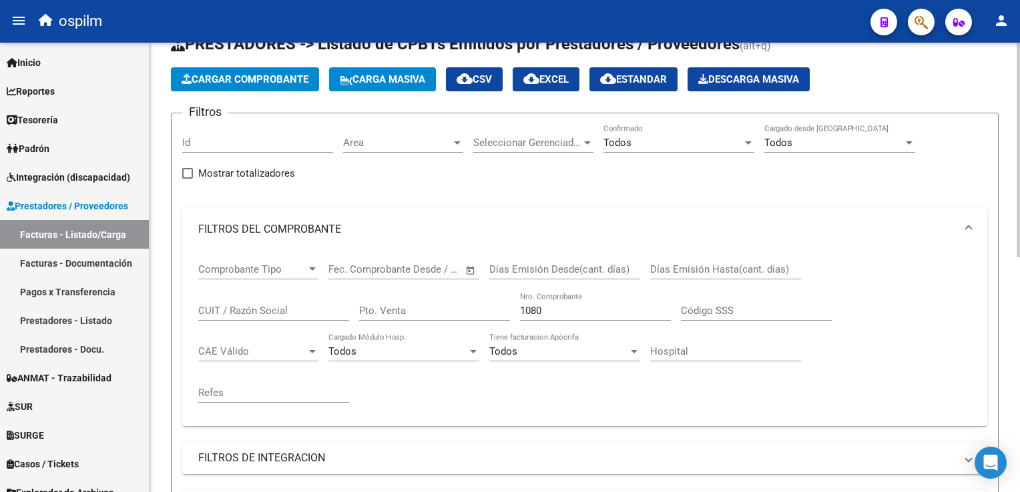
scroll to position [0, 0]
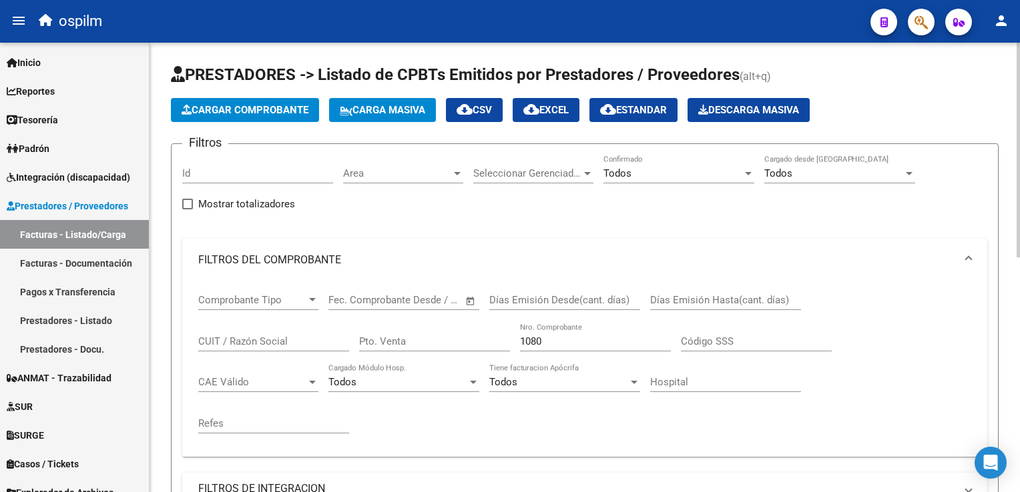
drag, startPoint x: 603, startPoint y: 330, endPoint x: 586, endPoint y: 338, distance: 18.8
click at [592, 330] on div "1080 Nro. Comprobante" at bounding box center [595, 337] width 151 height 29
drag, startPoint x: 584, startPoint y: 341, endPoint x: 406, endPoint y: 316, distance: 180.5
click at [404, 317] on div "Comprobante Tipo Comprobante Tipo Fecha inicio – Fecha fin Fec. Comprobante Des…" at bounding box center [584, 364] width 773 height 165
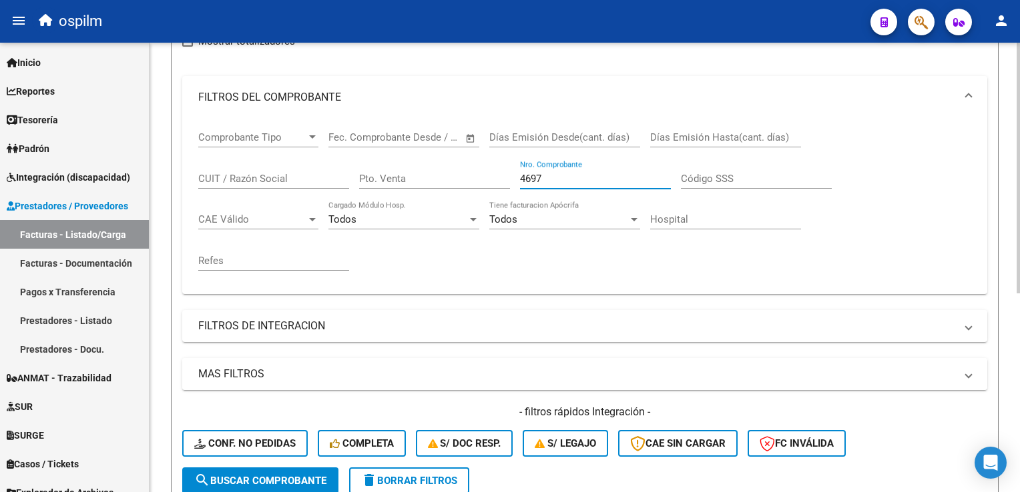
scroll to position [200, 0]
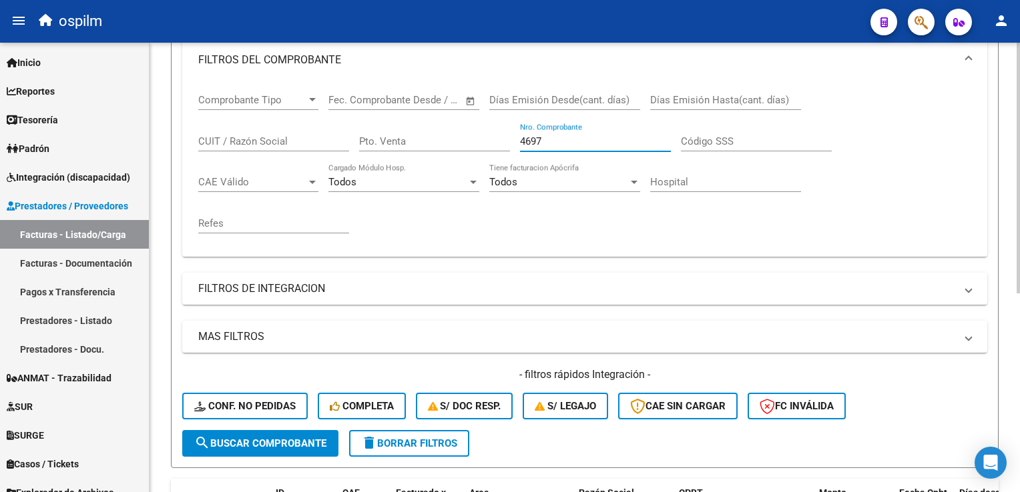
type input "4697"
click at [246, 444] on span "search Buscar Comprobante" at bounding box center [260, 444] width 132 height 12
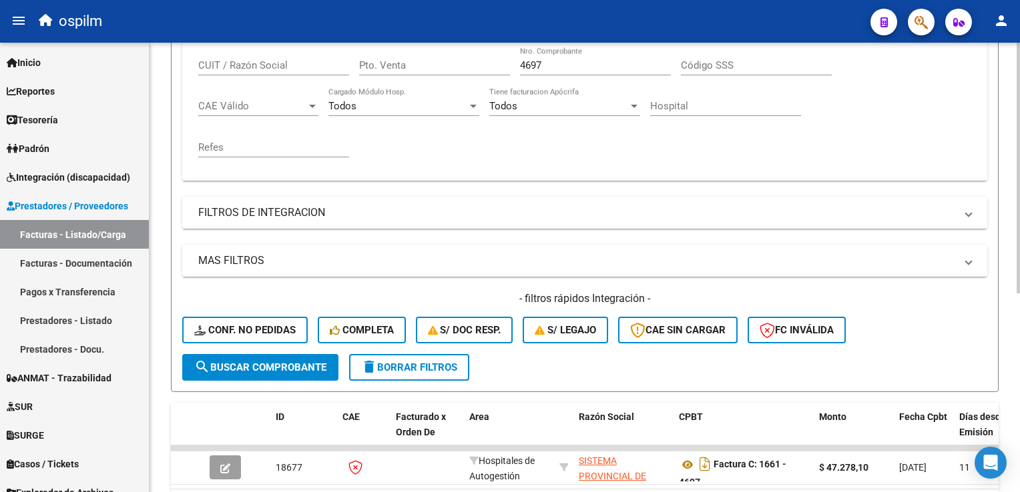
scroll to position [356, 0]
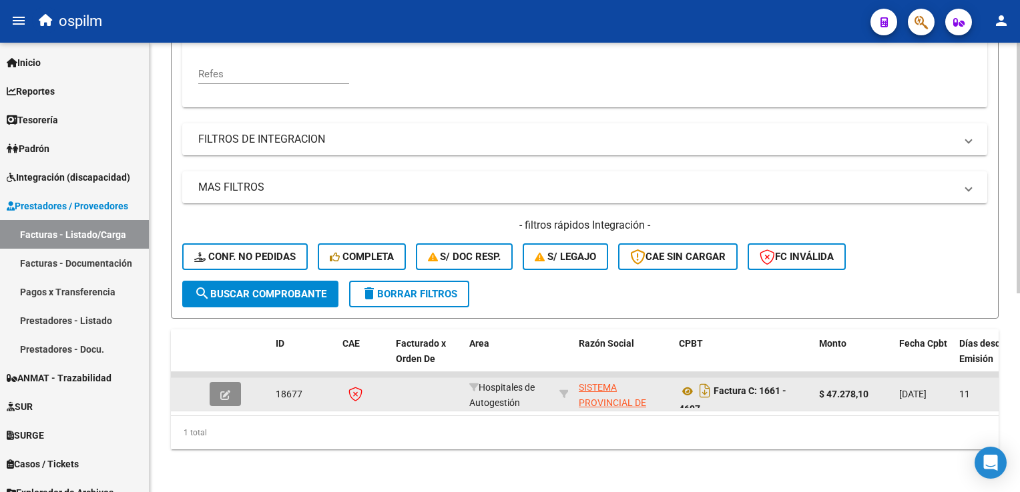
click at [223, 388] on span "button" at bounding box center [225, 394] width 10 height 12
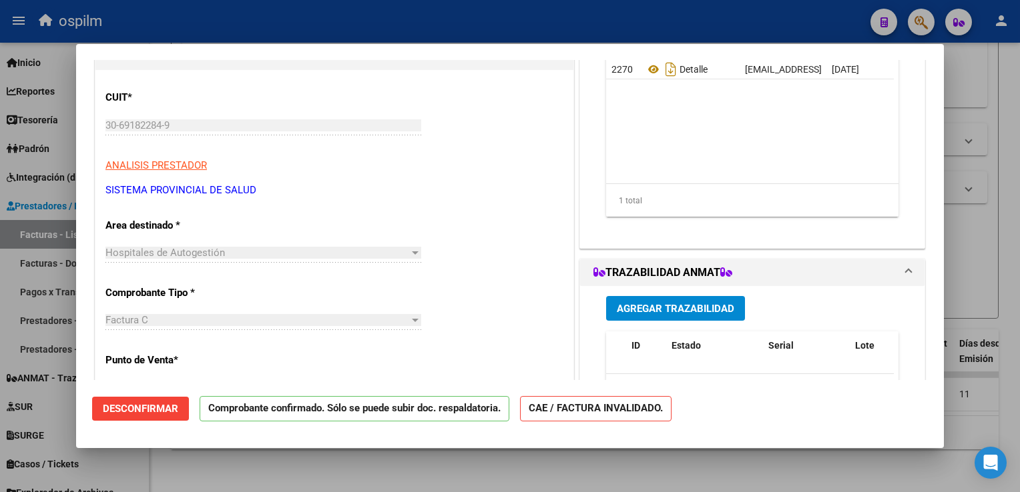
scroll to position [267, 0]
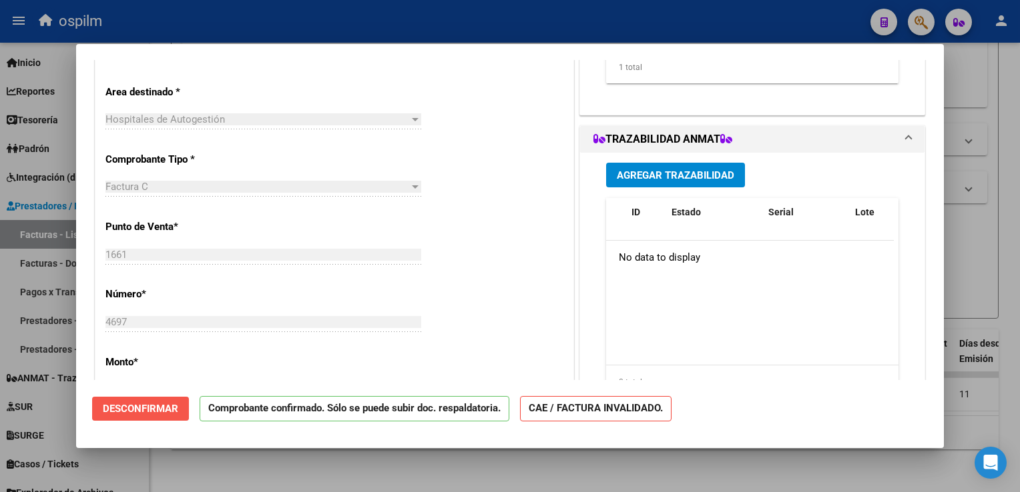
click at [149, 411] on span "Desconfirmar" at bounding box center [140, 409] width 75 height 12
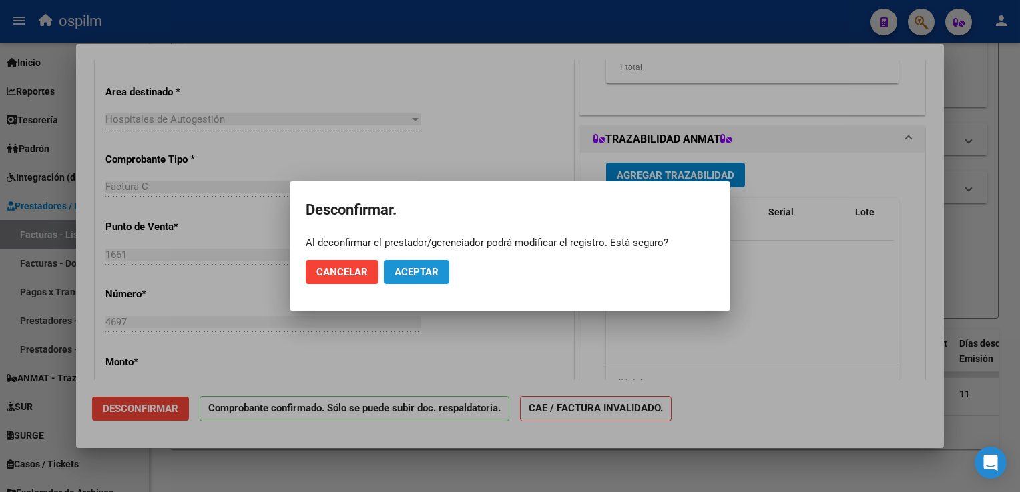
click at [406, 278] on span "Aceptar" at bounding box center [416, 272] width 44 height 12
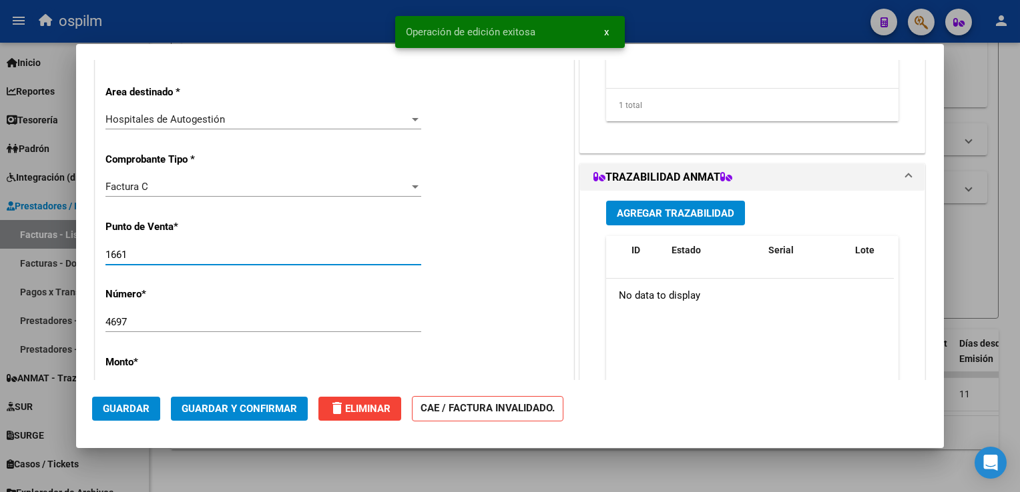
drag, startPoint x: 121, startPoint y: 252, endPoint x: 12, endPoint y: 247, distance: 108.9
click at [12, 247] on div "COMPROBANTE VER COMPROBANTE ESTADO: Recibida. En proceso de confirmacion/acepta…" at bounding box center [510, 246] width 1020 height 492
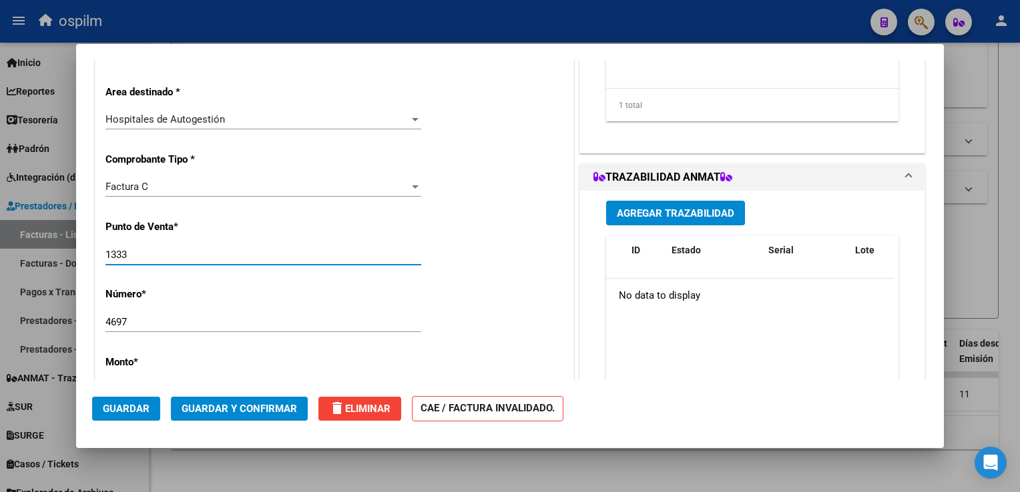
scroll to position [334, 0]
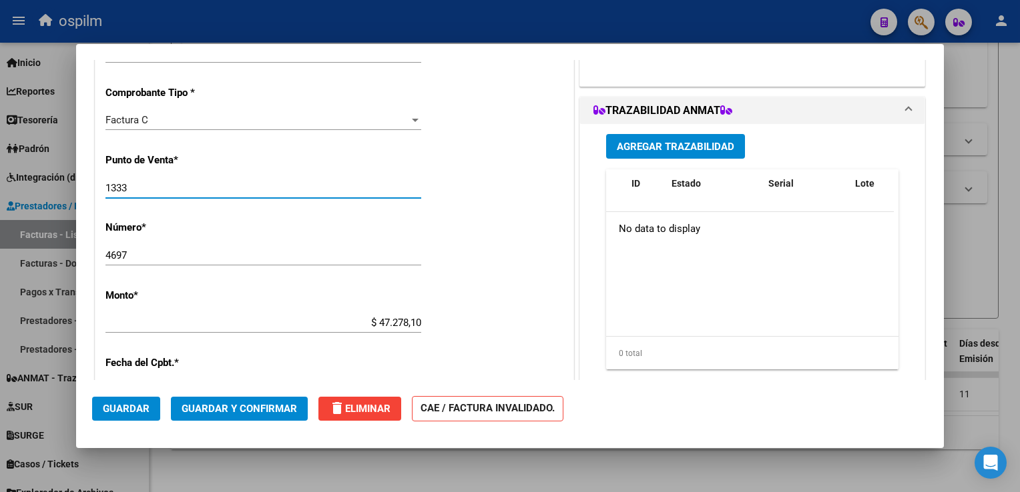
type input "1333"
click at [244, 417] on button "Guardar y Confirmar" at bounding box center [239, 409] width 137 height 24
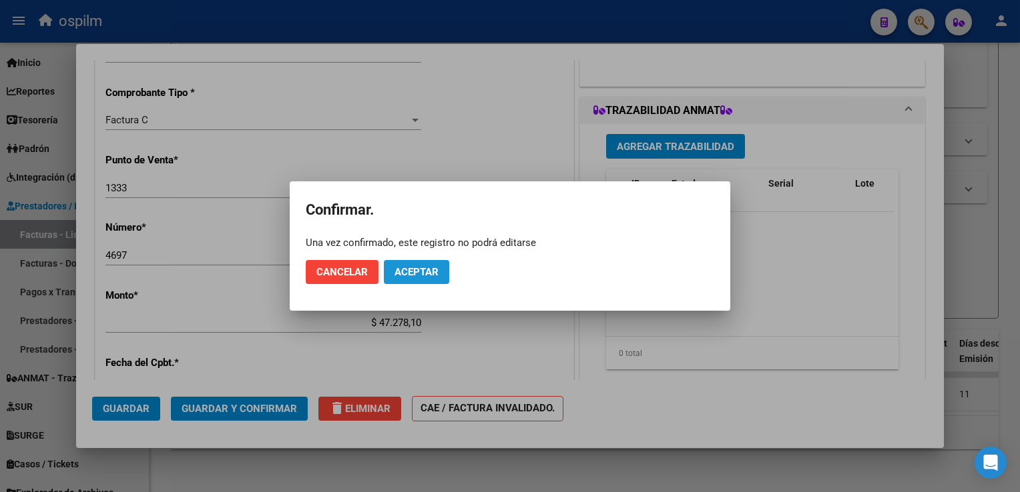
click at [414, 270] on span "Aceptar" at bounding box center [416, 272] width 44 height 12
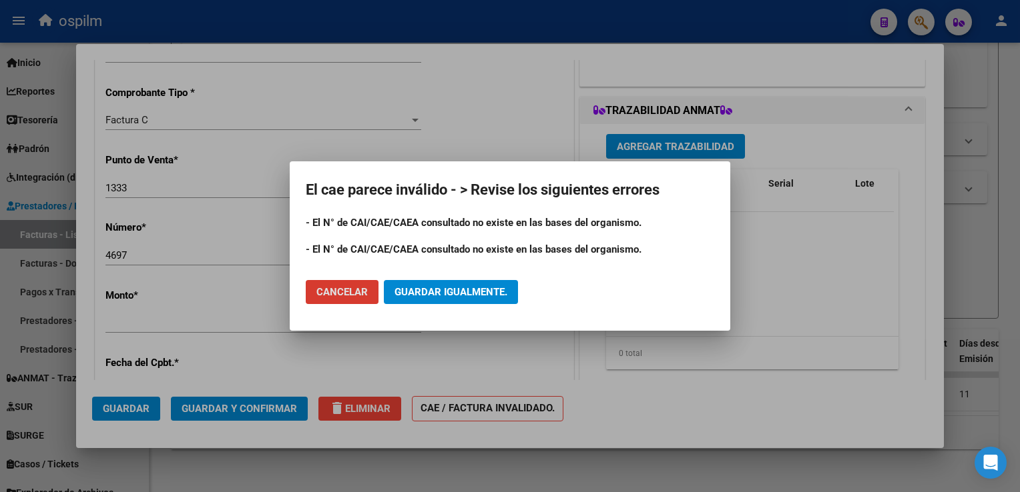
click at [406, 297] on span "Guardar igualmente." at bounding box center [450, 292] width 113 height 12
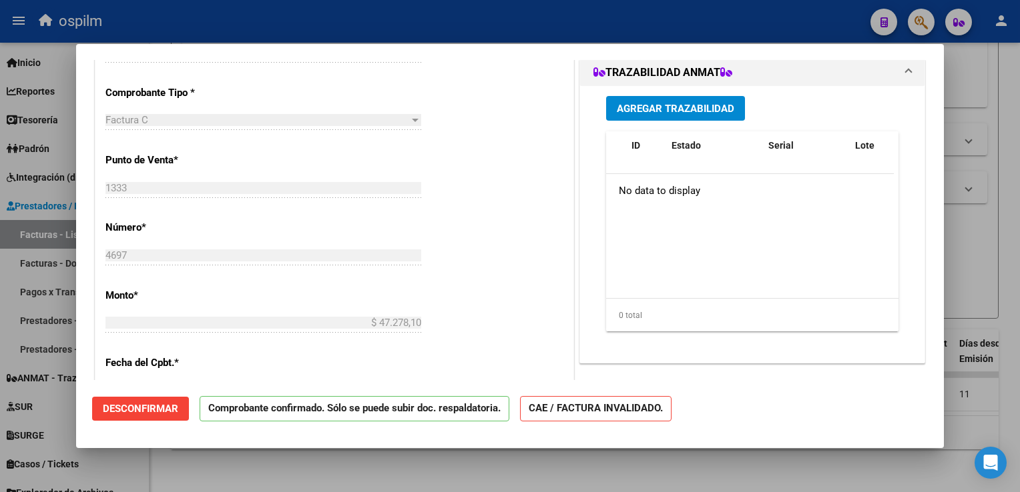
click at [998, 424] on div at bounding box center [510, 246] width 1020 height 492
type input "$ 0,00"
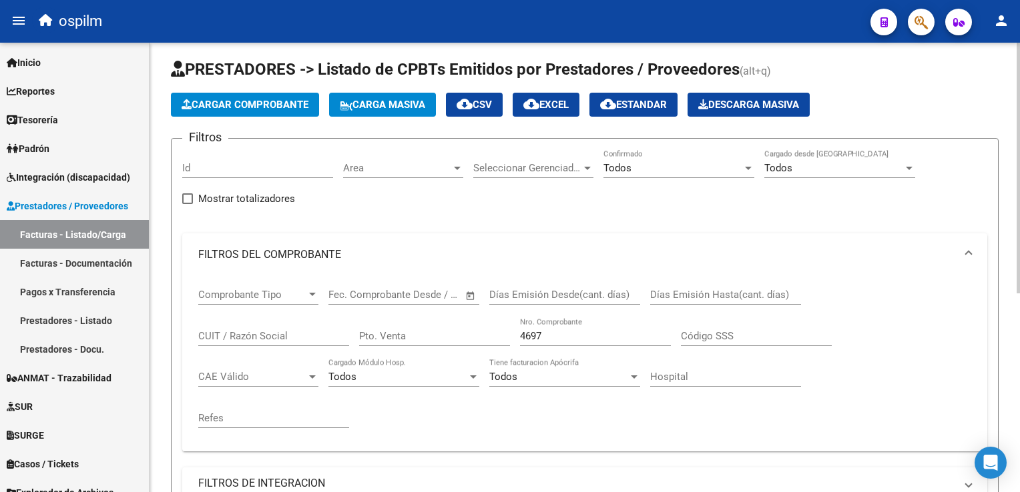
scroll to position [0, 0]
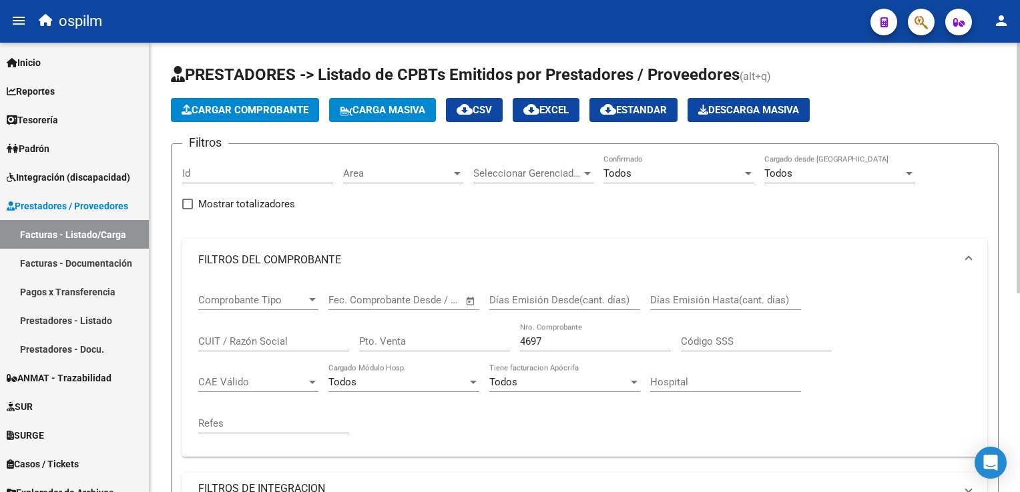
click at [218, 101] on button "Cargar Comprobante" at bounding box center [245, 110] width 148 height 24
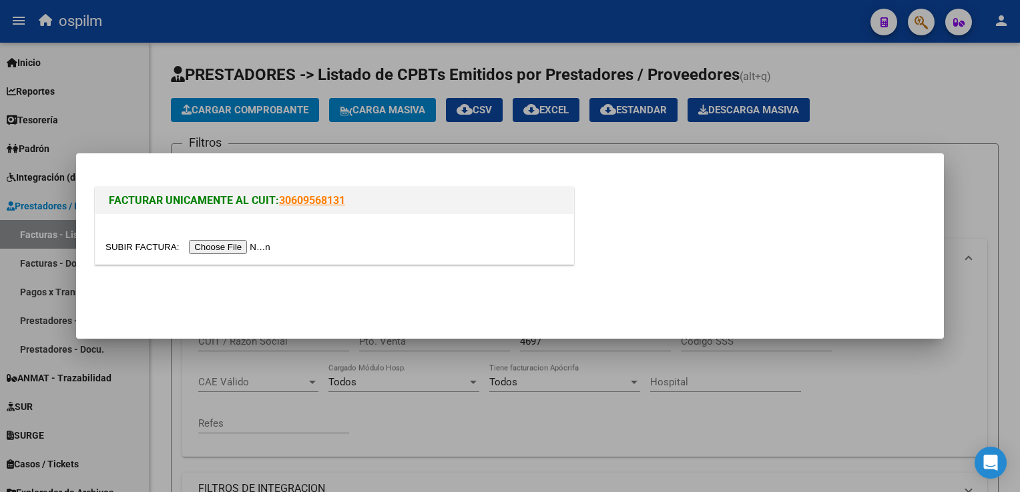
click at [230, 247] on input "file" at bounding box center [189, 247] width 169 height 14
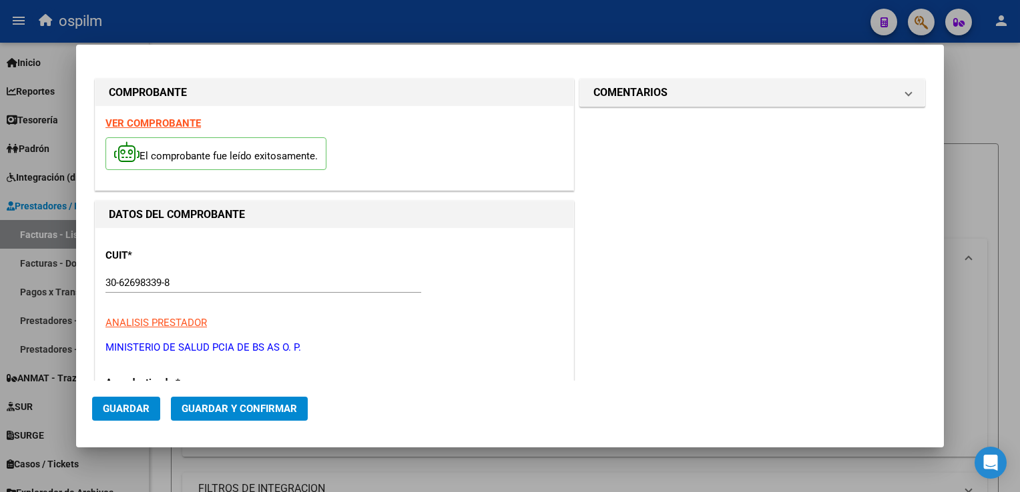
type input "11485"
type input "$ 45.510,00"
type input "[DATE]"
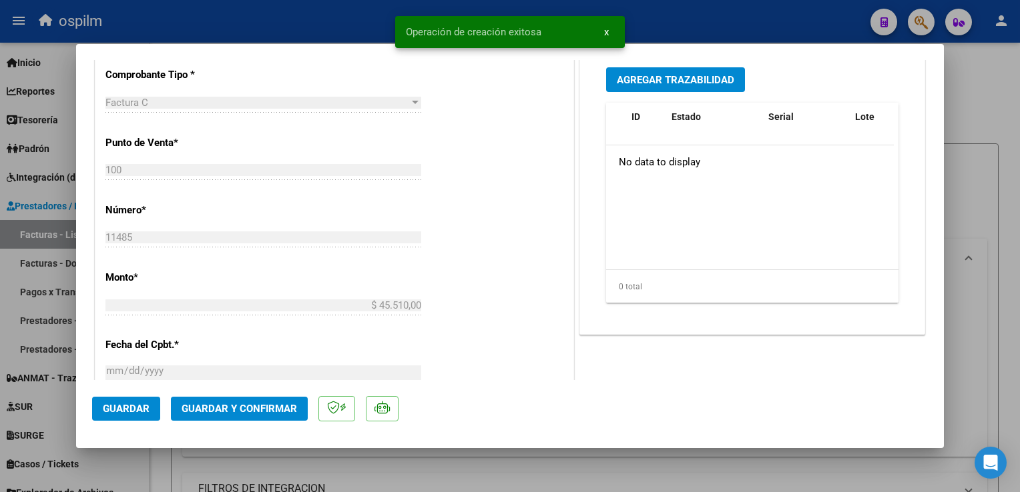
scroll to position [601, 0]
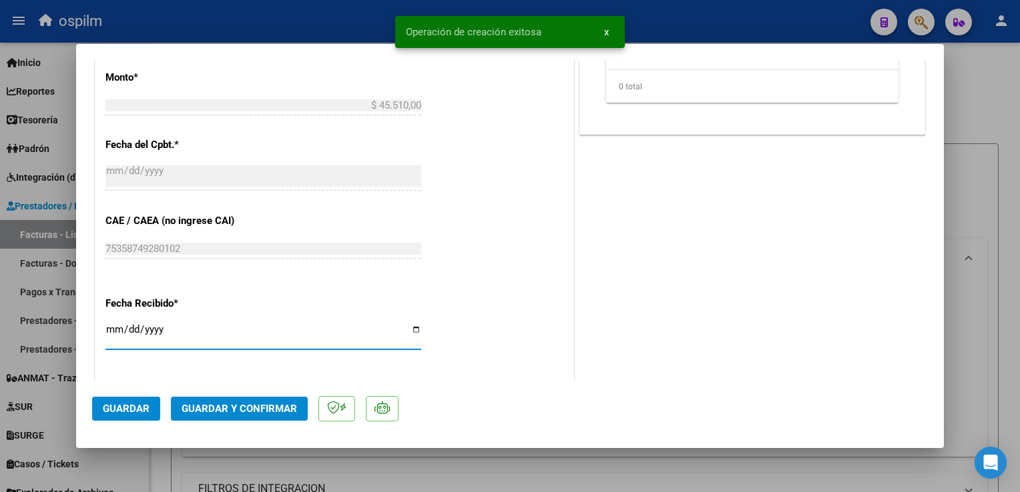
click at [108, 330] on input "[DATE]" at bounding box center [263, 334] width 316 height 21
type input "[DATE]"
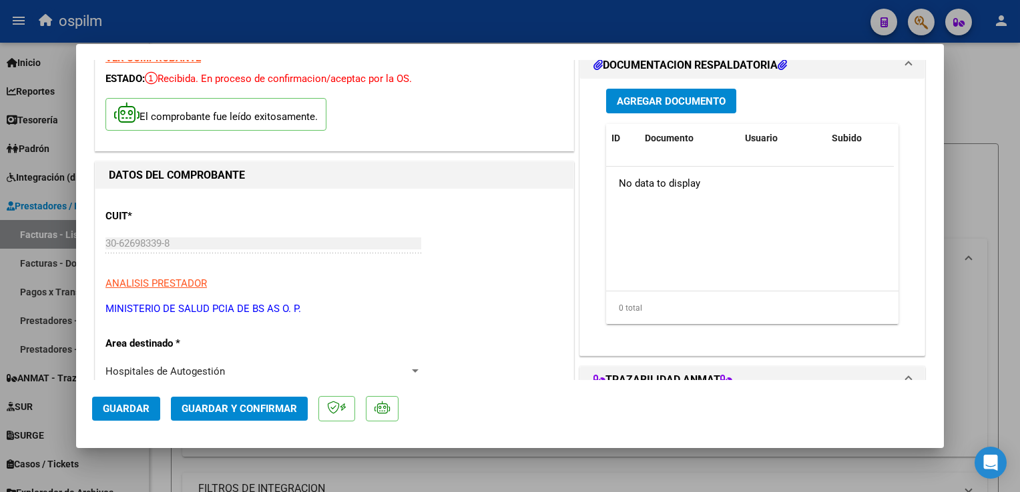
scroll to position [0, 0]
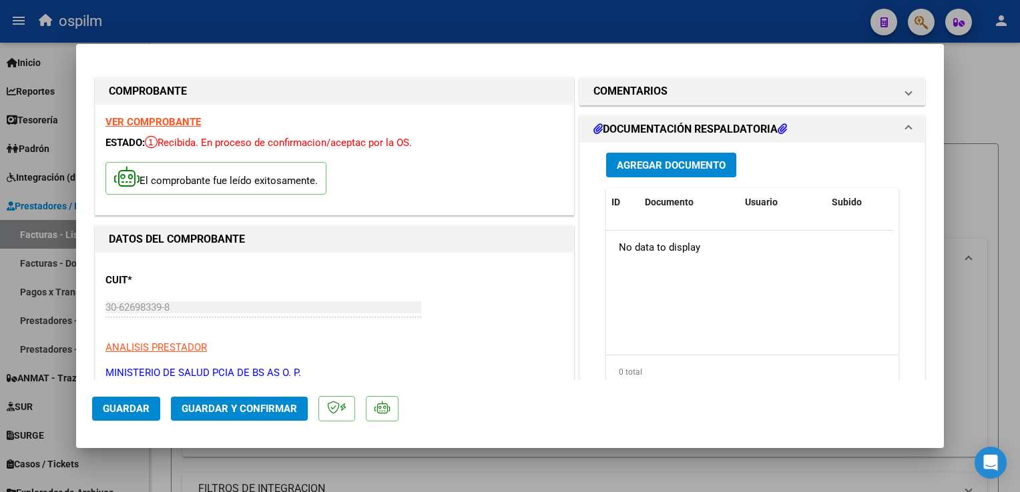
click at [654, 169] on span "Agregar Documento" at bounding box center [671, 165] width 109 height 12
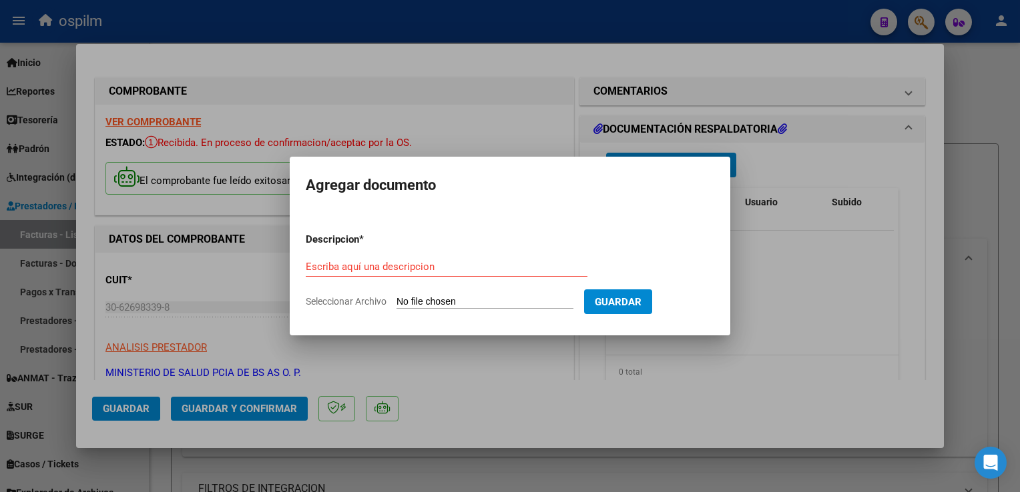
click at [436, 258] on div "Escriba aquí una descripcion" at bounding box center [447, 267] width 282 height 20
type input "Detalle"
click at [481, 292] on form "Descripcion * Detalle Escriba aquí una descripcion Seleccionar Archivo Guardar" at bounding box center [510, 270] width 408 height 97
click at [525, 303] on input "Seleccionar Archivo" at bounding box center [484, 302] width 177 height 13
type input "C:\fakepath\img09092025_0011.pdf"
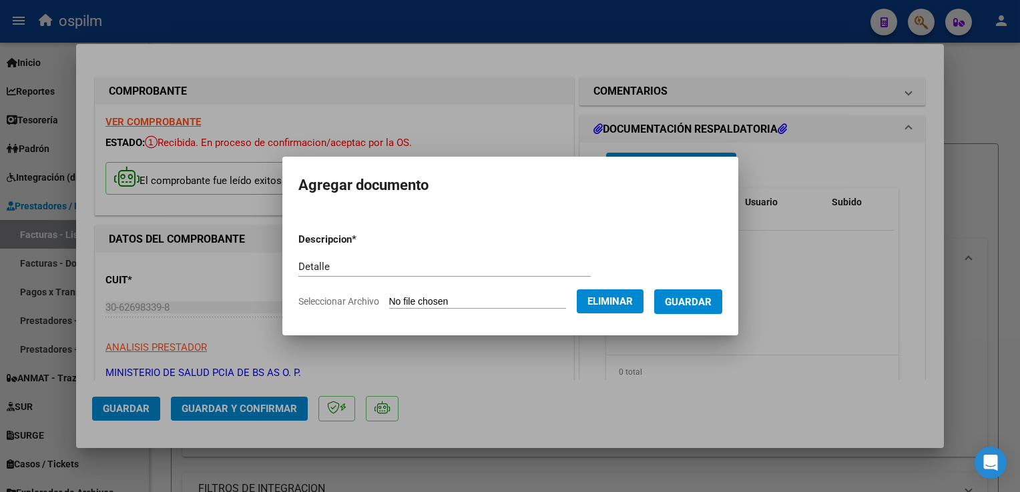
click at [684, 308] on span "Guardar" at bounding box center [688, 302] width 47 height 12
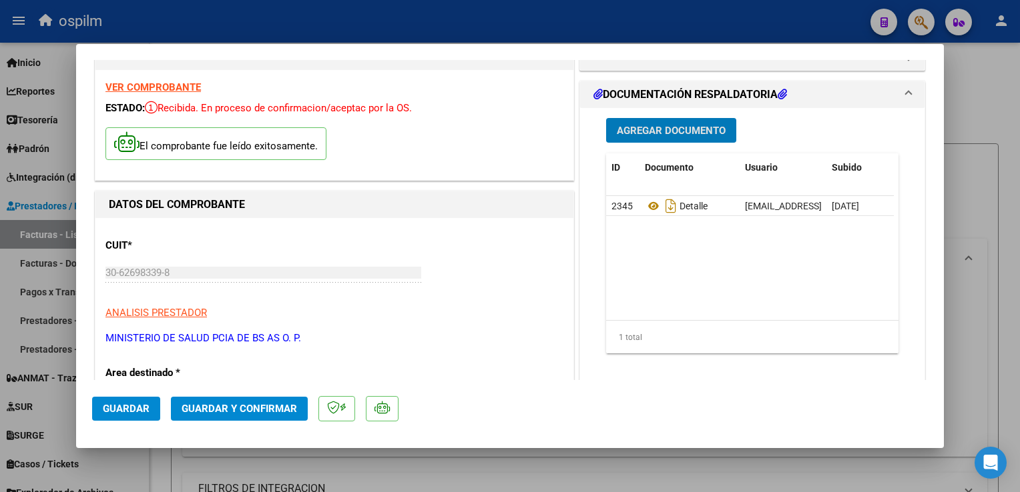
scroll to position [67, 0]
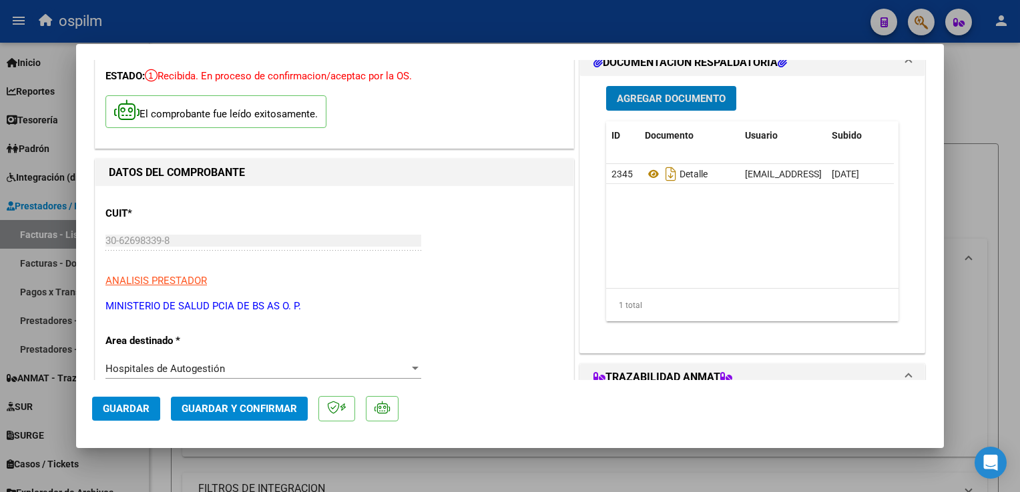
click at [218, 403] on span "Guardar y Confirmar" at bounding box center [238, 409] width 115 height 12
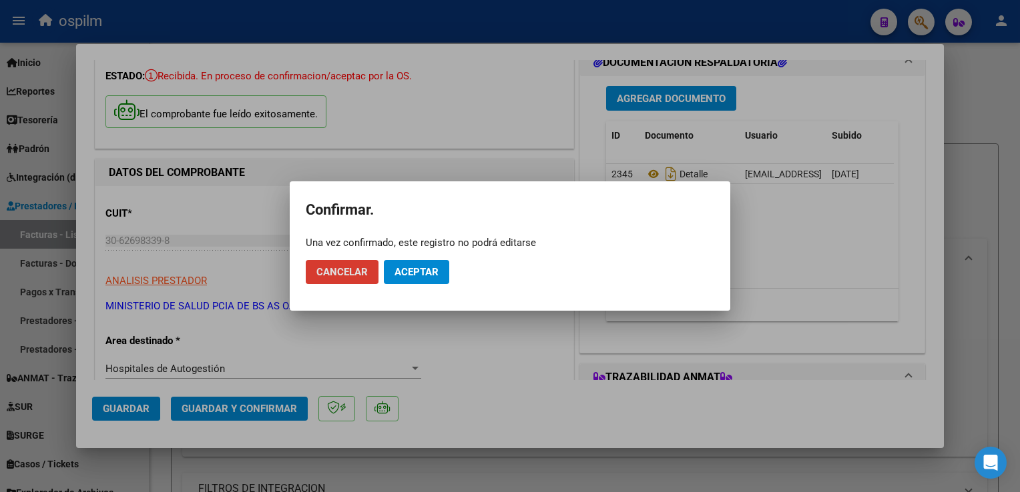
click at [412, 268] on span "Aceptar" at bounding box center [416, 272] width 44 height 12
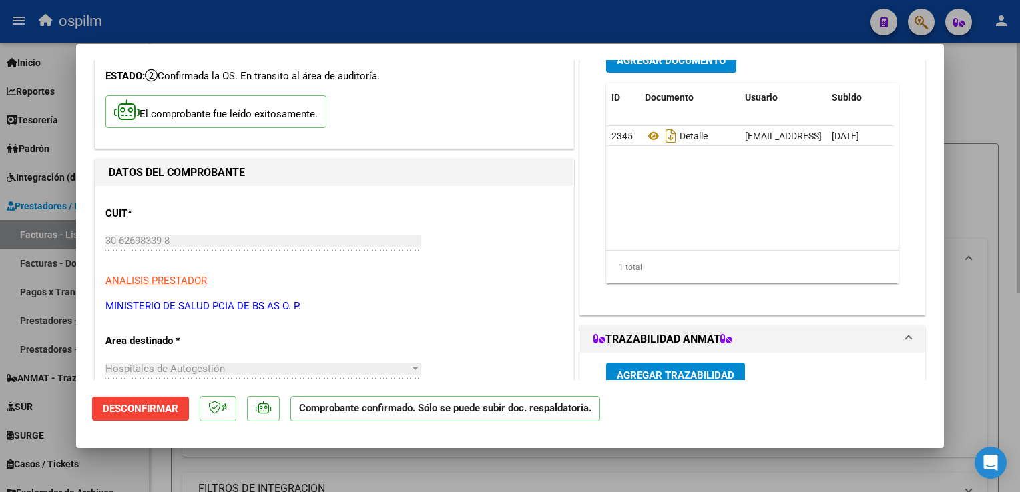
drag, startPoint x: 1004, startPoint y: 374, endPoint x: 954, endPoint y: 378, distance: 50.2
click at [1002, 375] on div at bounding box center [510, 246] width 1020 height 492
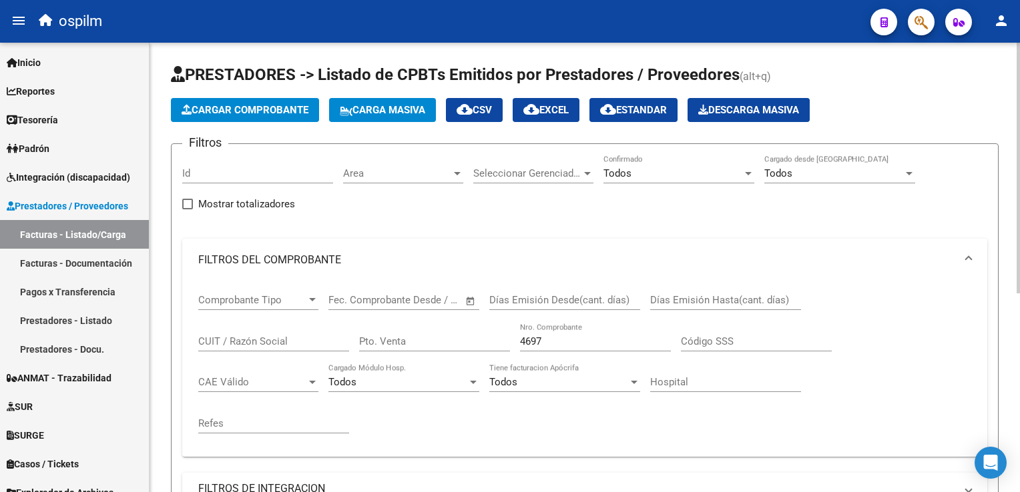
click at [266, 113] on span "Cargar Comprobante" at bounding box center [244, 110] width 127 height 12
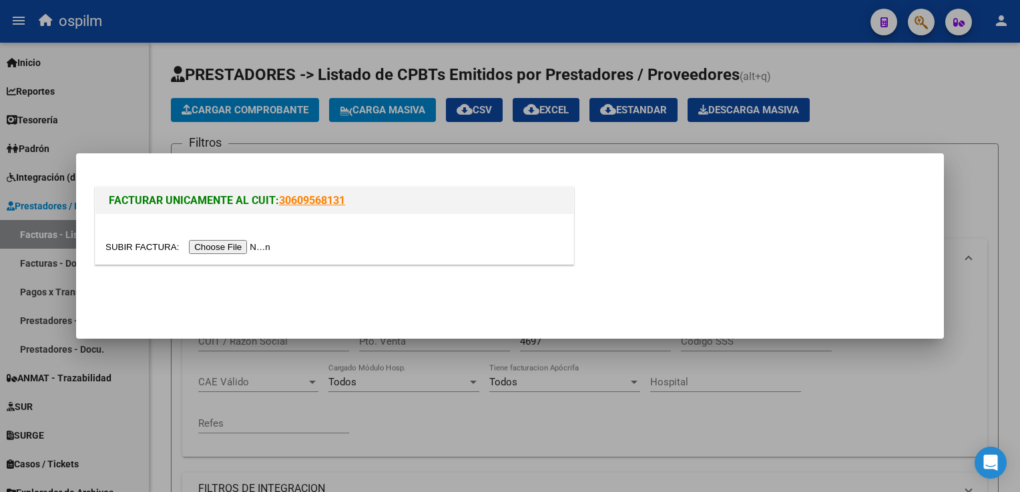
click at [238, 245] on input "file" at bounding box center [189, 247] width 169 height 14
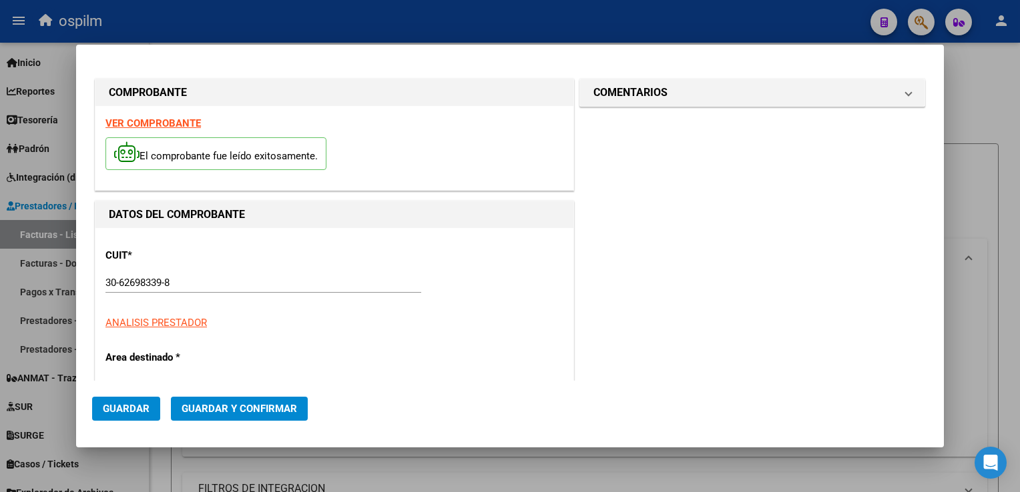
type input "8098"
type input "$ 35.667,00"
type input "[DATE]"
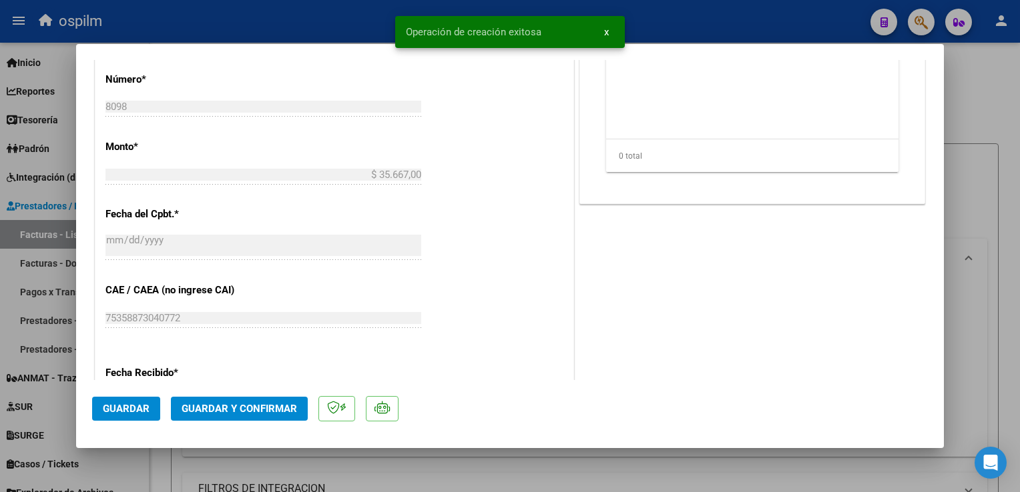
scroll to position [601, 0]
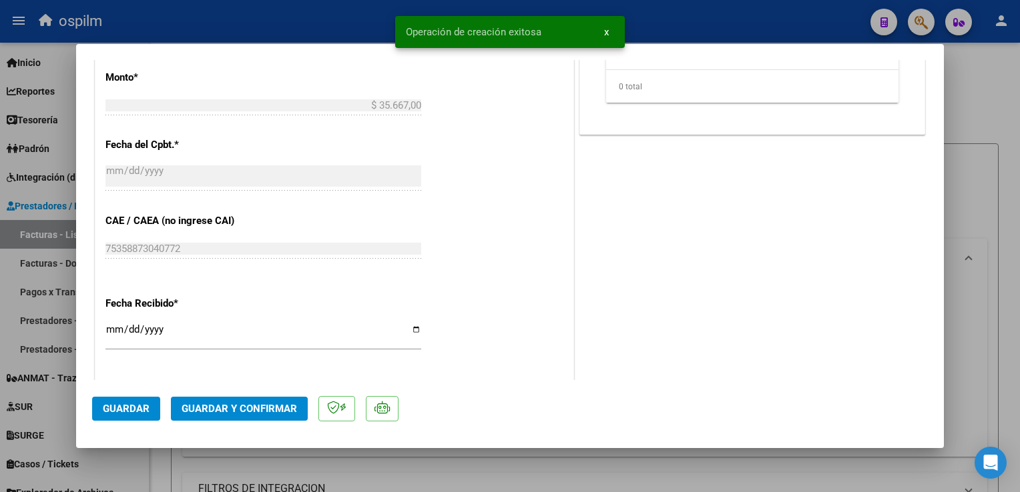
click at [111, 326] on input "[DATE]" at bounding box center [263, 334] width 316 height 21
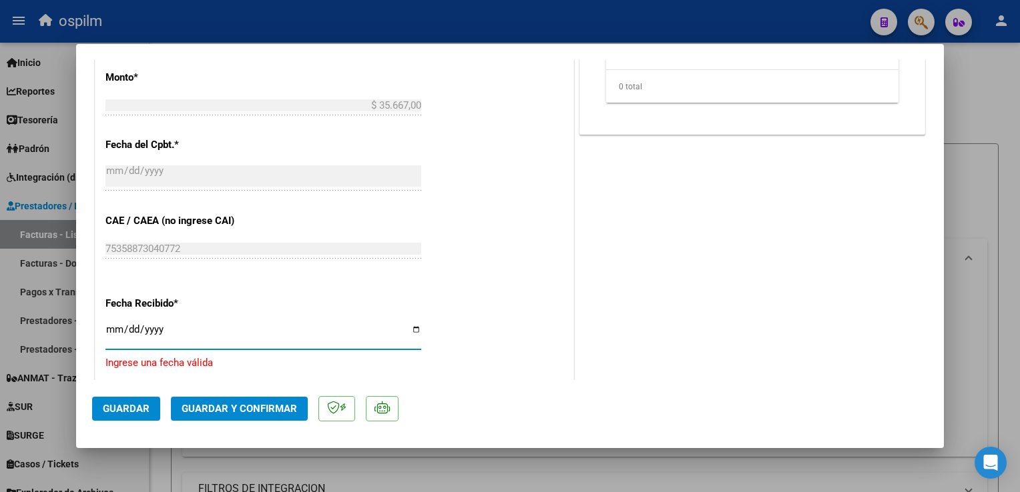
type input "[DATE]"
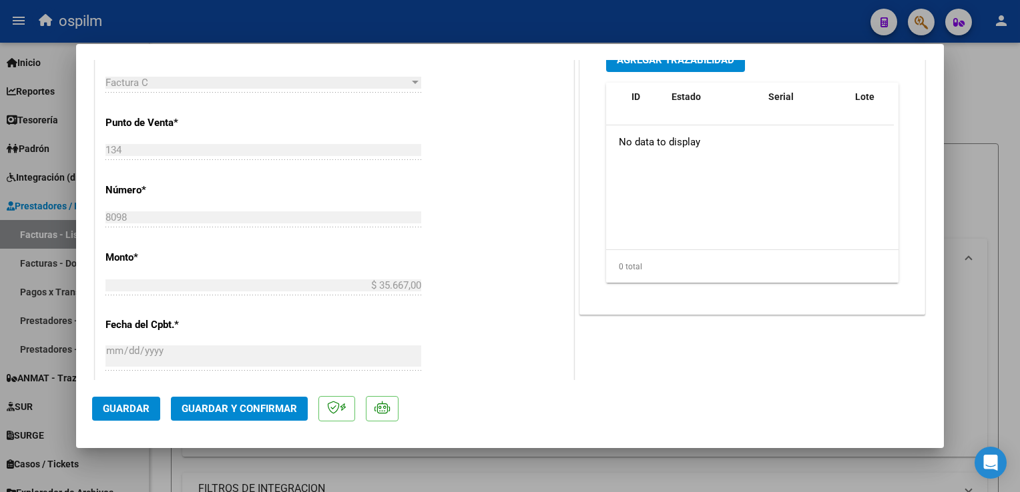
scroll to position [87, 0]
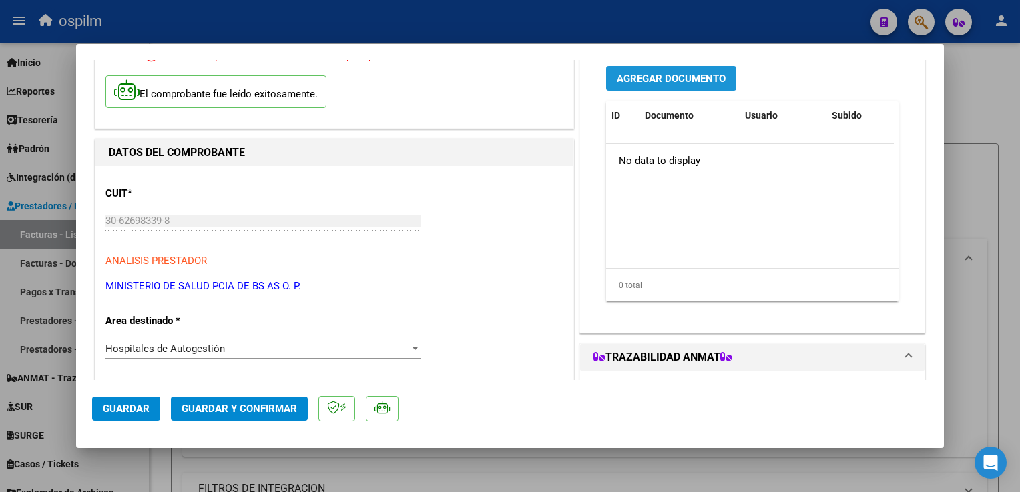
click at [683, 81] on span "Agregar Documento" at bounding box center [671, 79] width 109 height 12
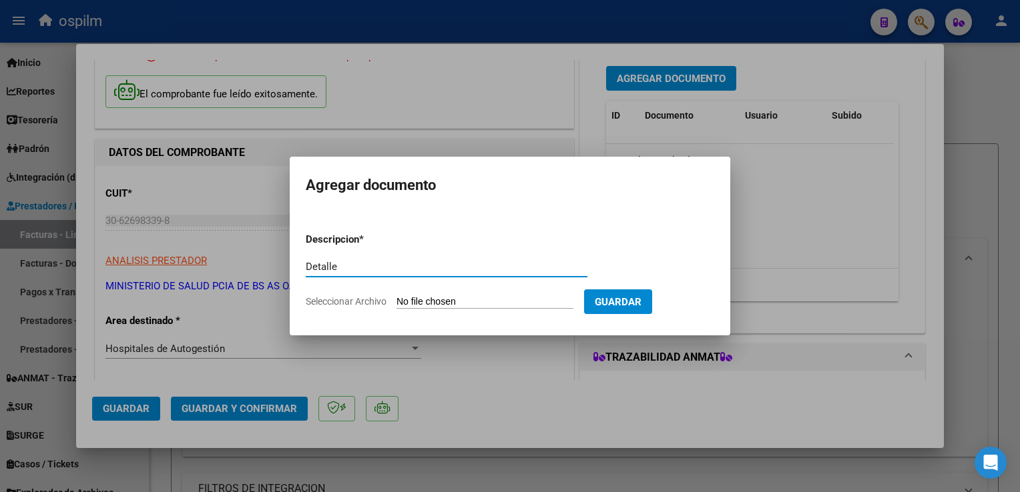
type input "Detalle"
click at [502, 298] on input "Seleccionar Archivo" at bounding box center [484, 302] width 177 height 13
type input "C:\fakepath\img09092025_0013.pdf"
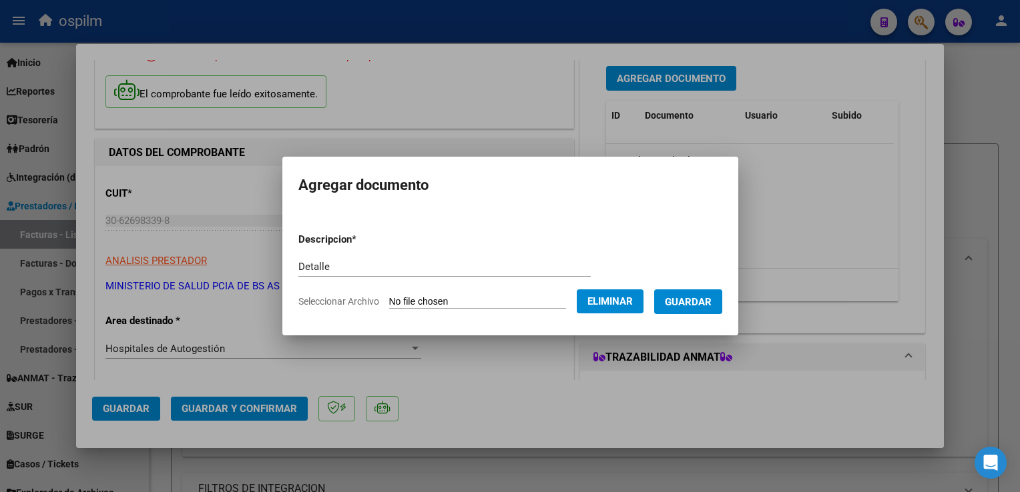
click at [681, 310] on button "Guardar" at bounding box center [688, 302] width 68 height 25
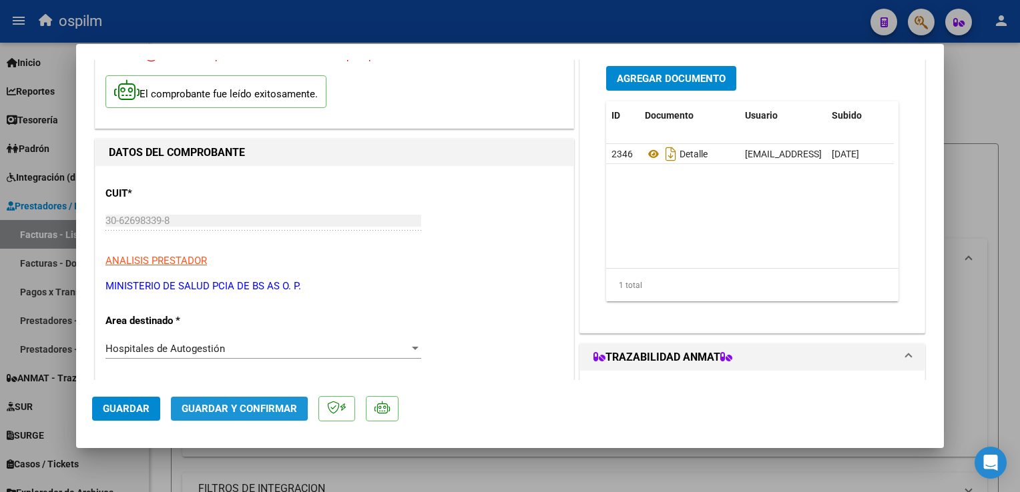
click at [223, 410] on span "Guardar y Confirmar" at bounding box center [238, 409] width 115 height 12
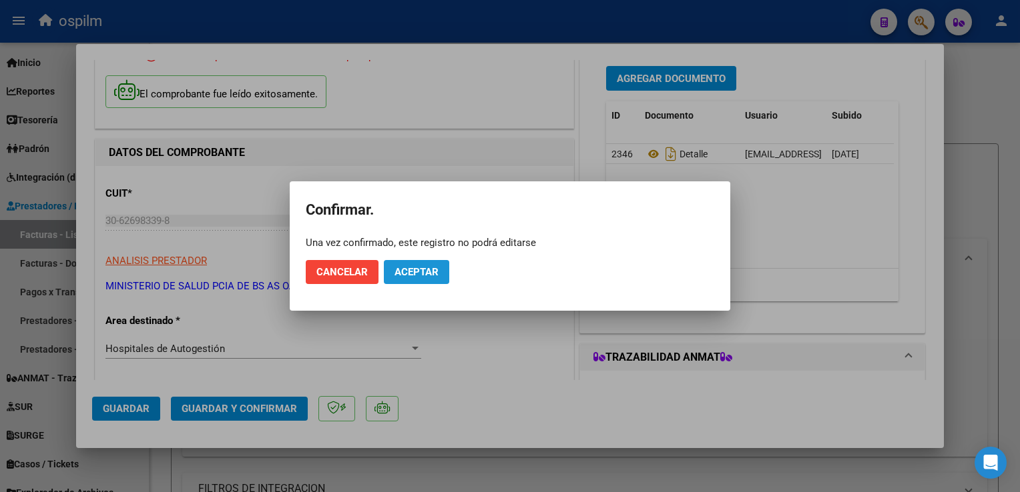
click at [404, 272] on span "Aceptar" at bounding box center [416, 272] width 44 height 12
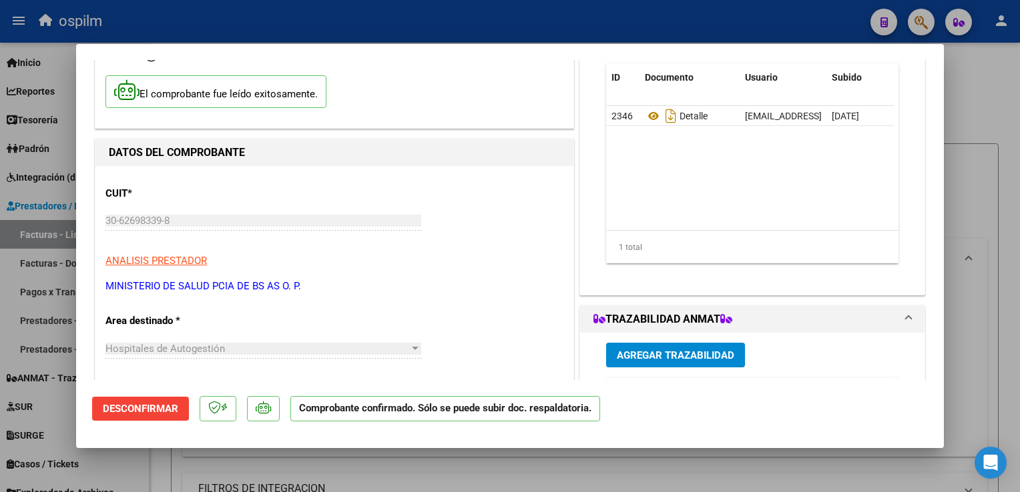
click at [971, 271] on div at bounding box center [510, 246] width 1020 height 492
type input "$ 0,00"
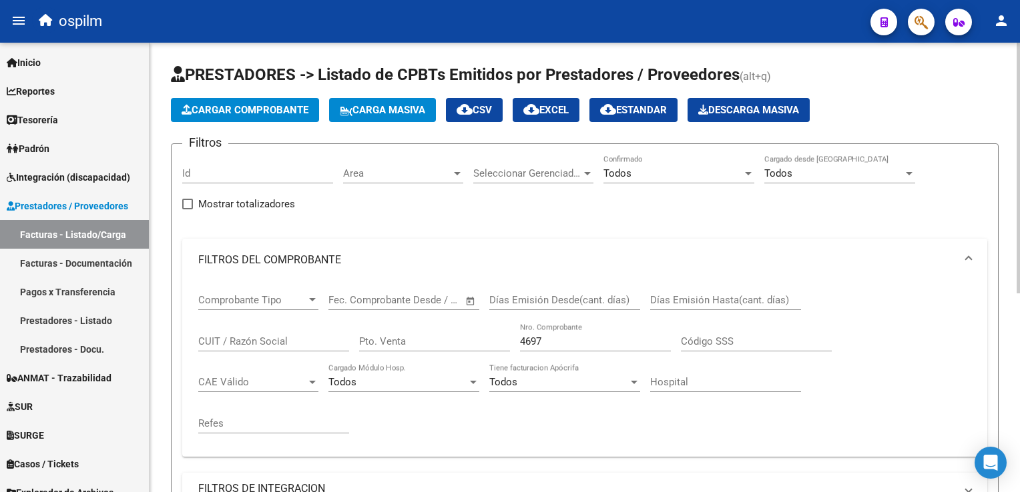
click at [227, 113] on span "Cargar Comprobante" at bounding box center [244, 110] width 127 height 12
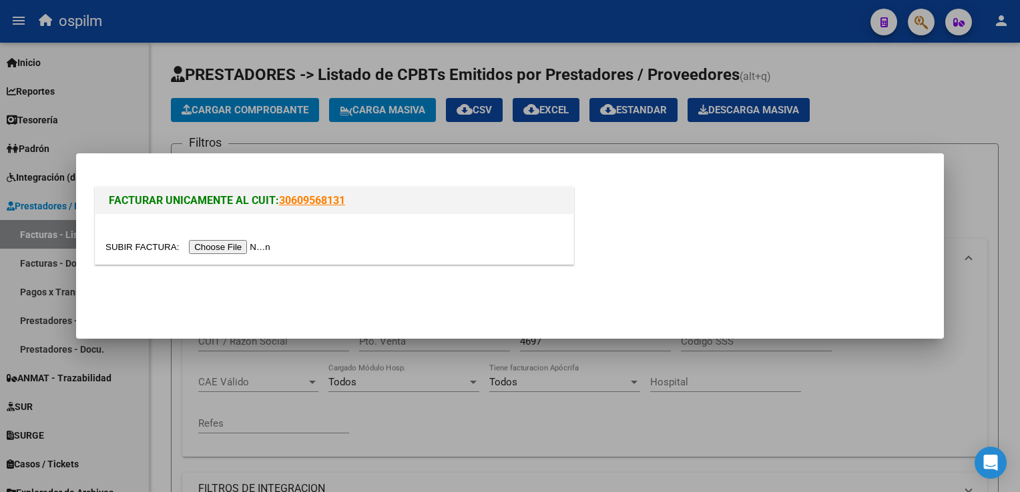
click at [216, 252] on input "file" at bounding box center [189, 247] width 169 height 14
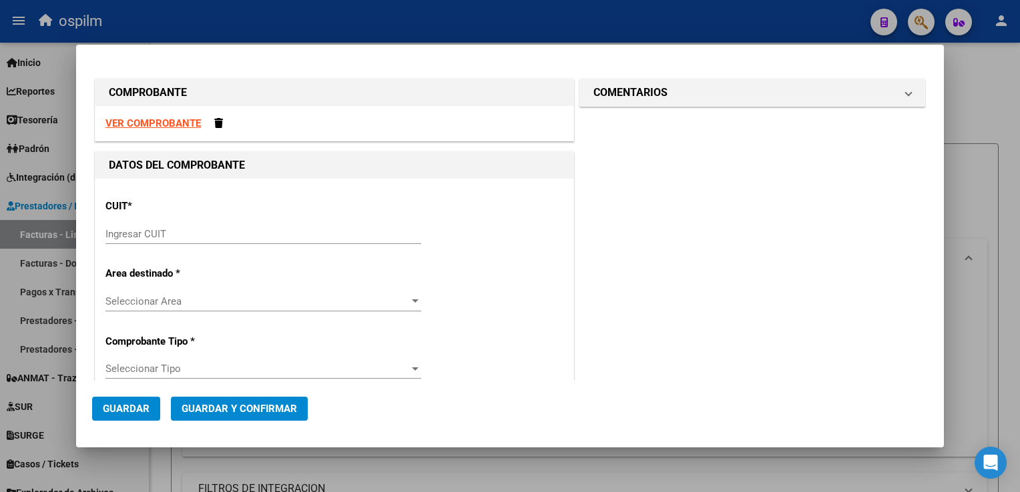
click at [124, 234] on input "Ingresar CUIT" at bounding box center [263, 234] width 316 height 12
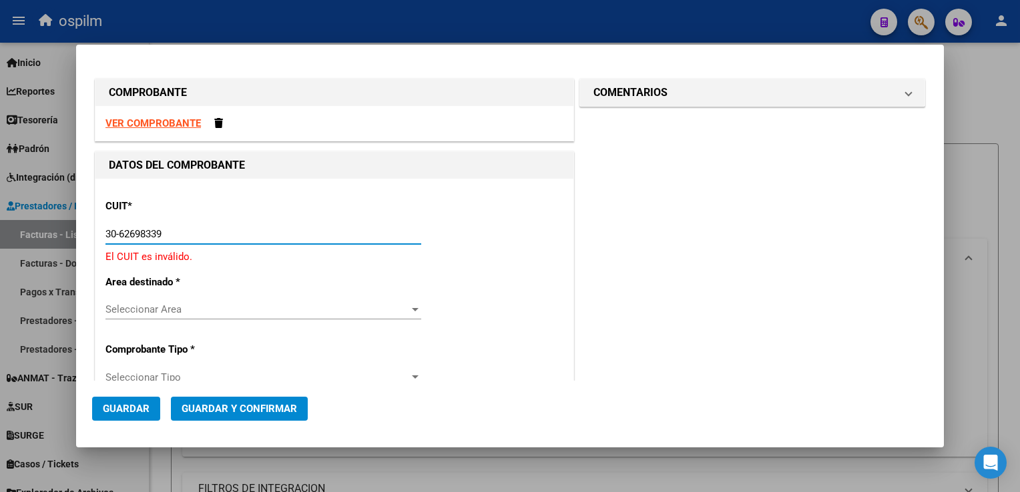
type input "30-62698339-8"
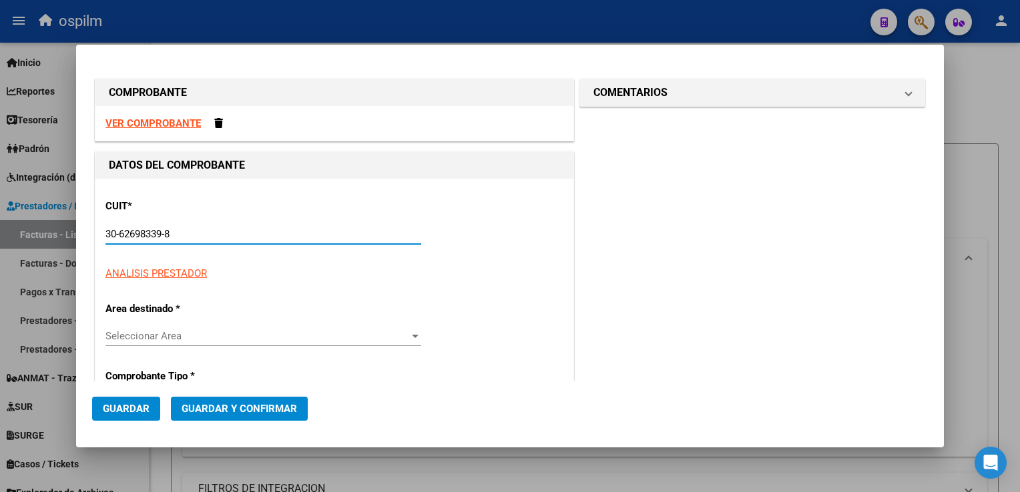
type input "134"
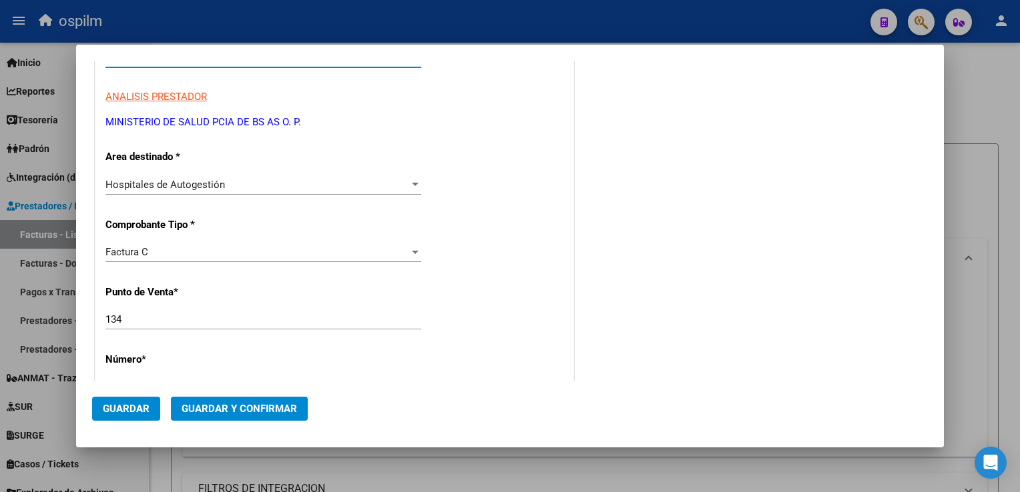
scroll to position [200, 0]
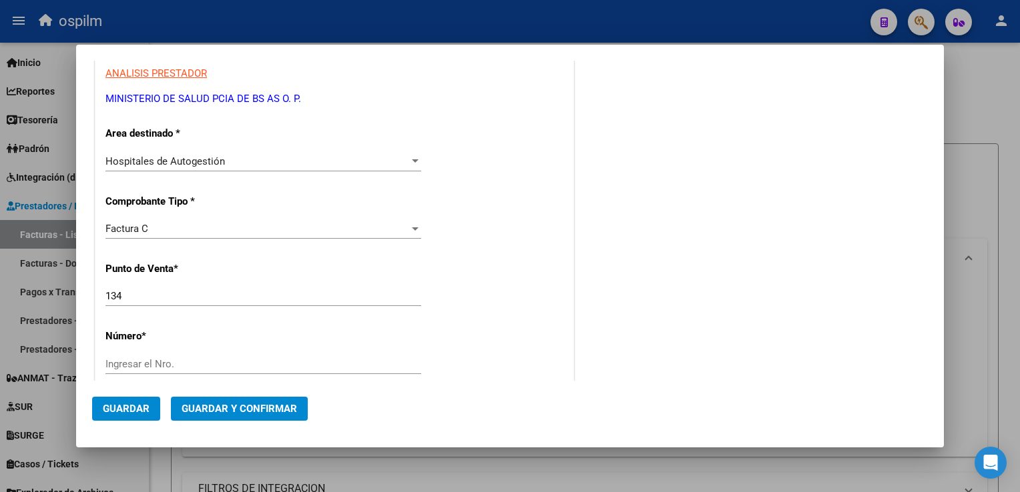
type input "30-62698339-8"
click at [157, 299] on input "134" at bounding box center [263, 296] width 316 height 12
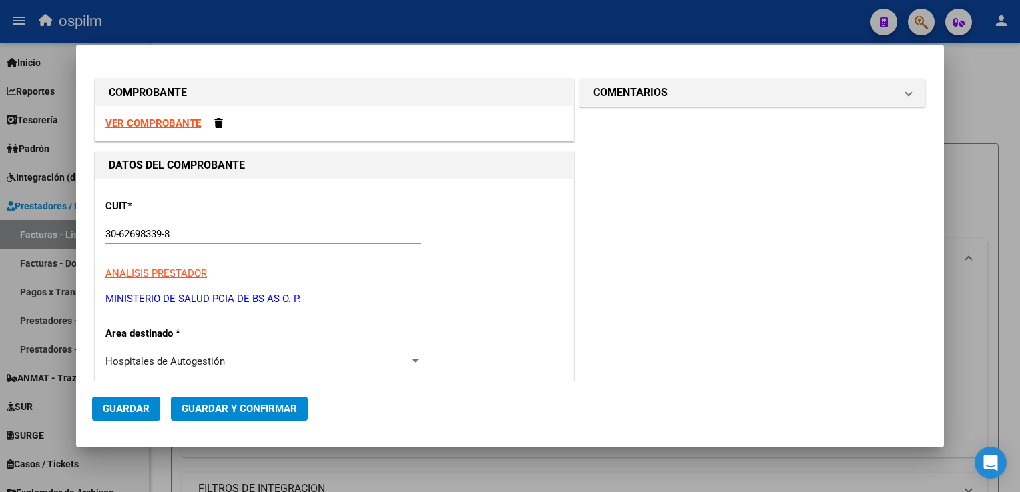
click at [128, 123] on strong "VER COMPROBANTE" at bounding box center [152, 123] width 95 height 12
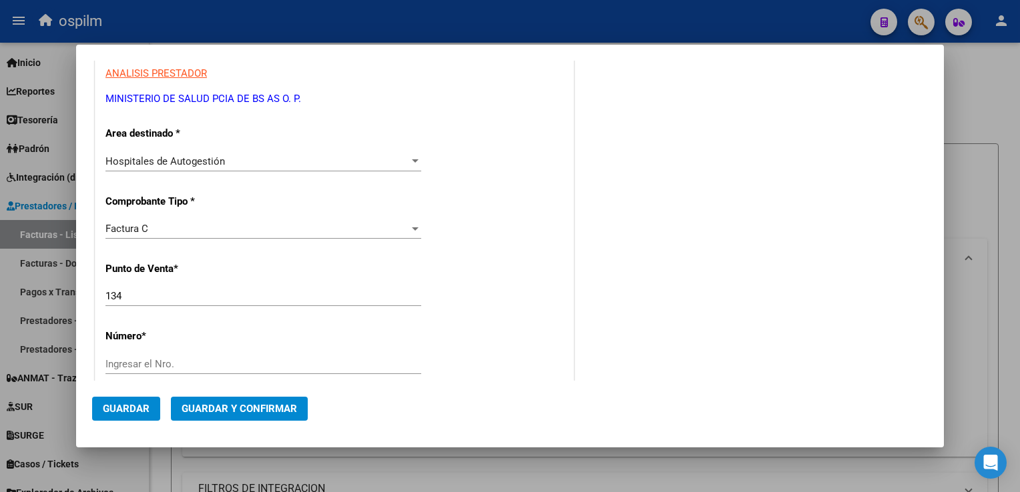
click at [173, 292] on input "134" at bounding box center [263, 296] width 316 height 12
type input "131"
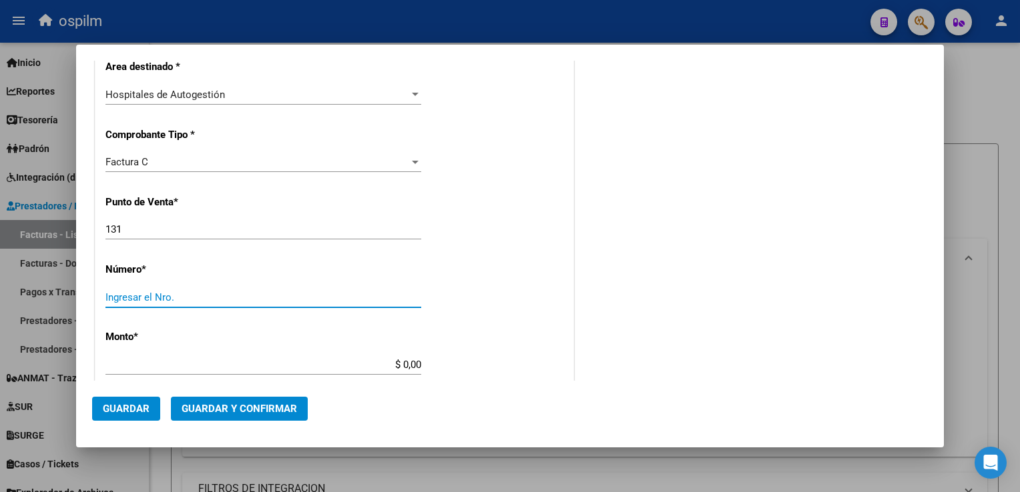
click at [188, 292] on input "Ingresar el Nro." at bounding box center [263, 298] width 316 height 12
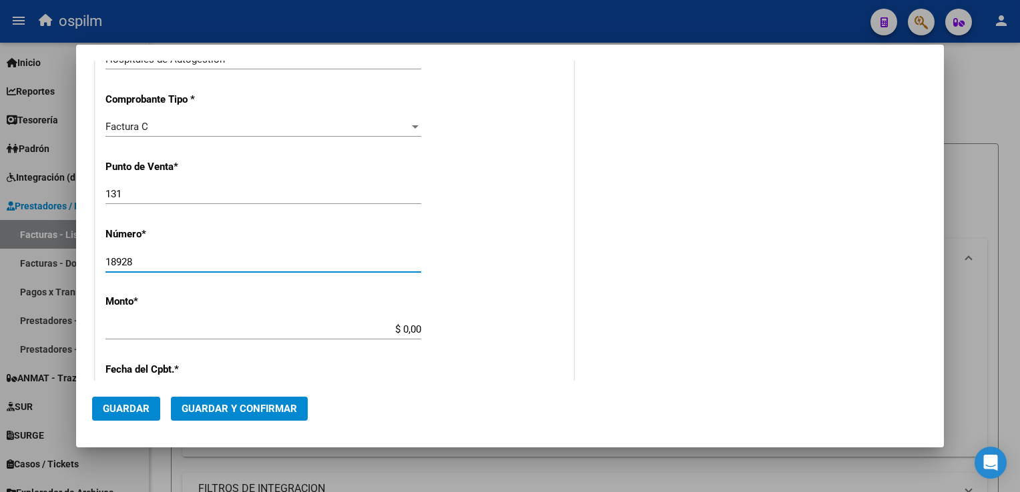
scroll to position [334, 0]
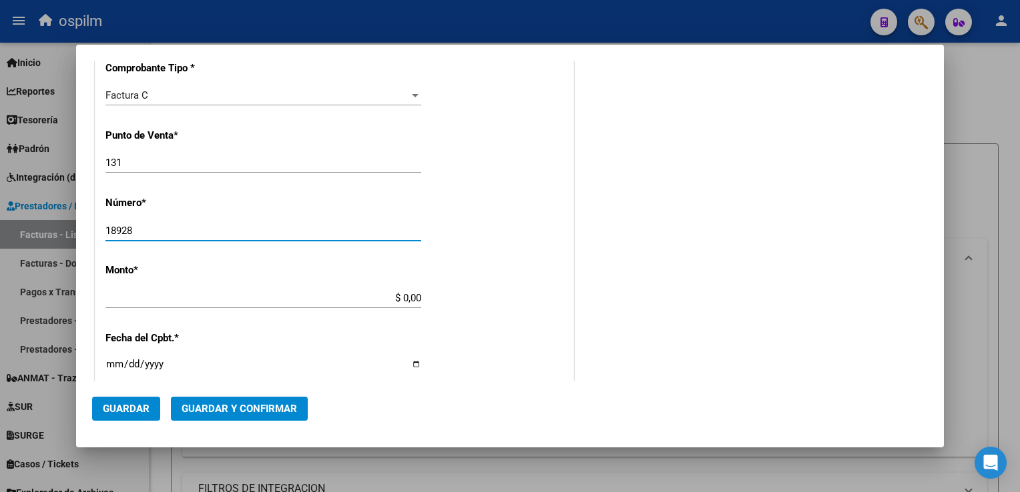
type input "18928"
click at [458, 287] on div "CUIT * 30-62698339-8 Ingresar CUIT ANALISIS PRESTADOR MINISTERIO DE SALUD PCIA …" at bounding box center [334, 318] width 478 height 946
type input "$ 7.244,00"
type input "[DATE]"
type input "75358738158946"
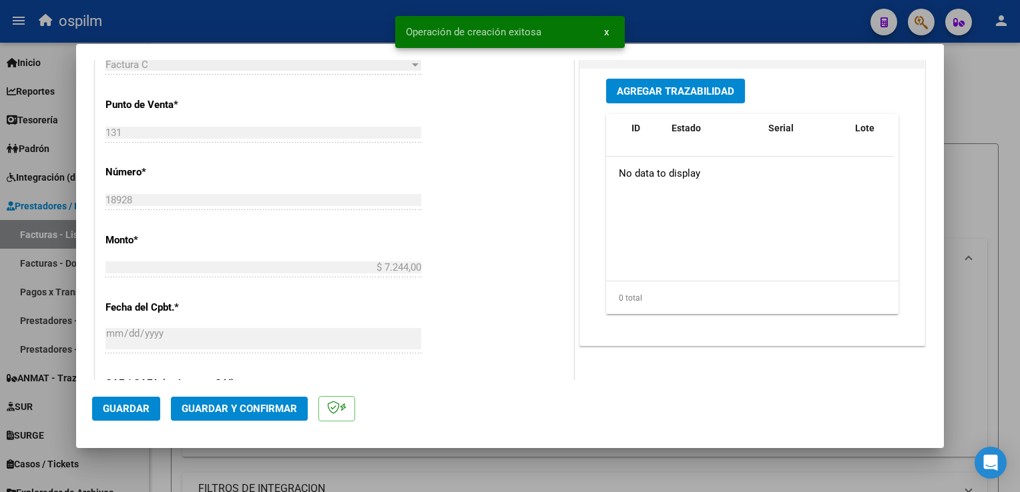
scroll to position [534, 0]
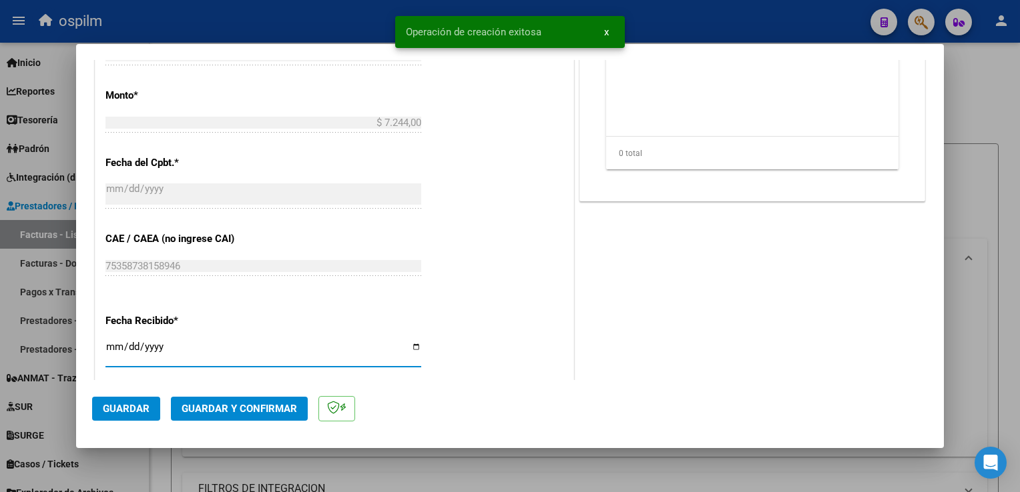
click at [109, 350] on input "[DATE]" at bounding box center [263, 352] width 316 height 21
type input "[DATE]"
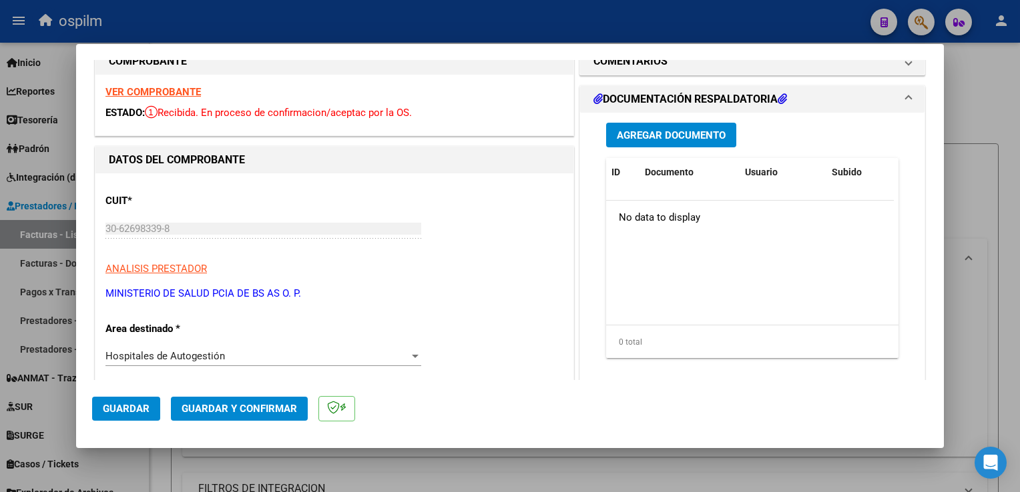
scroll to position [0, 0]
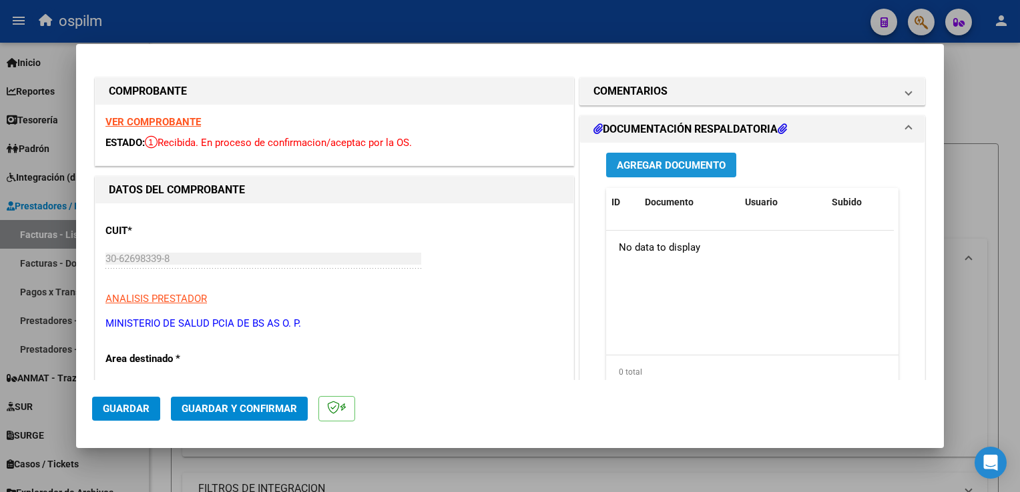
click at [693, 171] on span "Agregar Documento" at bounding box center [671, 165] width 109 height 12
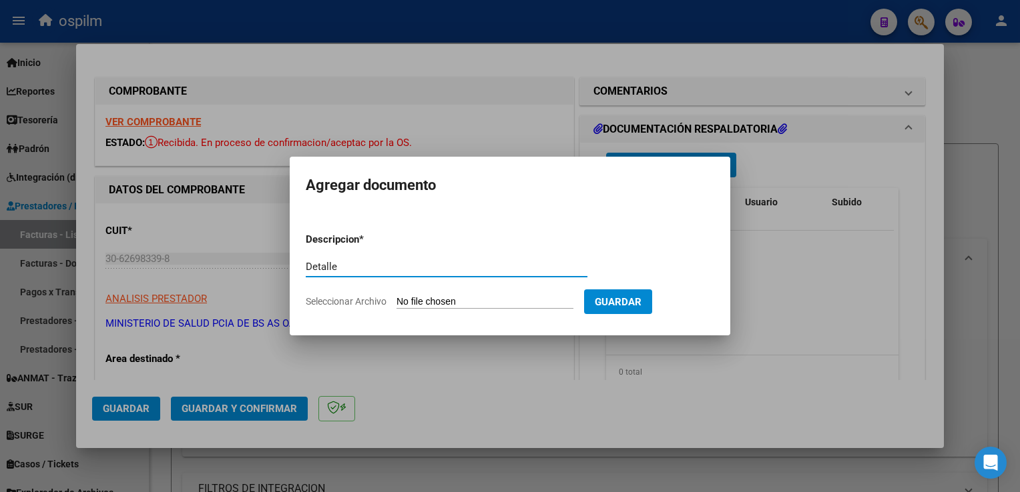
type input "Detalle"
click at [535, 296] on app-file-uploader "Seleccionar Archivo" at bounding box center [445, 302] width 278 height 12
click at [494, 304] on input "Seleccionar Archivo" at bounding box center [484, 302] width 177 height 13
type input "C:\fakepath\img09092025_0015.pdf"
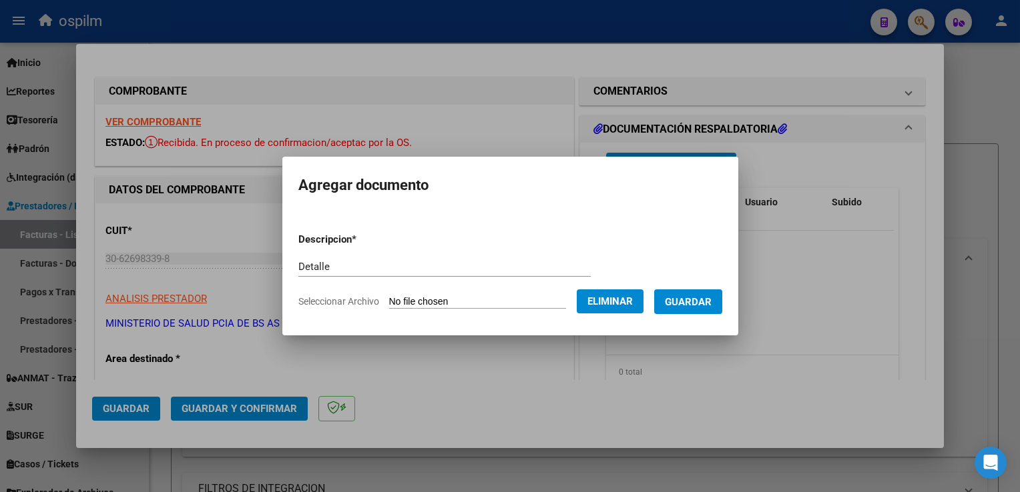
click at [952, 305] on div at bounding box center [510, 246] width 1020 height 492
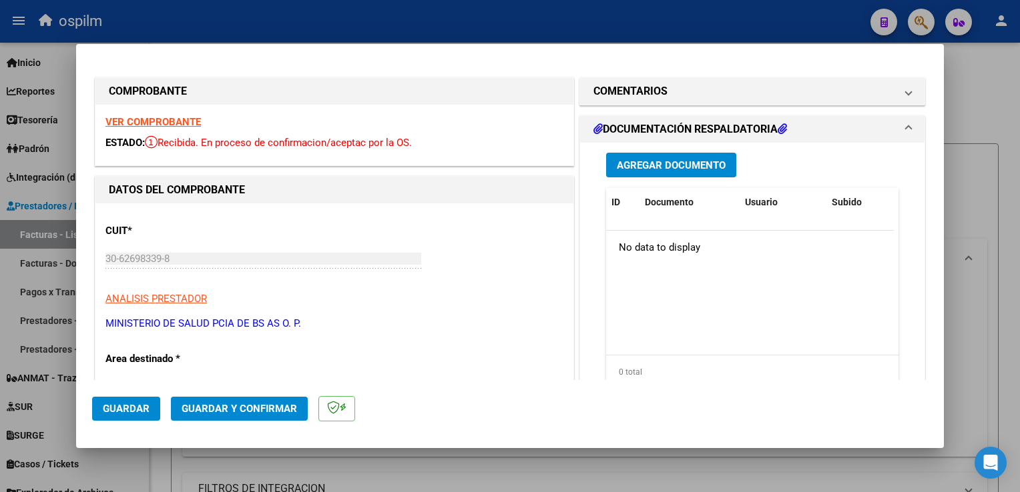
click at [985, 320] on div at bounding box center [510, 246] width 1020 height 492
type input "$ 0,00"
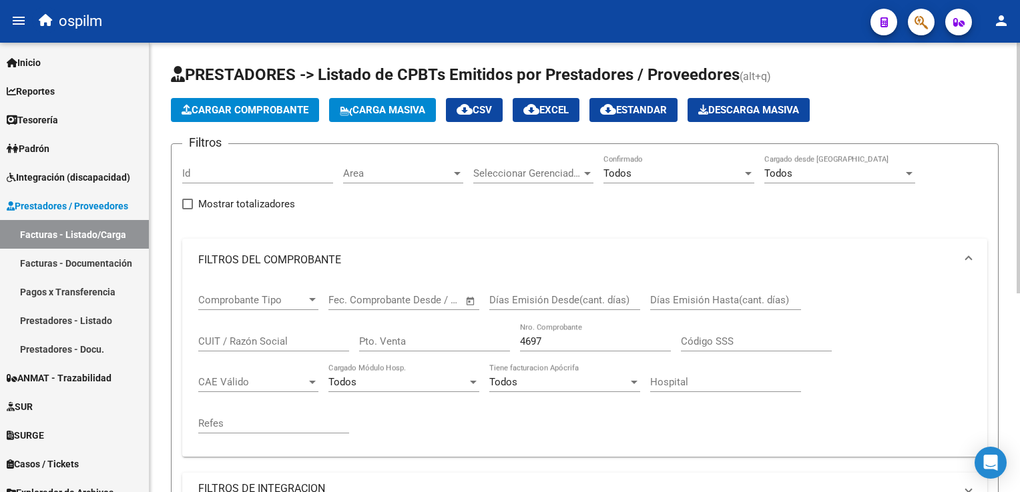
click at [229, 121] on app-list-header "PRESTADORES -> Listado de CPBTs Emitidos por Prestadores / Proveedores (alt+q) …" at bounding box center [584, 366] width 827 height 605
click at [227, 116] on button "Cargar Comprobante" at bounding box center [245, 110] width 148 height 24
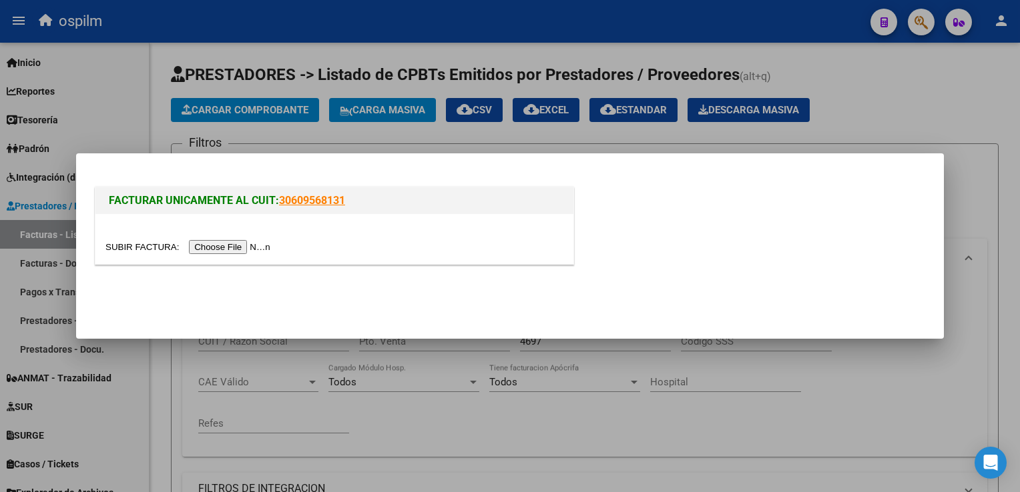
click at [233, 253] on input "file" at bounding box center [189, 247] width 169 height 14
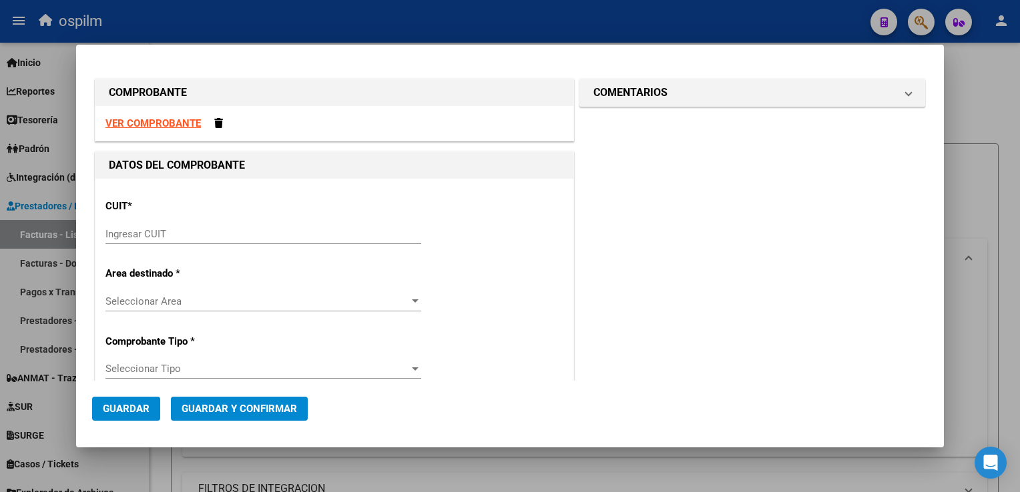
click at [204, 218] on div "CUIT * Ingresar CUIT" at bounding box center [334, 222] width 458 height 67
click at [196, 228] on input "Ingresar CUIT" at bounding box center [263, 234] width 316 height 12
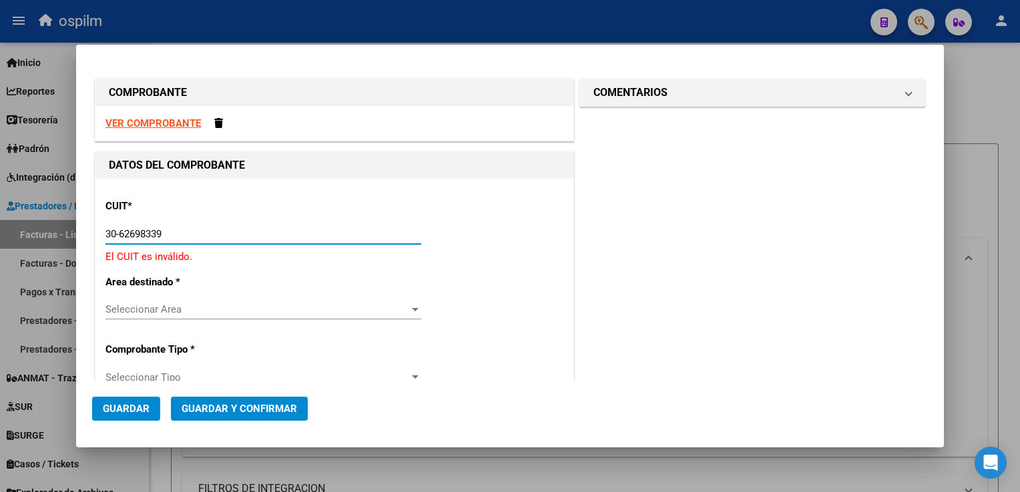
type input "30-62698339-8"
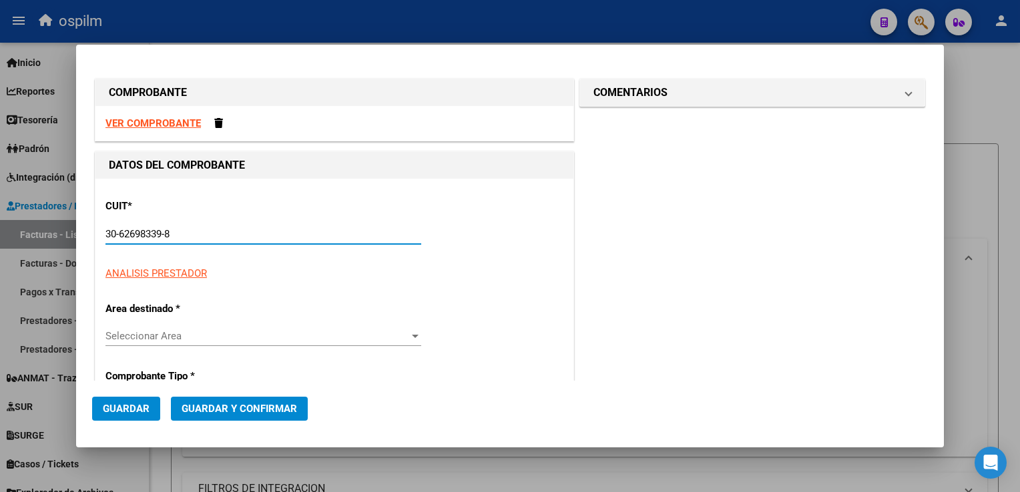
type input "131"
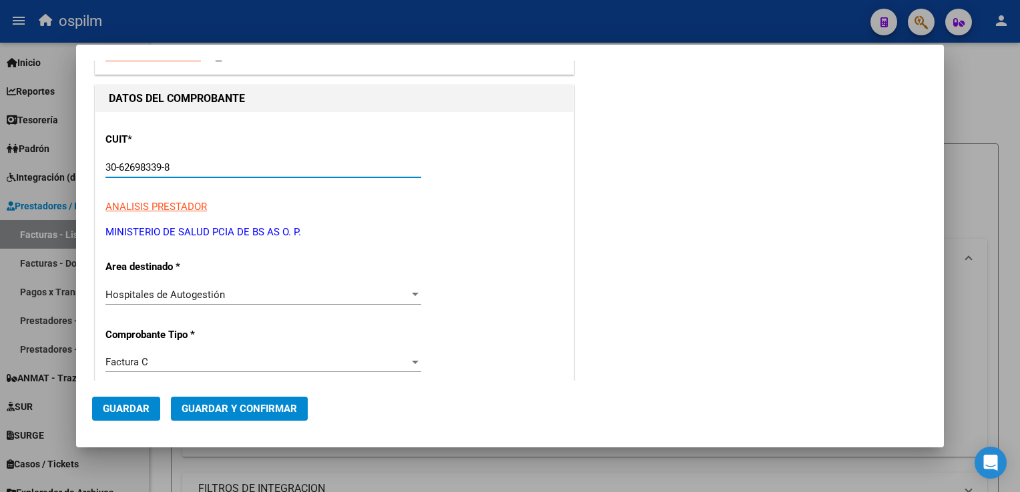
scroll to position [133, 0]
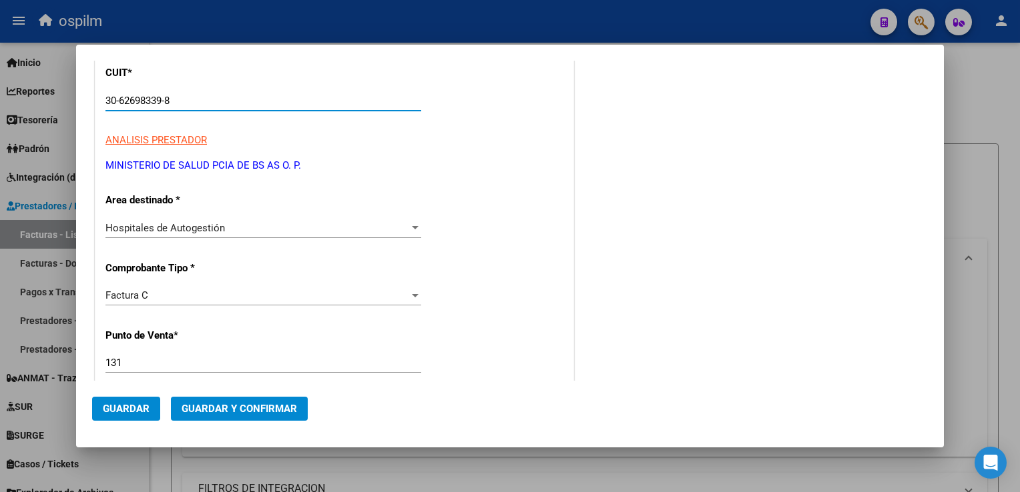
type input "30-62698339-8"
click at [229, 362] on input "131" at bounding box center [263, 363] width 316 height 12
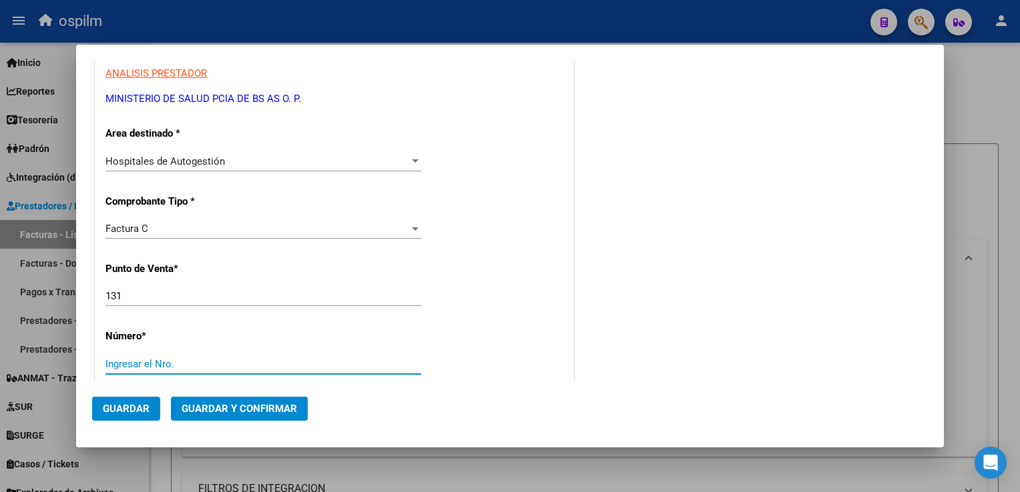
click at [229, 362] on input "Ingresar el Nro." at bounding box center [263, 364] width 316 height 12
type input "18930"
click at [510, 375] on div "CUIT * 30-62698339-8 Ingresar CUIT ANALISIS PRESTADOR MINISTERIO DE SALUD PCIA …" at bounding box center [334, 452] width 478 height 946
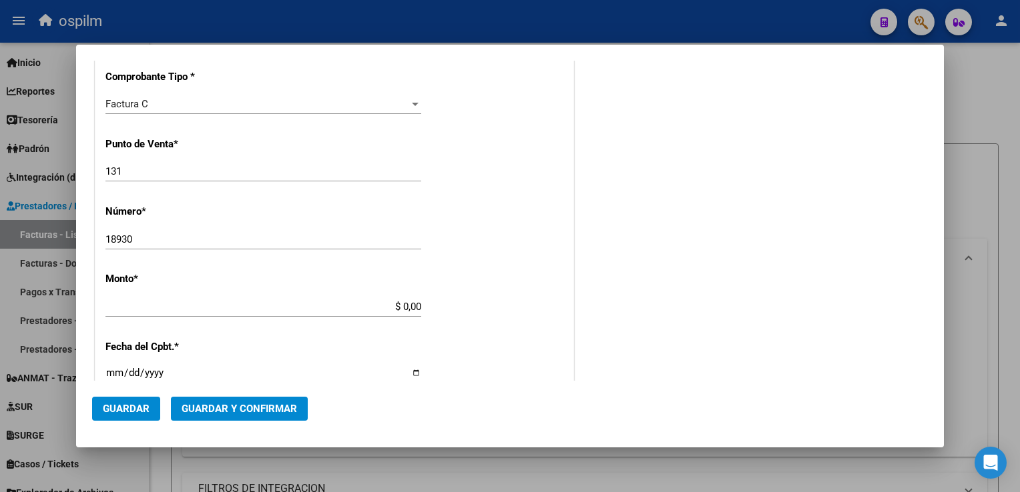
scroll to position [400, 0]
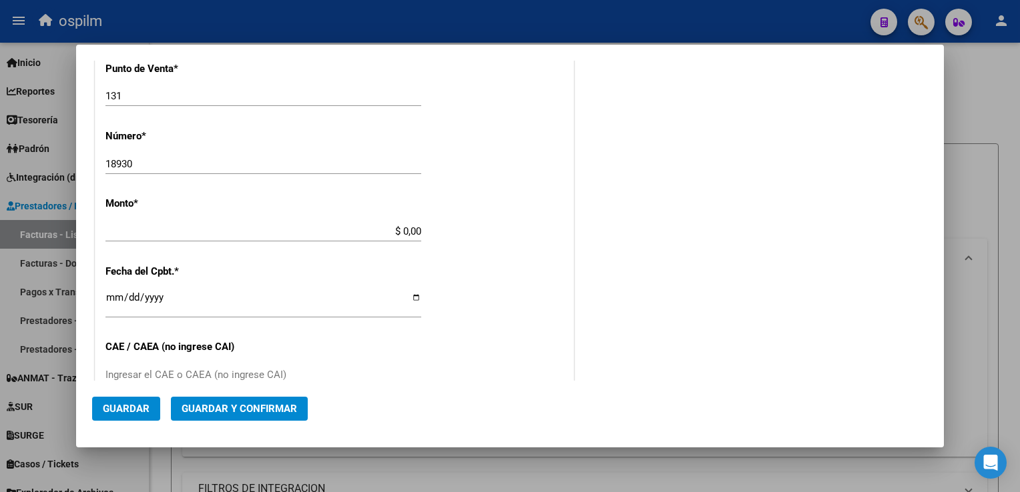
type input "$ 115.692,00"
type input "[DATE]"
type input "75358738314520"
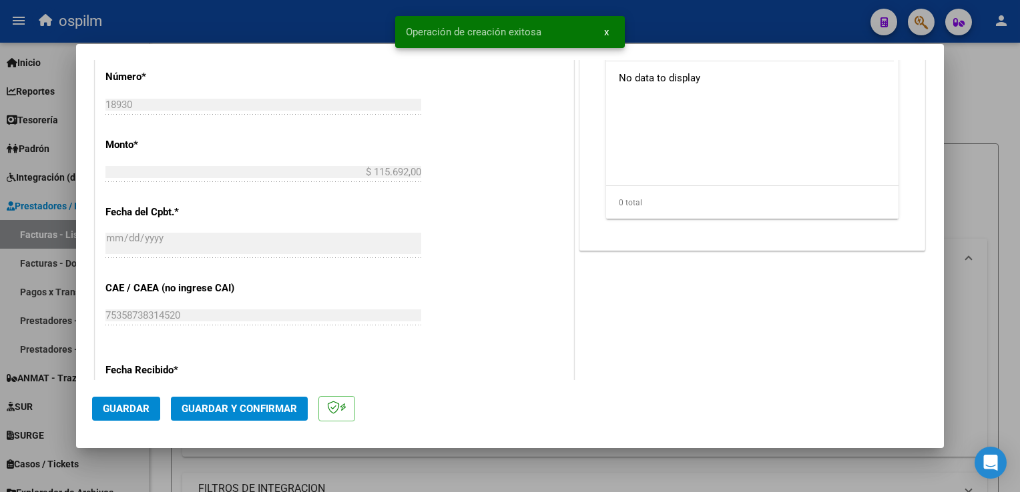
scroll to position [534, 0]
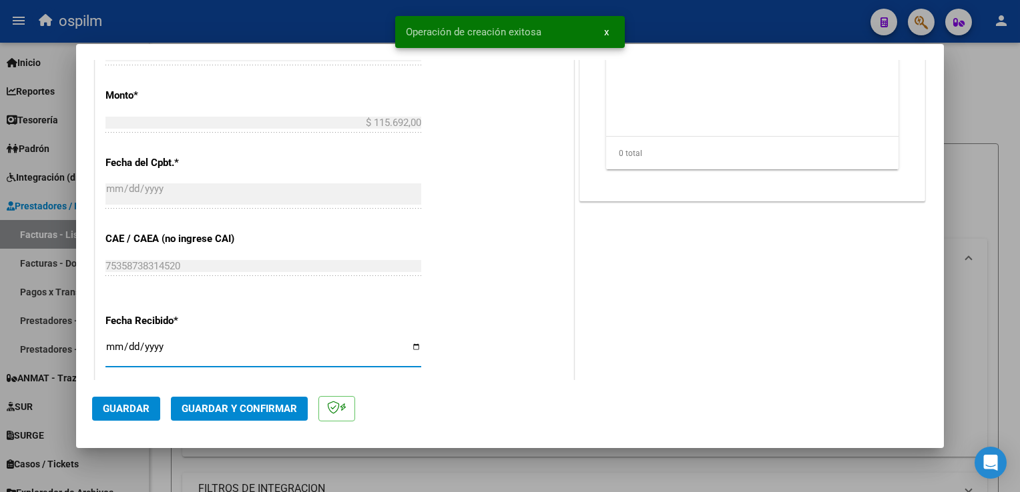
click at [113, 346] on input "[DATE]" at bounding box center [263, 352] width 316 height 21
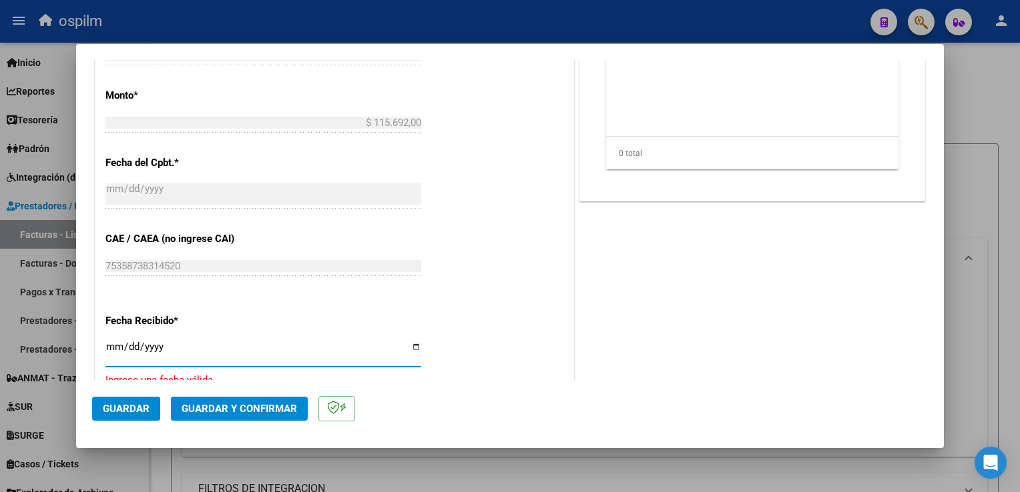
type input "[DATE]"
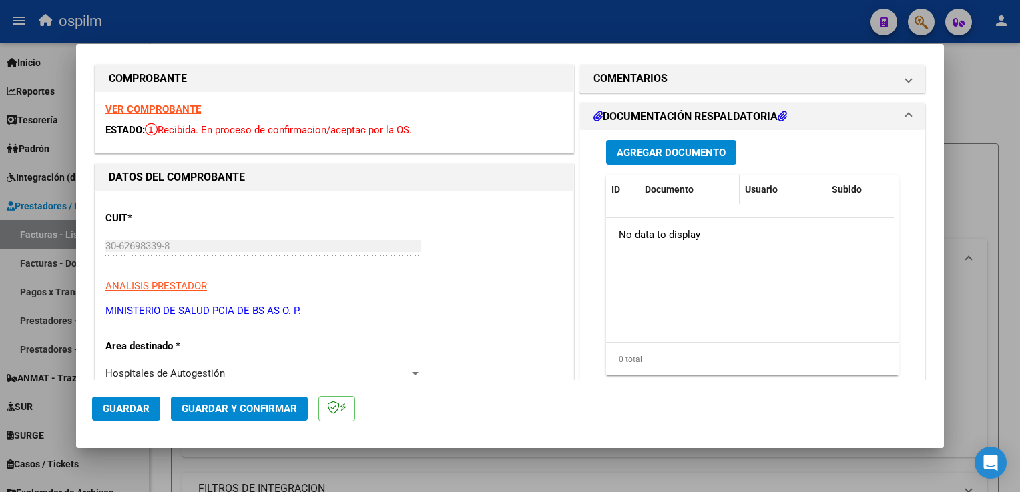
scroll to position [0, 0]
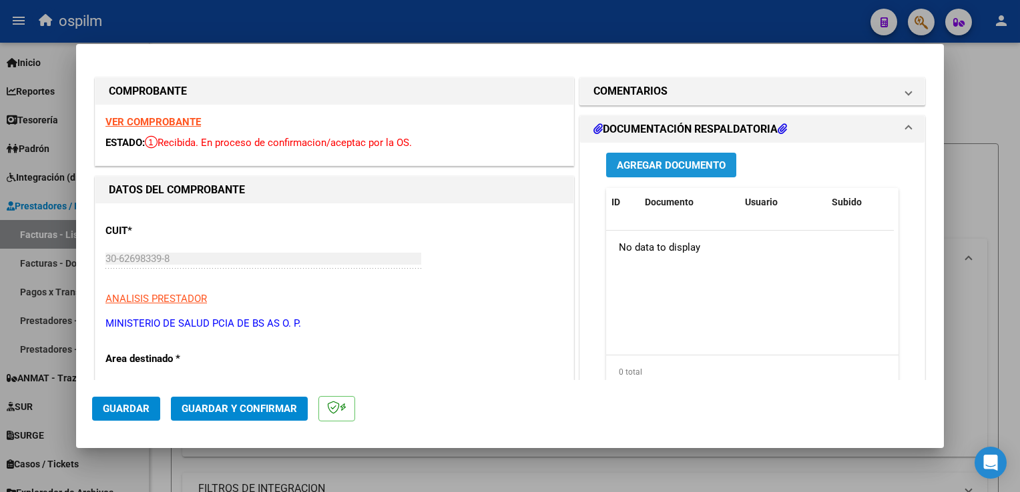
click at [693, 168] on span "Agregar Documento" at bounding box center [671, 165] width 109 height 12
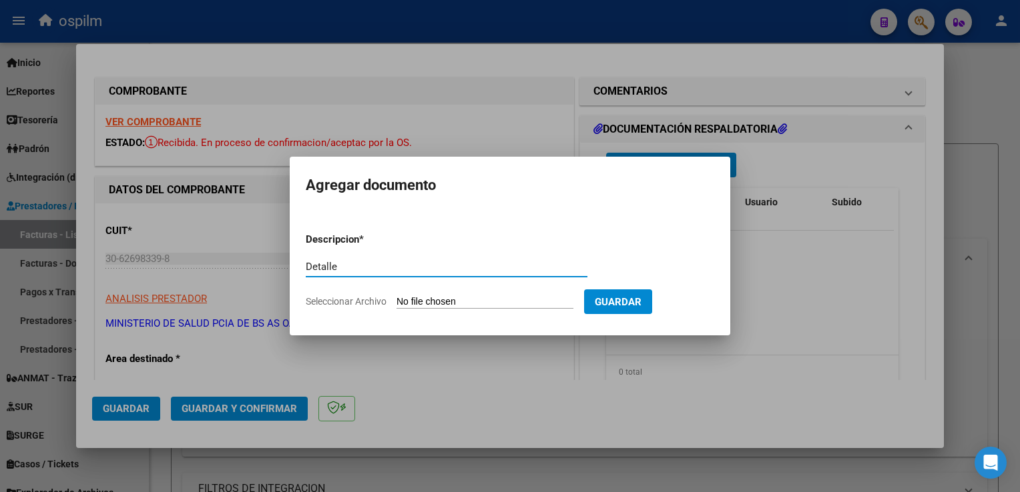
type input "Detalle"
click at [511, 302] on input "Seleccionar Archivo" at bounding box center [484, 302] width 177 height 13
type input "C:\fakepath\img09092025_0017.pdf"
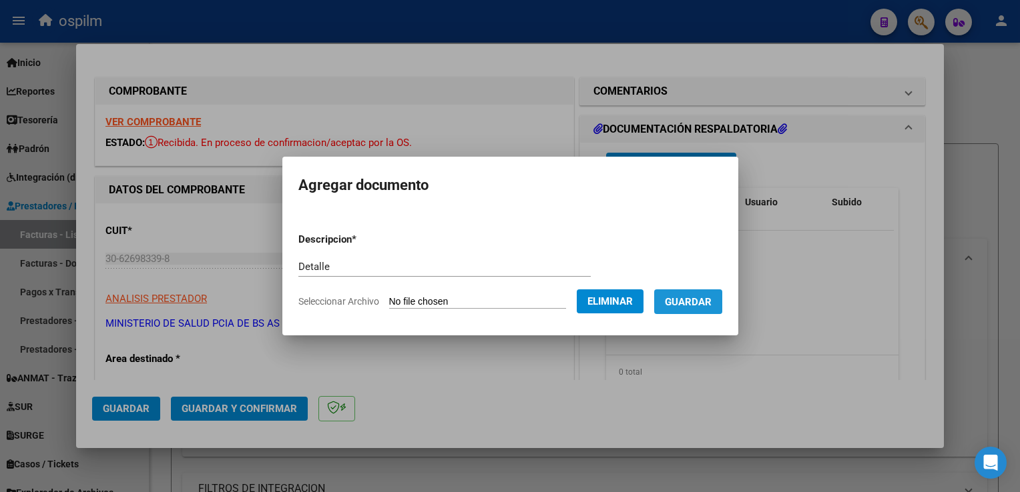
click at [695, 298] on span "Guardar" at bounding box center [688, 302] width 47 height 12
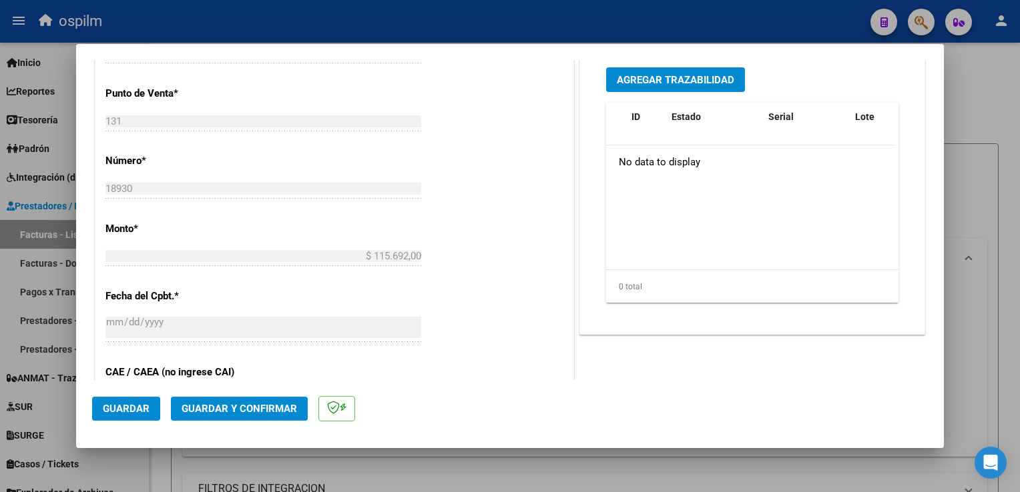
scroll to position [667, 0]
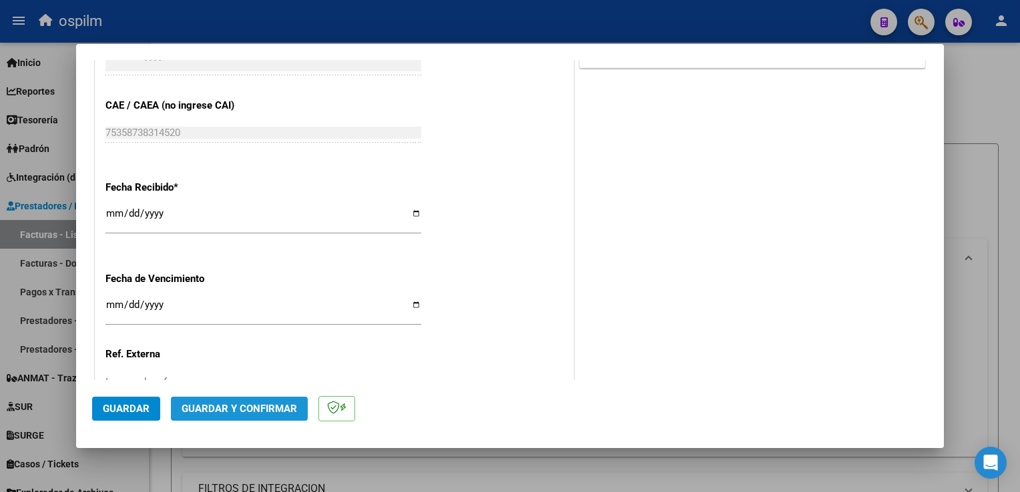
click at [240, 407] on span "Guardar y Confirmar" at bounding box center [238, 409] width 115 height 12
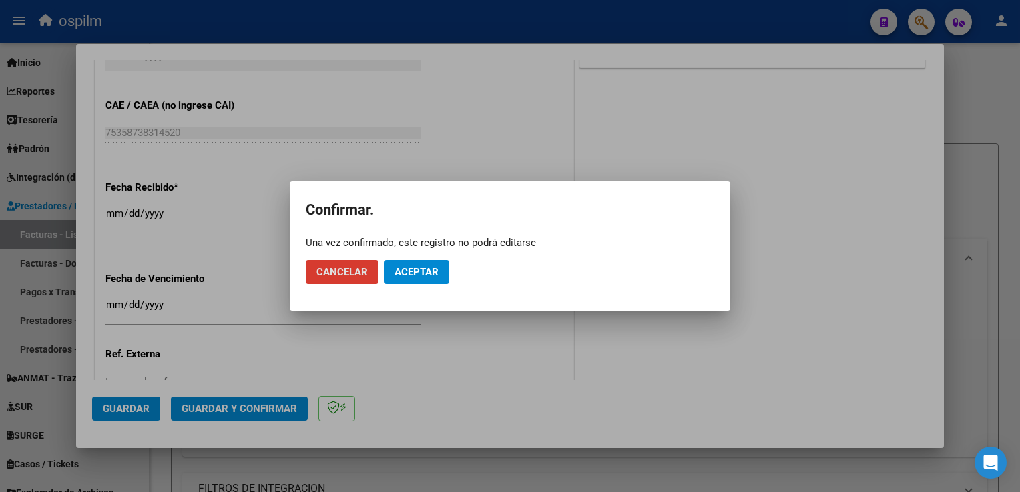
click at [423, 267] on span "Aceptar" at bounding box center [416, 272] width 44 height 12
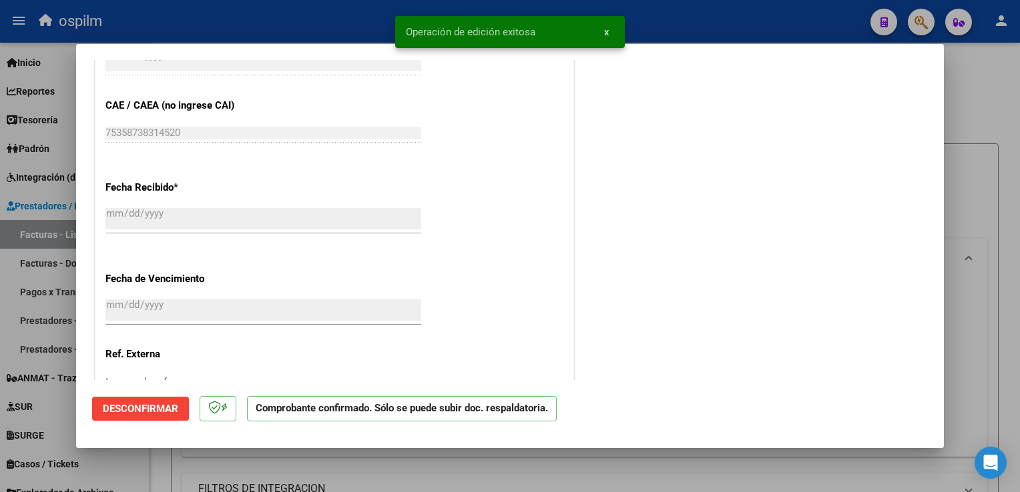
click at [1002, 191] on div at bounding box center [510, 246] width 1020 height 492
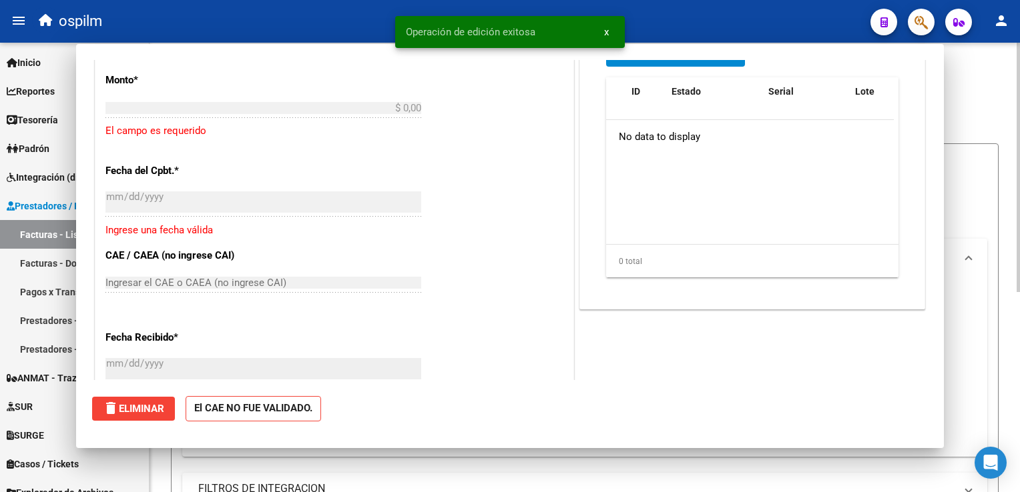
scroll to position [0, 0]
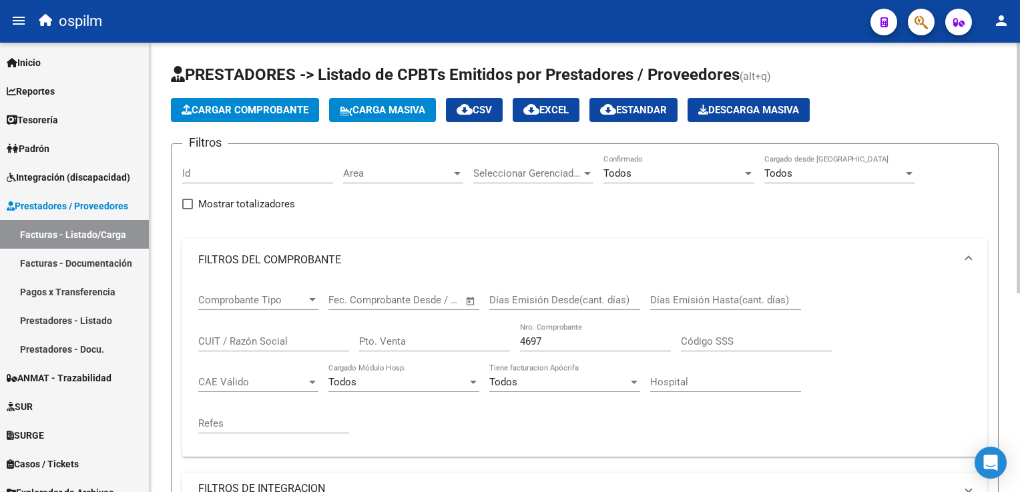
click at [280, 115] on span "Cargar Comprobante" at bounding box center [244, 110] width 127 height 12
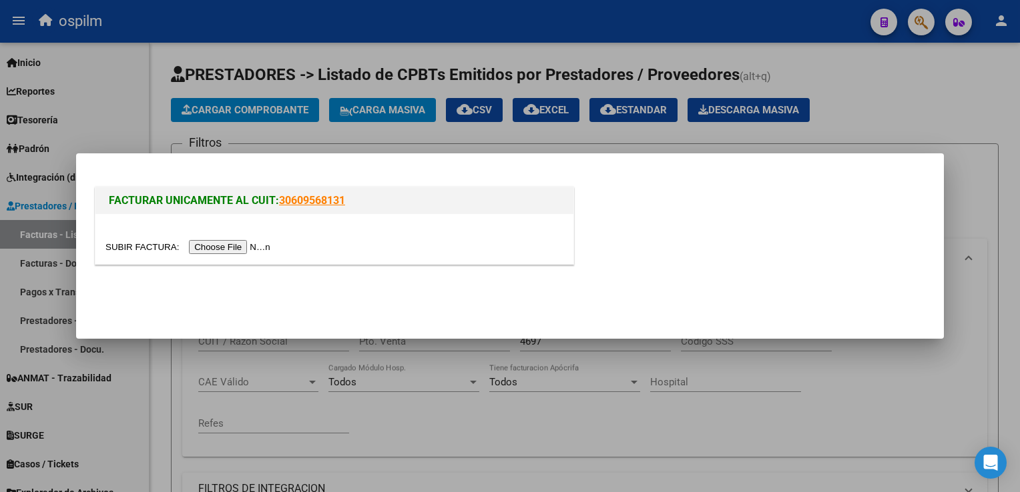
click at [224, 253] on input "file" at bounding box center [189, 247] width 169 height 14
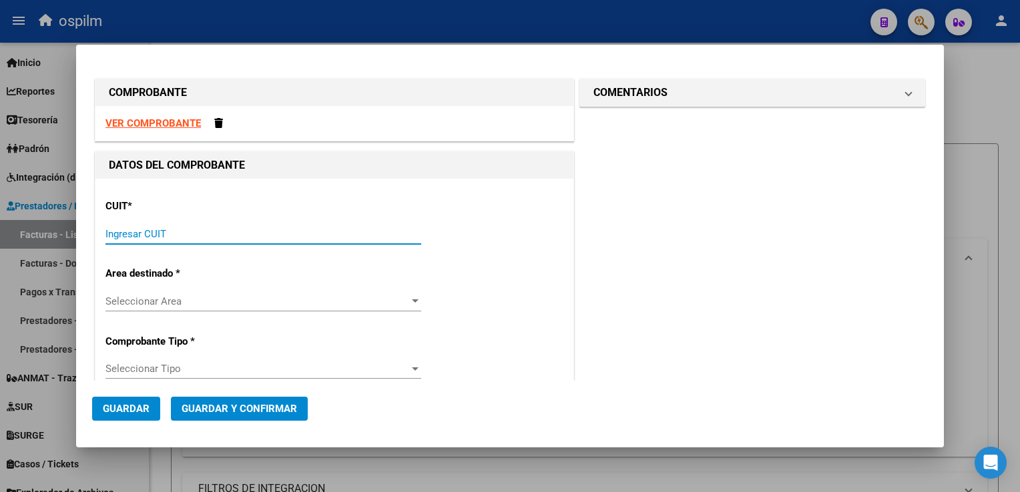
click at [221, 233] on input "Ingresar CUIT" at bounding box center [263, 234] width 316 height 12
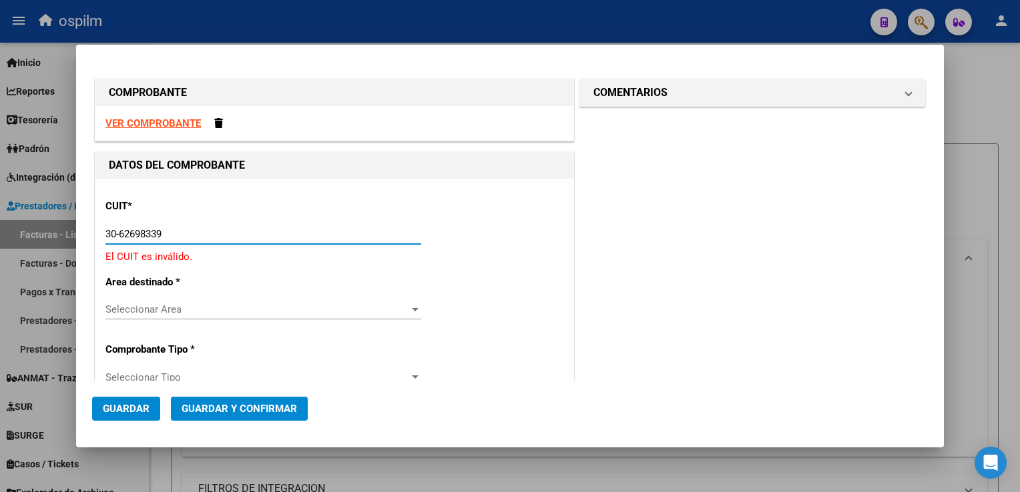
type input "30-62698339-8"
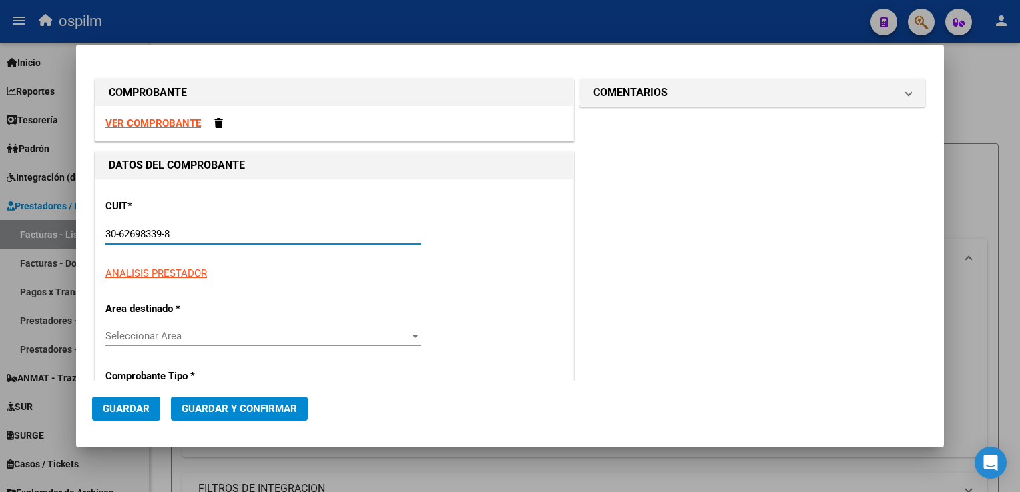
type input "100"
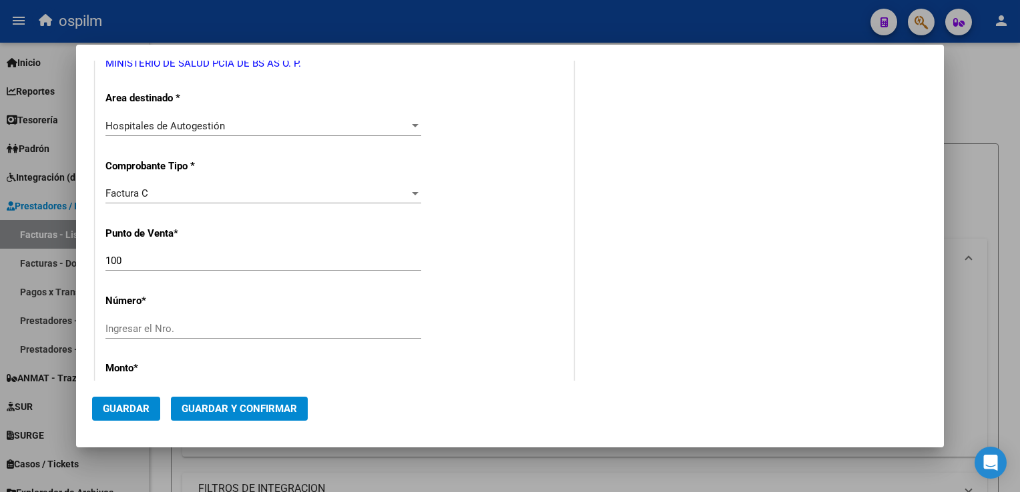
scroll to position [267, 0]
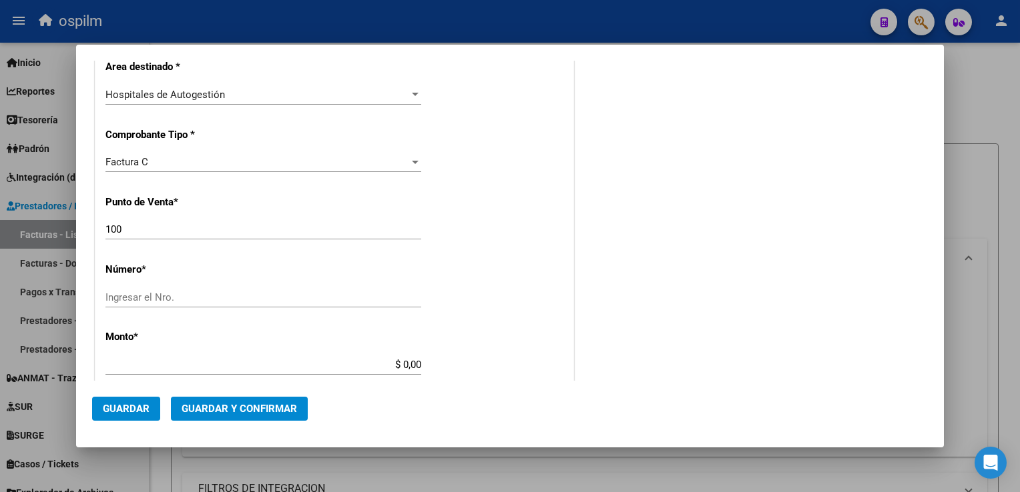
type input "30-62698339-8"
drag, startPoint x: 163, startPoint y: 227, endPoint x: 39, endPoint y: 229, distance: 124.8
click at [41, 228] on div "COMPROBANTE VER COMPROBANTE DATOS DEL COMPROBANTE CUIT * 30-62698339-8 Ingresar…" at bounding box center [510, 246] width 1020 height 492
type input "131"
click at [287, 295] on input "Ingresar el Nro." at bounding box center [263, 298] width 316 height 12
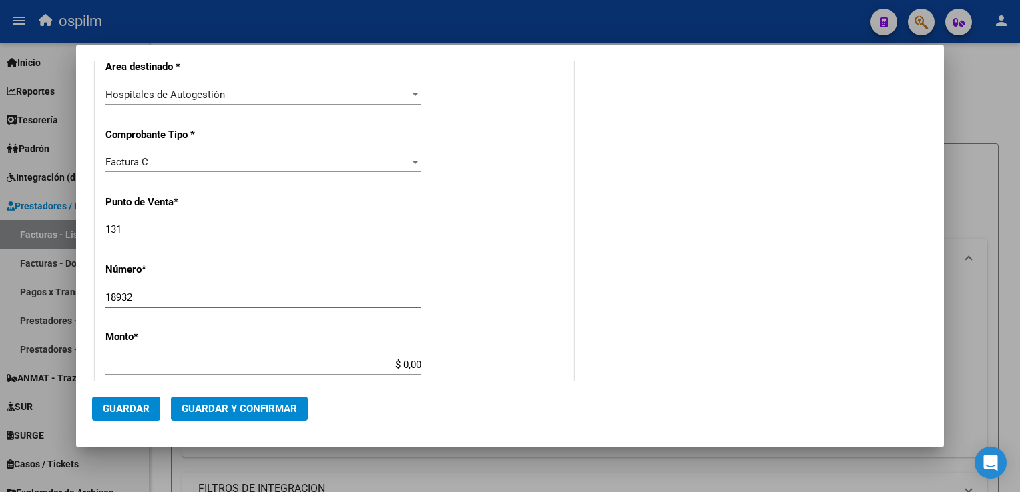
type input "18932"
click at [346, 356] on div "$ 0,00 Ingresar el monto" at bounding box center [263, 365] width 316 height 20
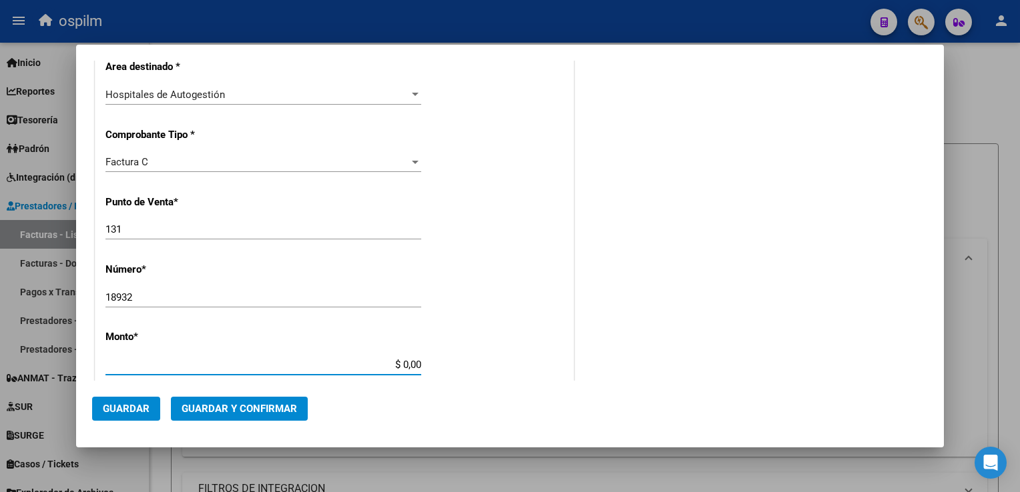
type input "$ 729.907,00"
type input "[DATE]"
type input "75358738421195"
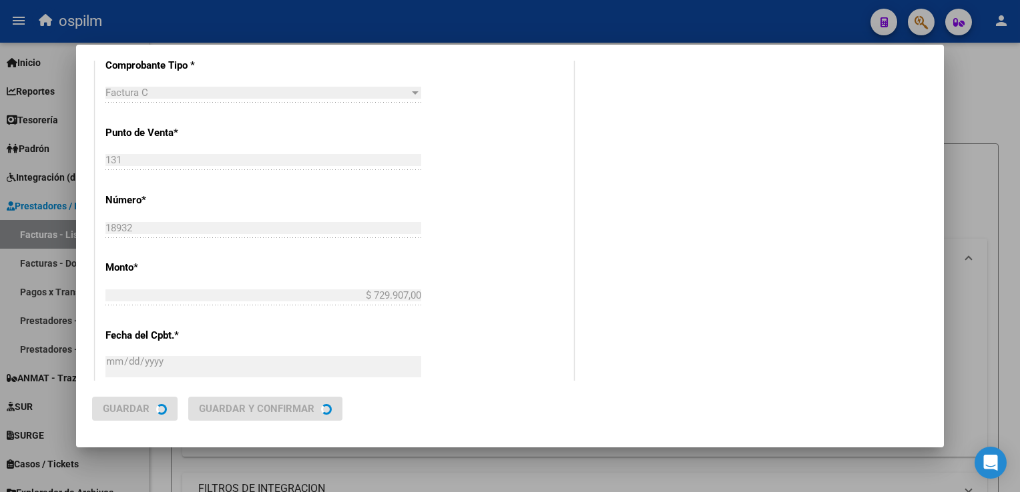
drag, startPoint x: 352, startPoint y: 367, endPoint x: 625, endPoint y: 381, distance: 272.6
click at [625, 381] on mat-dialog-container "COMPROBANTE VER COMPROBANTE DATOS DEL COMPROBANTE CUIT * 30-62698339-8 Ingresar…" at bounding box center [509, 246] width 867 height 403
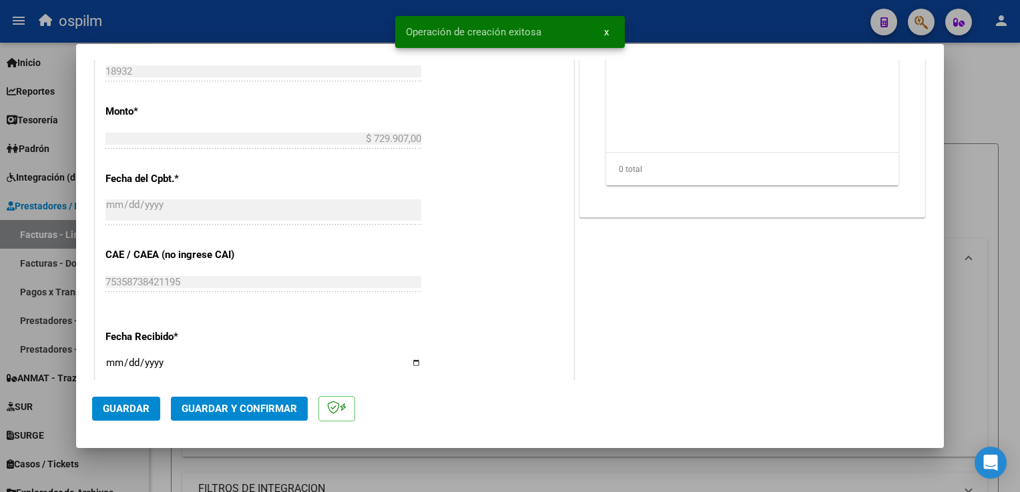
scroll to position [601, 0]
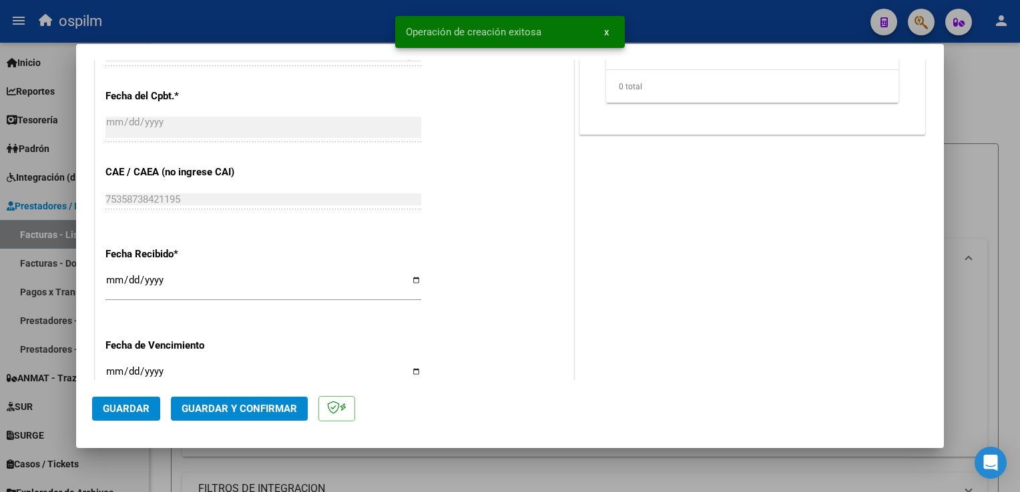
click at [111, 282] on input "[DATE]" at bounding box center [263, 285] width 316 height 21
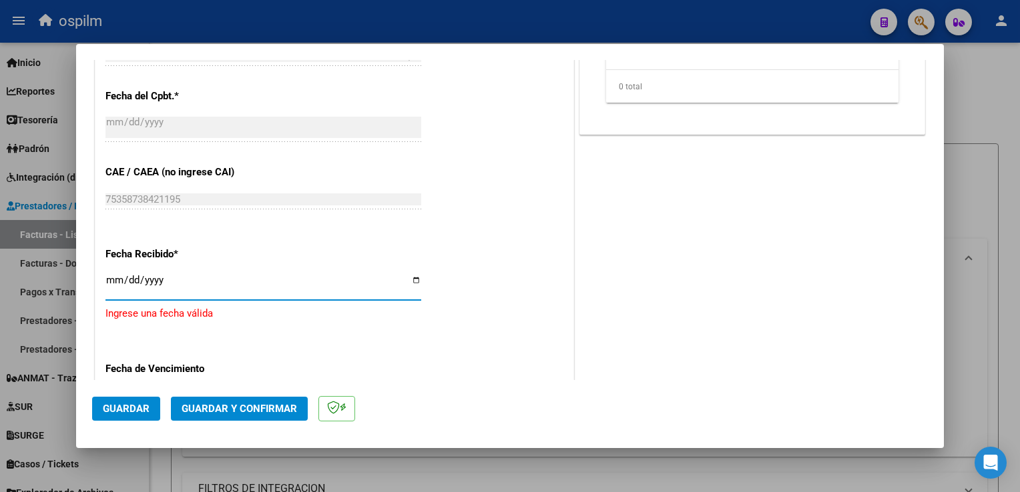
type input "[DATE]"
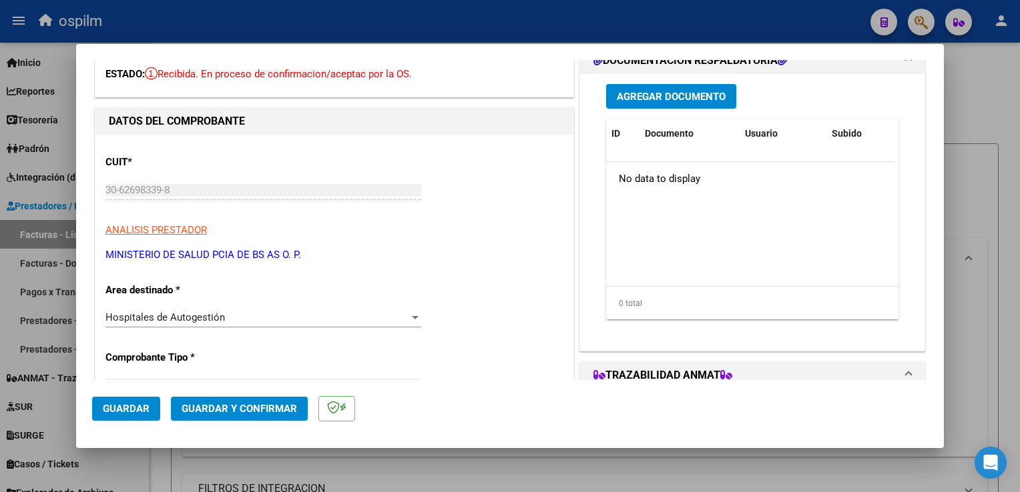
scroll to position [0, 0]
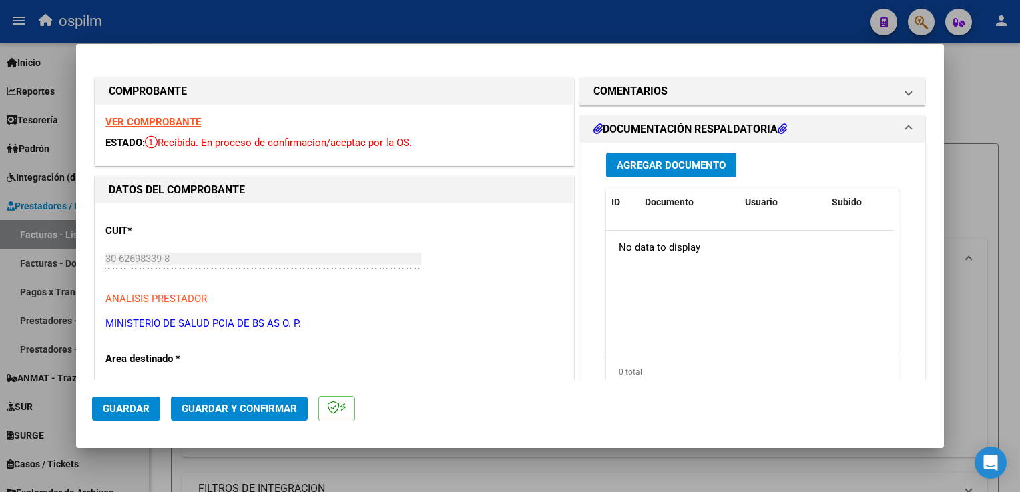
click at [699, 174] on button "Agregar Documento" at bounding box center [671, 165] width 130 height 25
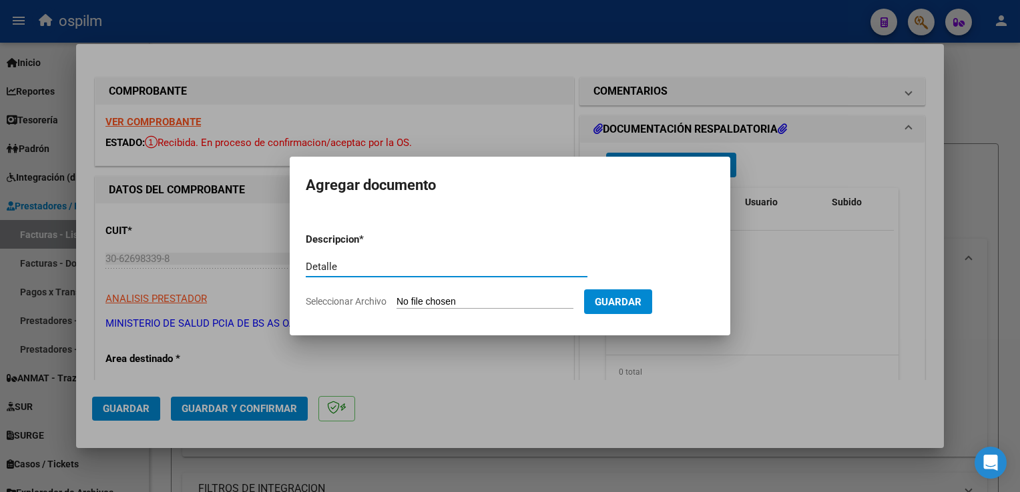
type input "Detalle"
click at [562, 298] on input "Seleccionar Archivo" at bounding box center [484, 302] width 177 height 13
type input "C:\fakepath\img09092025_0019.pdf"
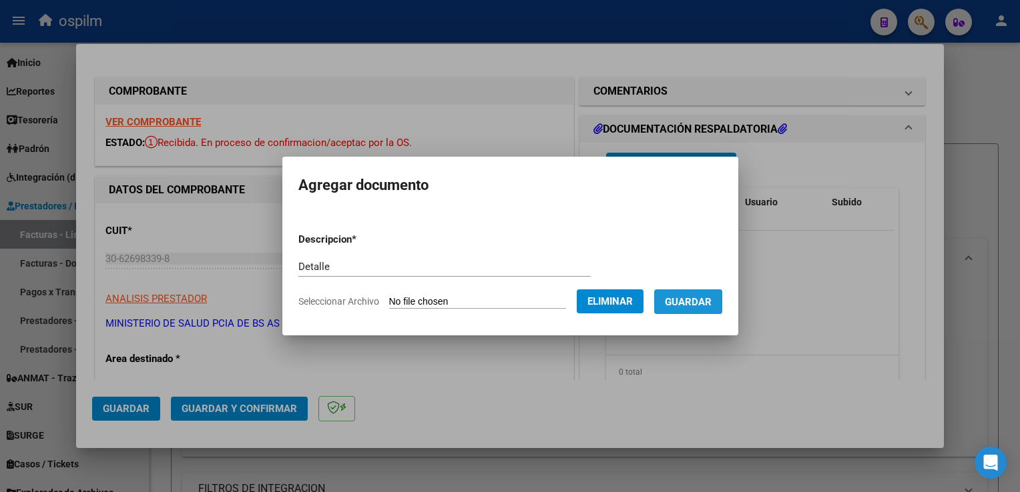
click at [695, 308] on span "Guardar" at bounding box center [688, 302] width 47 height 12
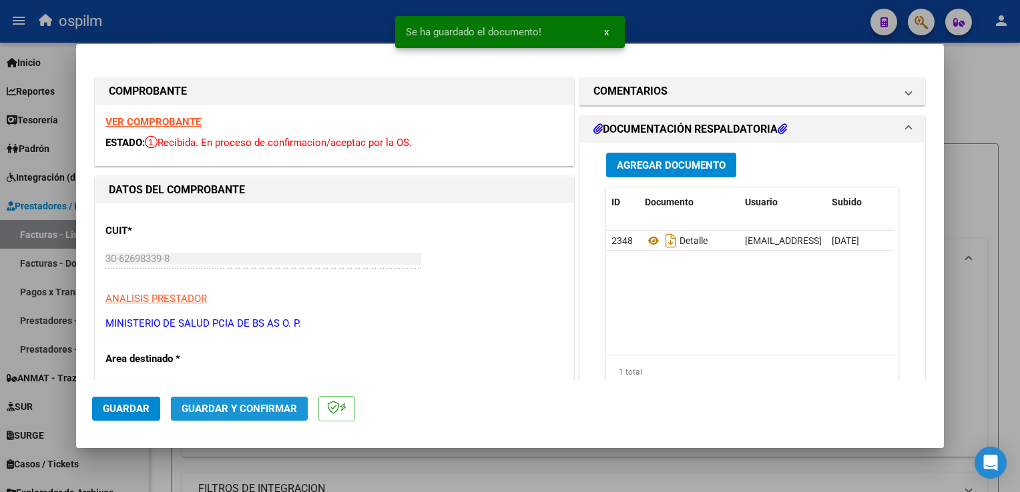
click at [210, 410] on span "Guardar y Confirmar" at bounding box center [238, 409] width 115 height 12
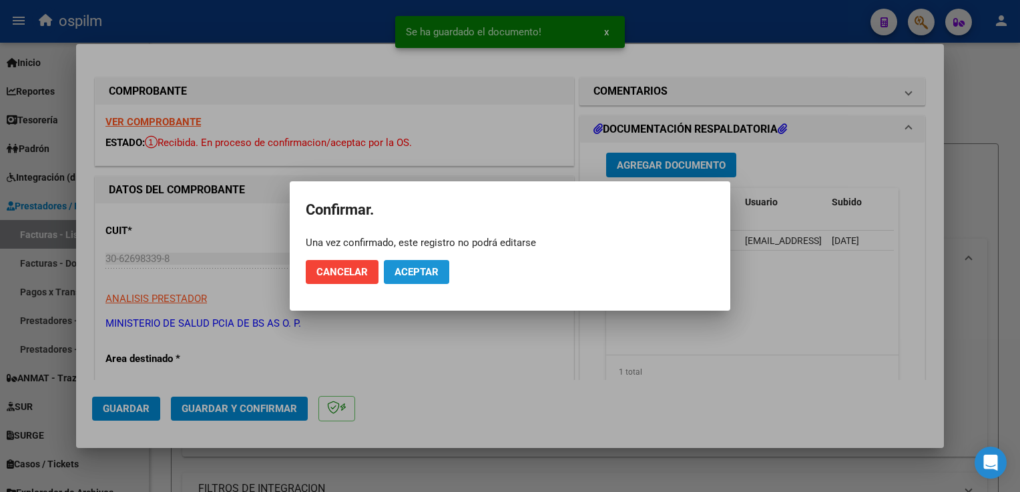
click at [424, 278] on span "Aceptar" at bounding box center [416, 272] width 44 height 12
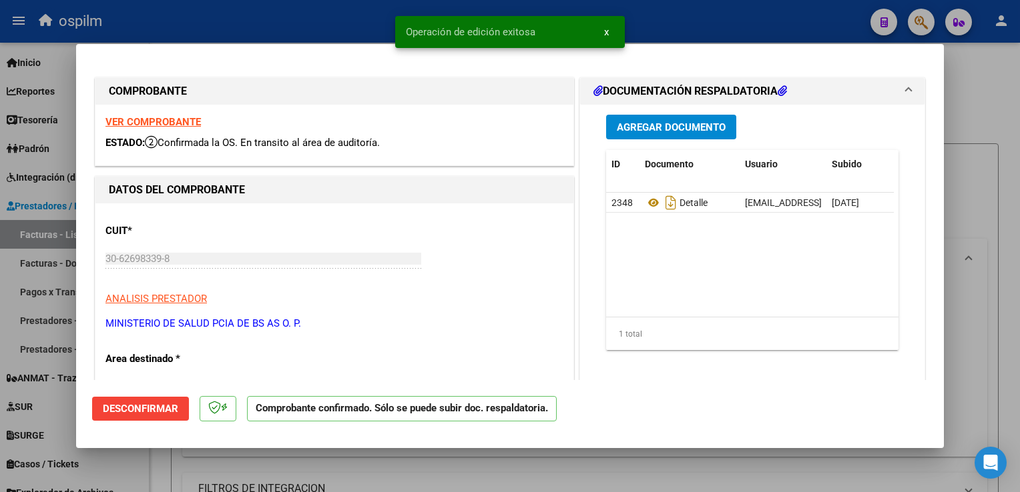
click at [997, 225] on div at bounding box center [510, 246] width 1020 height 492
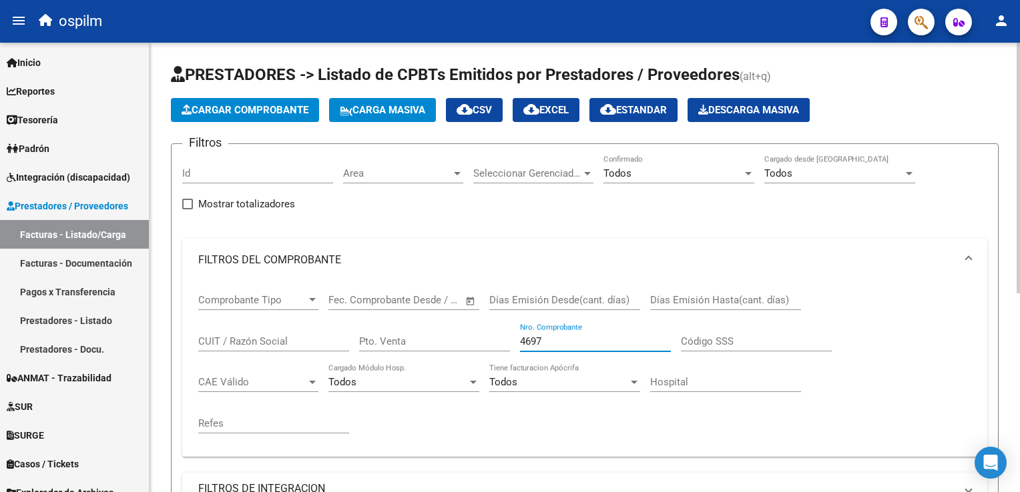
drag, startPoint x: 555, startPoint y: 345, endPoint x: 396, endPoint y: 318, distance: 161.7
click at [394, 316] on div "Comprobante Tipo Comprobante Tipo Fecha inicio – Fecha fin Fec. Comprobante Des…" at bounding box center [584, 364] width 773 height 165
drag, startPoint x: 557, startPoint y: 340, endPoint x: 333, endPoint y: 325, distance: 224.7
click at [333, 325] on div "Comprobante Tipo Comprobante Tipo Fecha inicio – Fecha fin Fec. Comprobante Des…" at bounding box center [584, 364] width 773 height 165
type input "3402"
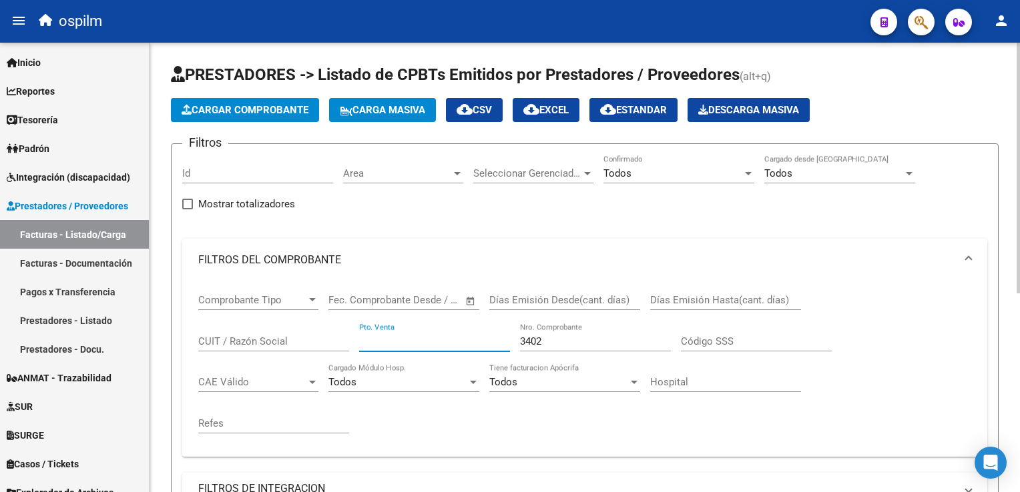
click at [424, 343] on input "Pto. Venta" at bounding box center [434, 342] width 151 height 12
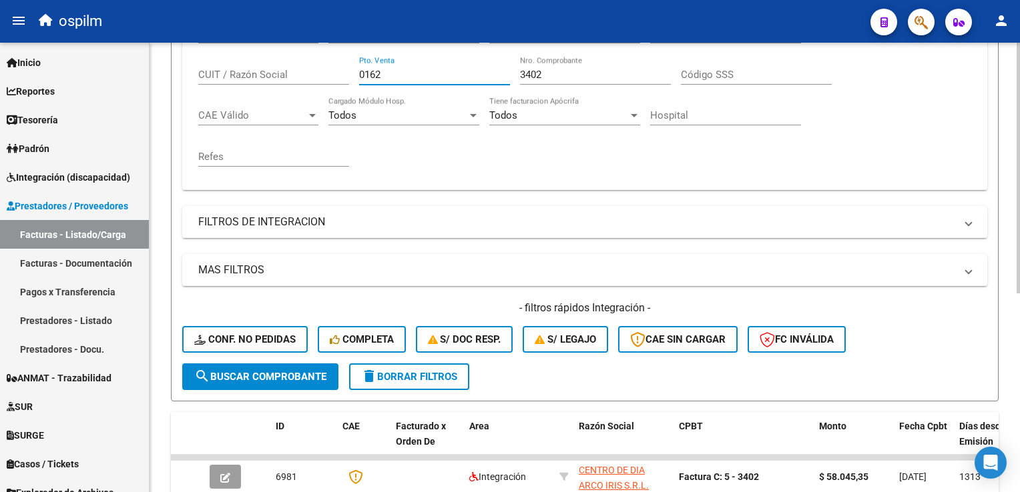
type input "0162"
click at [188, 380] on button "search Buscar Comprobante" at bounding box center [260, 377] width 156 height 27
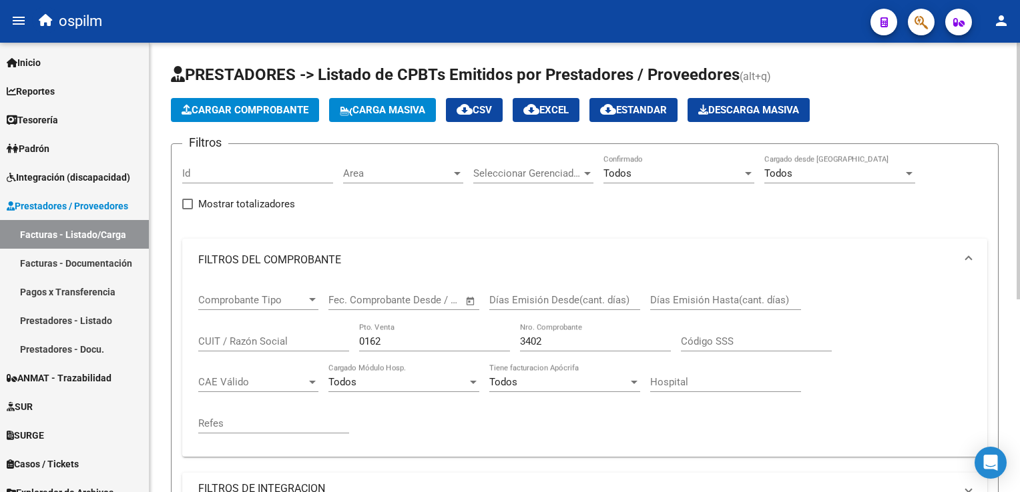
scroll to position [0, 0]
click at [558, 342] on input "3402" at bounding box center [595, 342] width 151 height 12
drag, startPoint x: 558, startPoint y: 342, endPoint x: 319, endPoint y: 343, distance: 239.5
click at [319, 343] on div "Comprobante Tipo Comprobante Tipo Fecha inicio – Fecha fin Fec. Comprobante Des…" at bounding box center [584, 364] width 773 height 165
drag, startPoint x: 401, startPoint y: 335, endPoint x: 330, endPoint y: 348, distance: 72.6
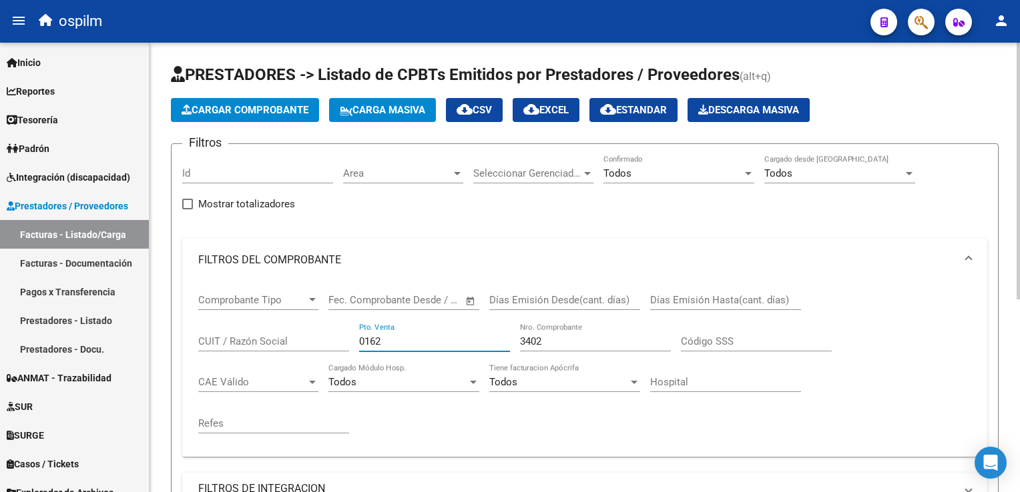
click at [330, 348] on div "Comprobante Tipo Comprobante Tipo Fecha inicio – Fecha fin Fec. Comprobante Des…" at bounding box center [584, 364] width 773 height 165
drag, startPoint x: 558, startPoint y: 346, endPoint x: 291, endPoint y: 324, distance: 268.5
click at [291, 324] on div "Comprobante Tipo Comprobante Tipo Fecha inicio – Fecha fin Fec. Comprobante Des…" at bounding box center [584, 364] width 773 height 165
click at [552, 352] on div "3402 Nro. Comprobante" at bounding box center [595, 343] width 151 height 41
drag, startPoint x: 564, startPoint y: 336, endPoint x: 460, endPoint y: 364, distance: 107.8
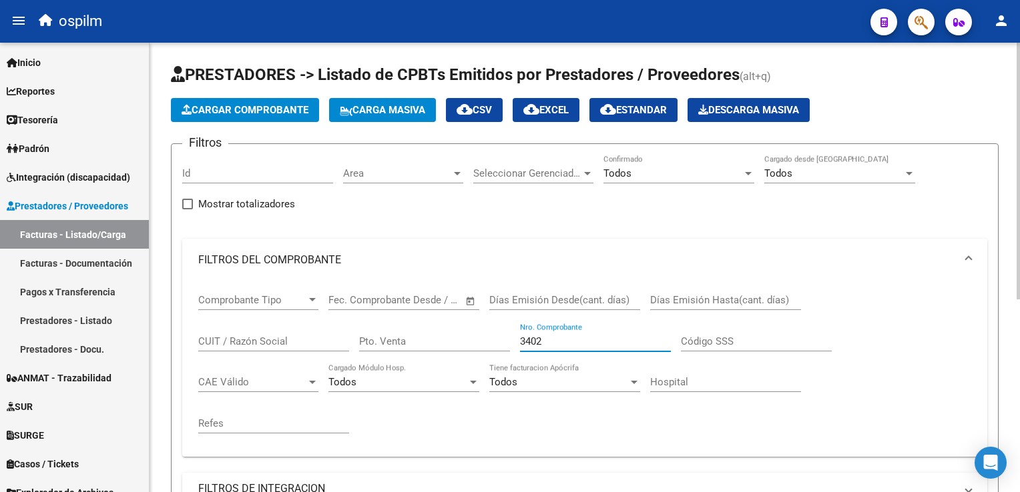
click at [502, 347] on div "Comprobante Tipo Comprobante Tipo Fecha inicio – Fecha fin Fec. Comprobante Des…" at bounding box center [584, 364] width 773 height 165
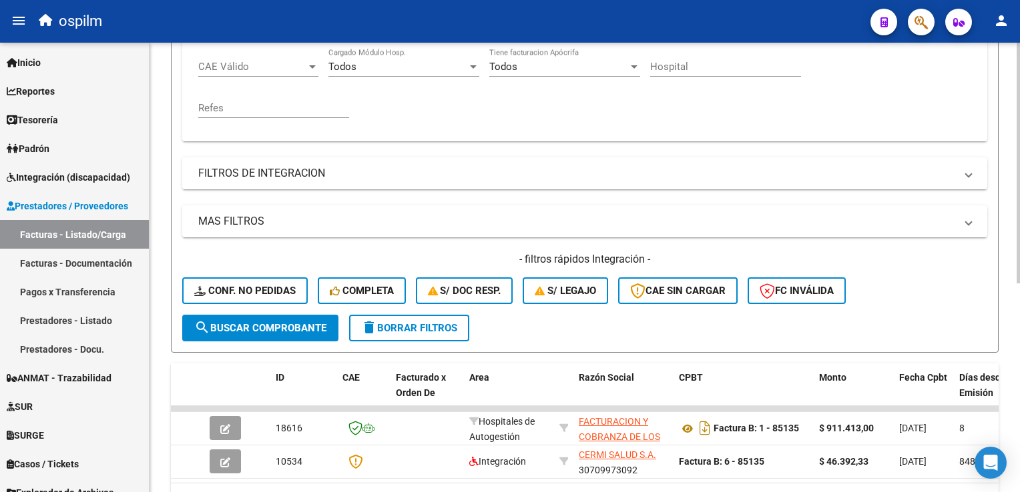
scroll to position [390, 0]
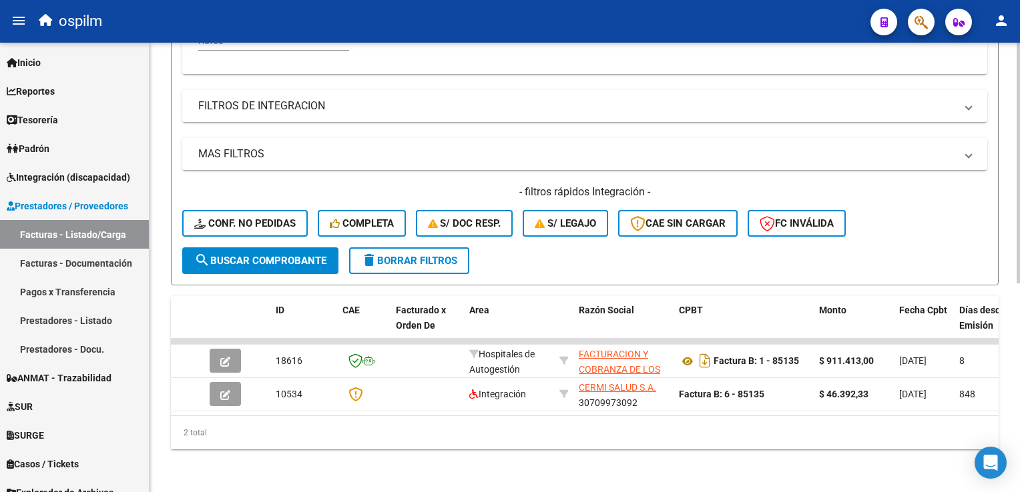
type input "85135"
